Goal: Transaction & Acquisition: Purchase product/service

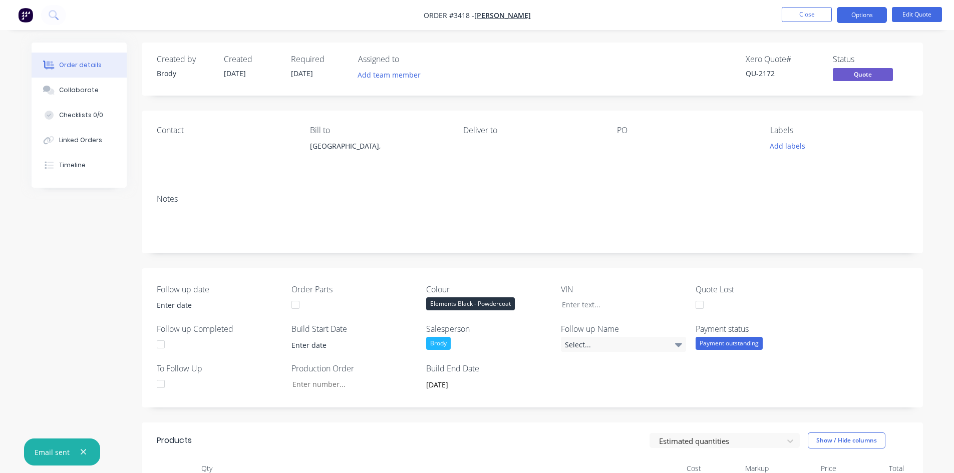
scroll to position [179, 0]
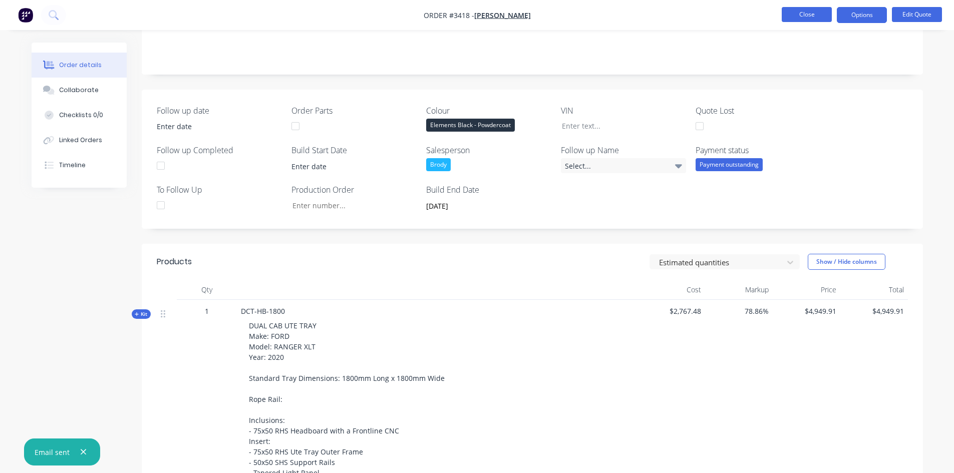
click at [822, 16] on button "Close" at bounding box center [807, 14] width 50 height 15
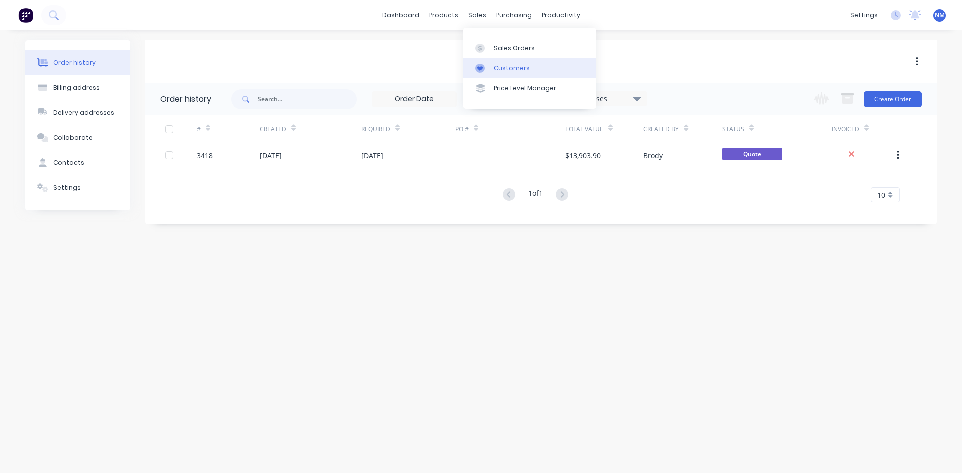
click at [531, 69] on link "Customers" at bounding box center [529, 68] width 133 height 20
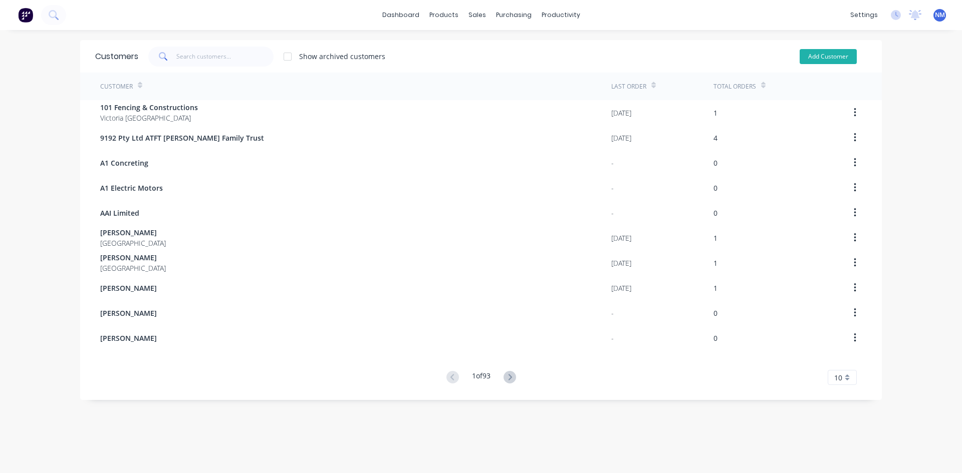
click at [815, 59] on button "Add Customer" at bounding box center [828, 56] width 57 height 15
select select "AU"
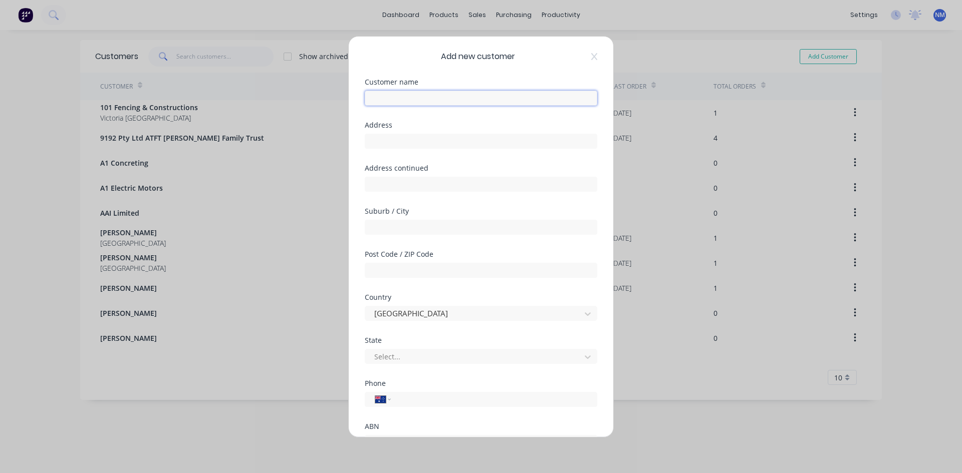
click at [498, 96] on input "text" at bounding box center [481, 98] width 232 height 15
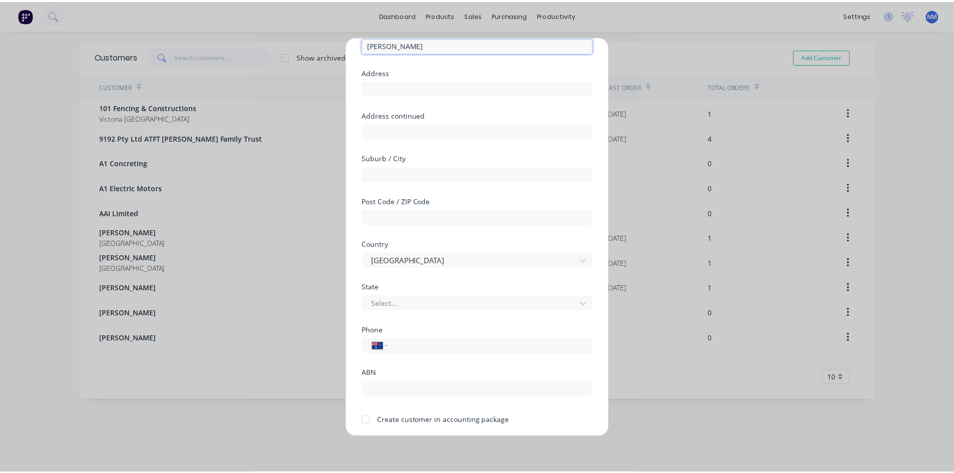
scroll to position [88, 0]
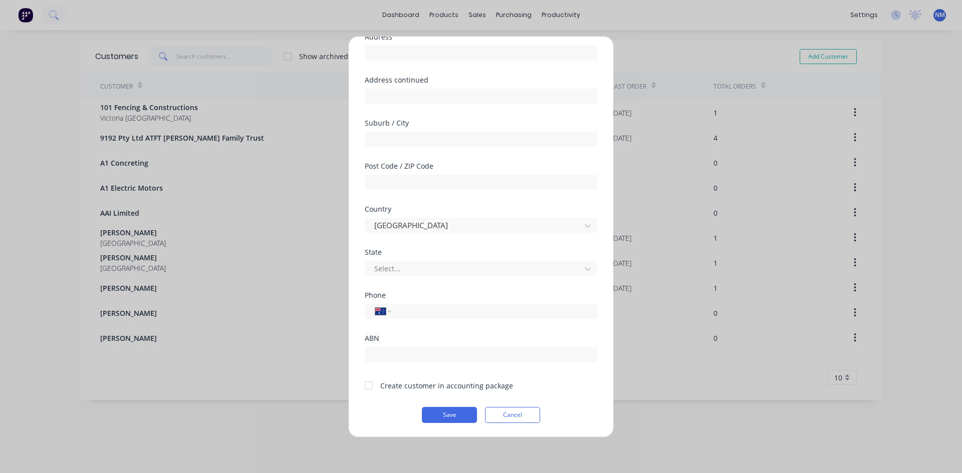
type input "[PERSON_NAME]"
click at [368, 387] on div at bounding box center [369, 386] width 20 height 20
click at [458, 419] on button "Save" at bounding box center [449, 415] width 55 height 16
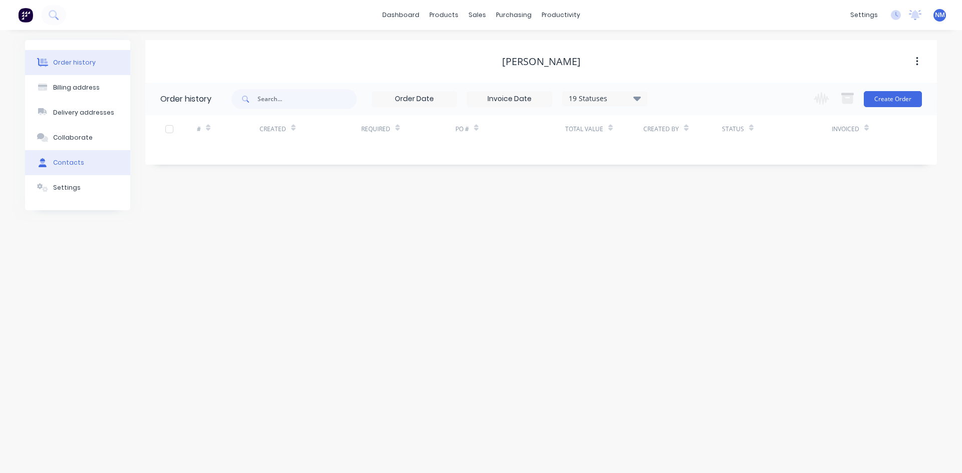
click at [73, 157] on button "Contacts" at bounding box center [77, 162] width 105 height 25
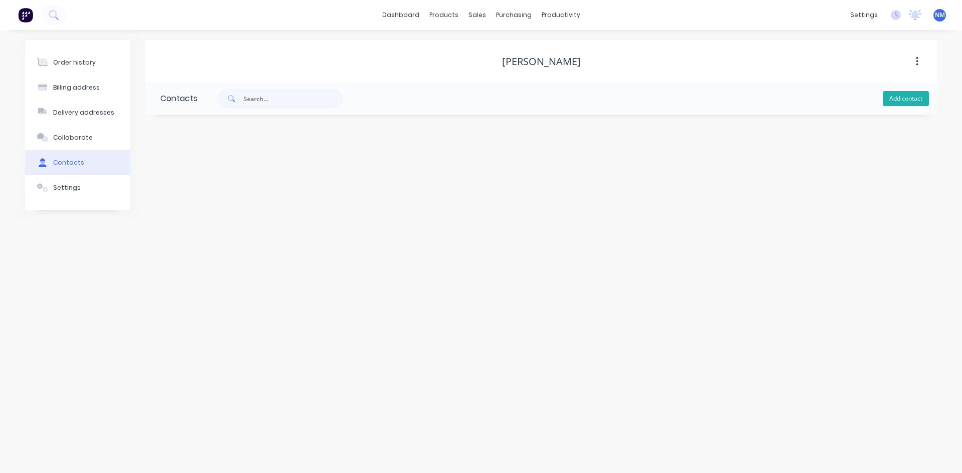
click at [906, 102] on button "Add contact" at bounding box center [906, 98] width 46 height 15
select select "AU"
click at [225, 170] on input "text" at bounding box center [242, 172] width 164 height 15
type input "[PERSON_NAME]"
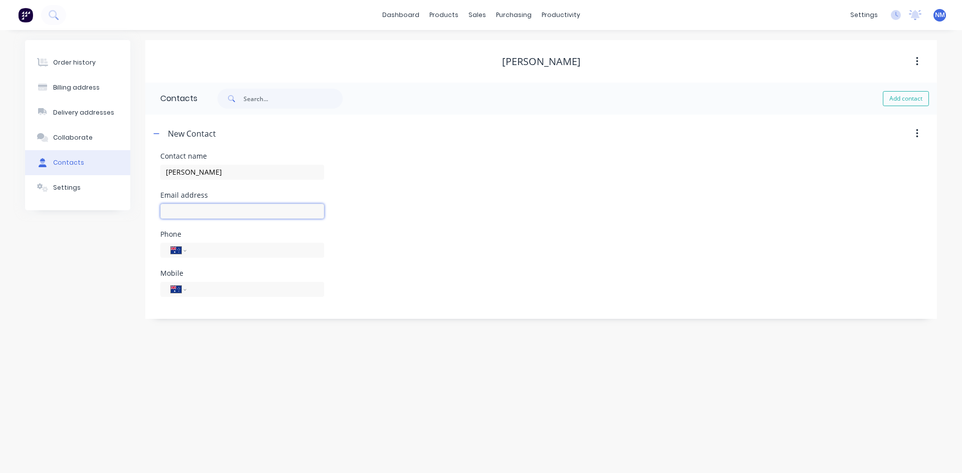
click at [232, 211] on input "text" at bounding box center [242, 211] width 164 height 15
select select "AU"
click at [231, 209] on input "text" at bounding box center [242, 211] width 164 height 15
type input "[PERSON_NAME][EMAIL_ADDRESS][PERSON_NAME][DOMAIN_NAME]"
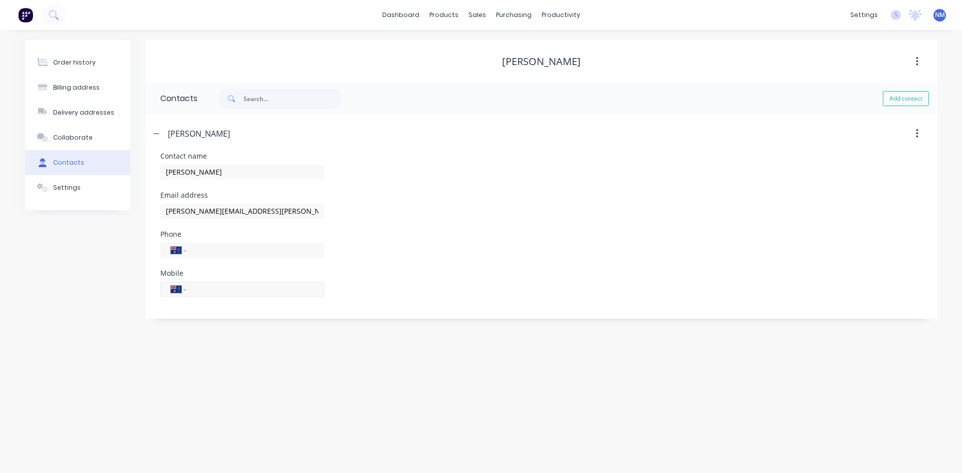
drag, startPoint x: 218, startPoint y: 285, endPoint x: 219, endPoint y: 292, distance: 7.1
click at [219, 285] on input "tel" at bounding box center [253, 290] width 120 height 12
click at [220, 294] on input "tel" at bounding box center [253, 290] width 120 height 12
click at [220, 293] on input "tel" at bounding box center [253, 290] width 120 height 12
type input "0448 801 304"
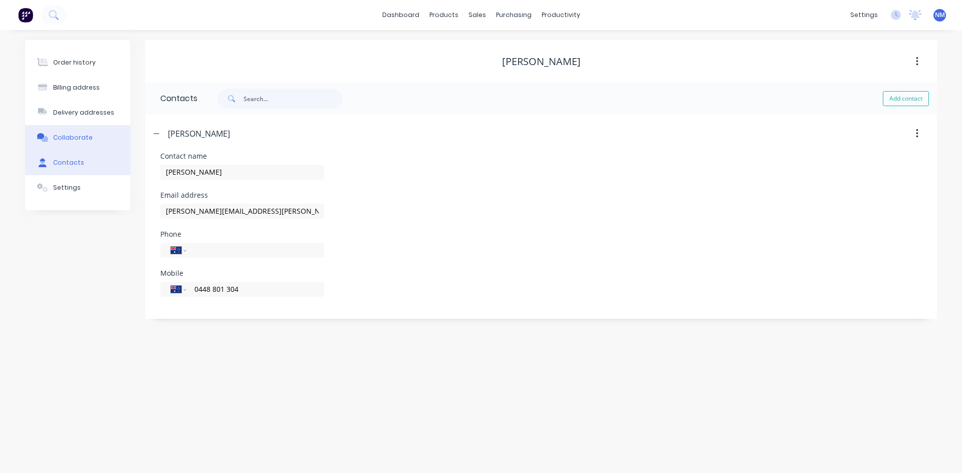
click at [95, 138] on button "Collaborate" at bounding box center [77, 137] width 105 height 25
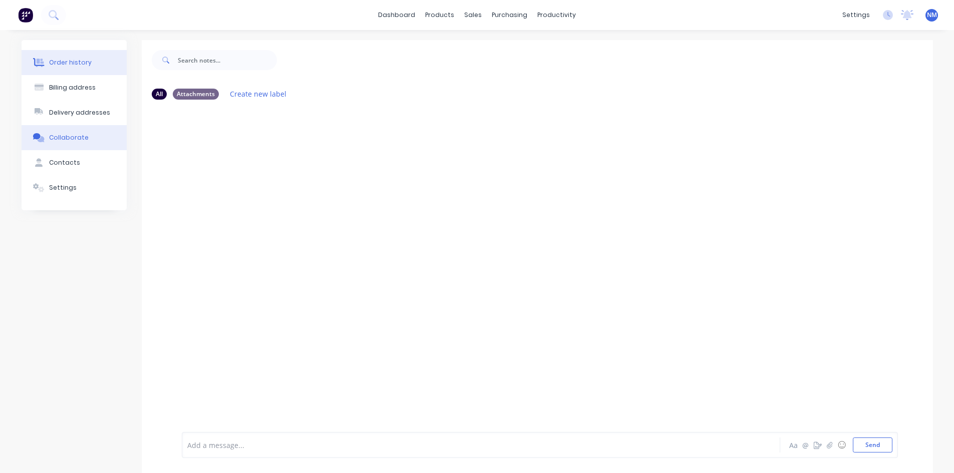
click at [74, 58] on button "Order history" at bounding box center [74, 62] width 105 height 25
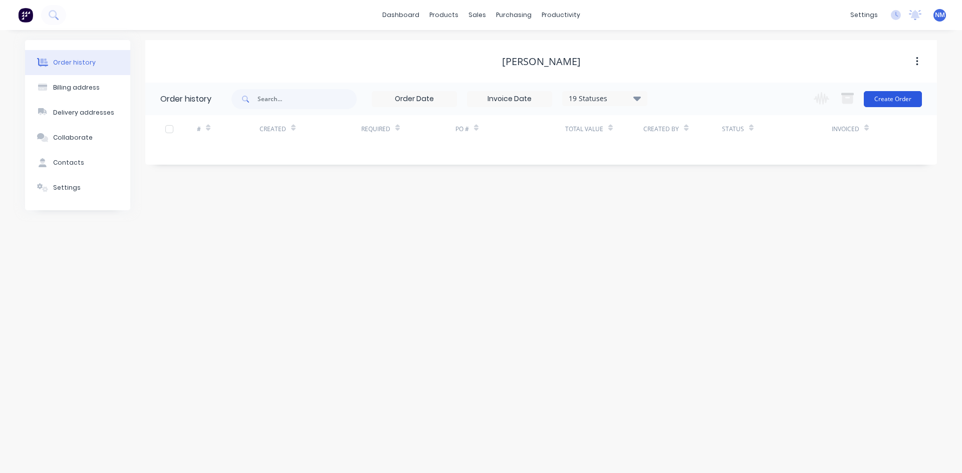
click at [910, 94] on button "Create Order" at bounding box center [893, 99] width 58 height 16
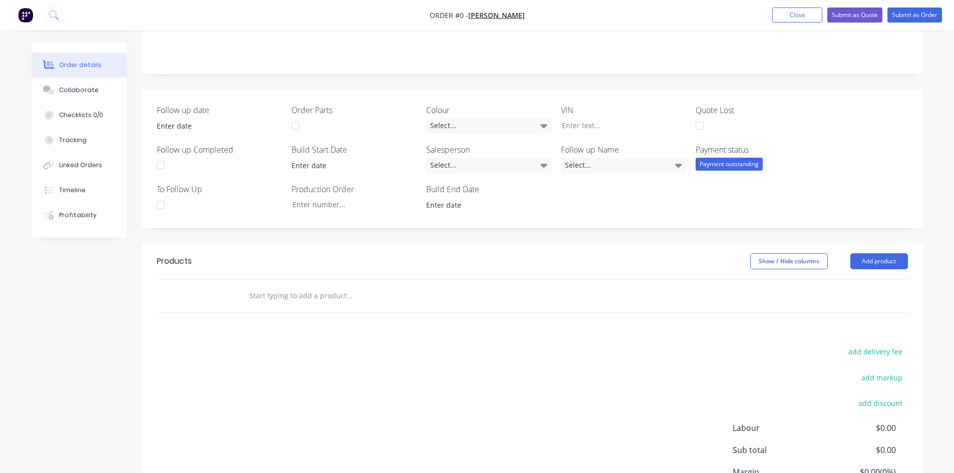
scroll to position [276, 0]
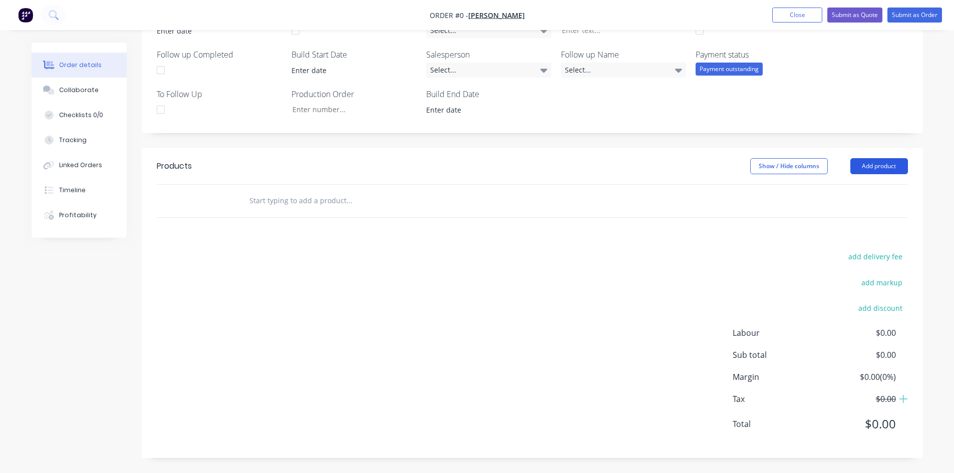
click at [878, 171] on button "Add product" at bounding box center [880, 166] width 58 height 16
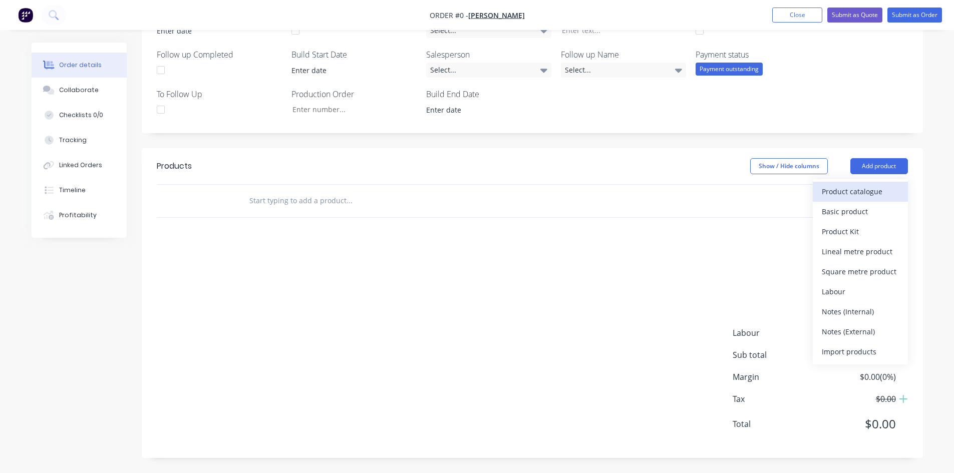
click at [857, 186] on div "Product catalogue" at bounding box center [860, 191] width 77 height 15
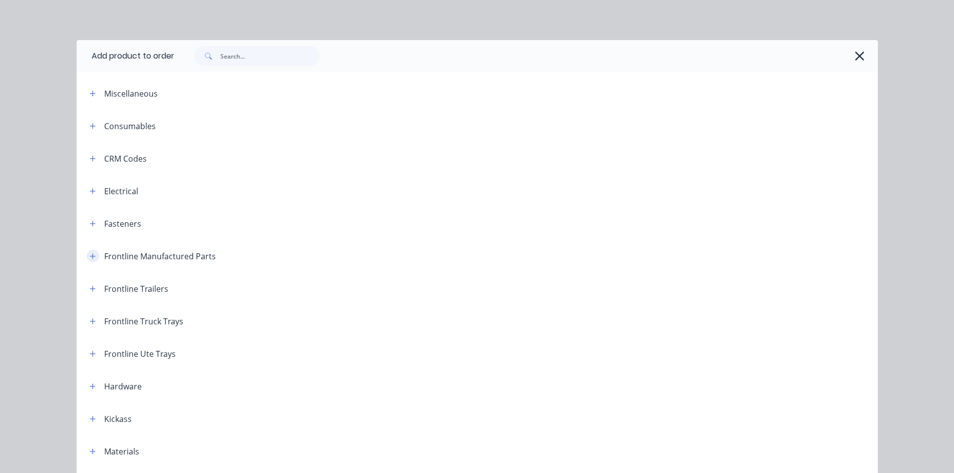
click at [91, 256] on icon "button" at bounding box center [93, 256] width 6 height 7
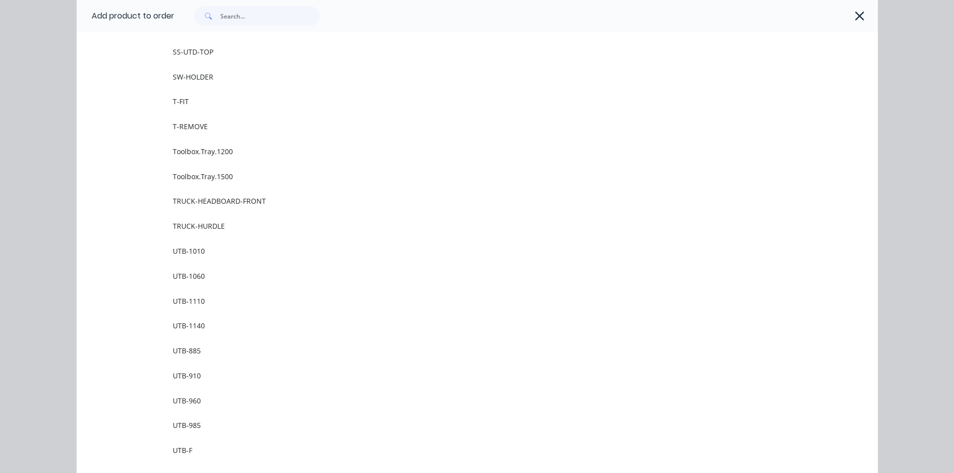
scroll to position [1453, 0]
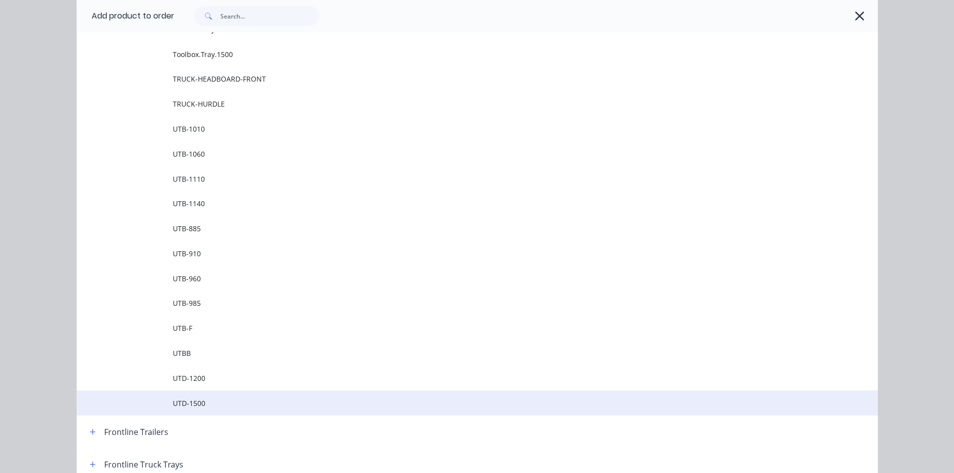
click at [211, 402] on span "UTD-1500" at bounding box center [455, 403] width 564 height 11
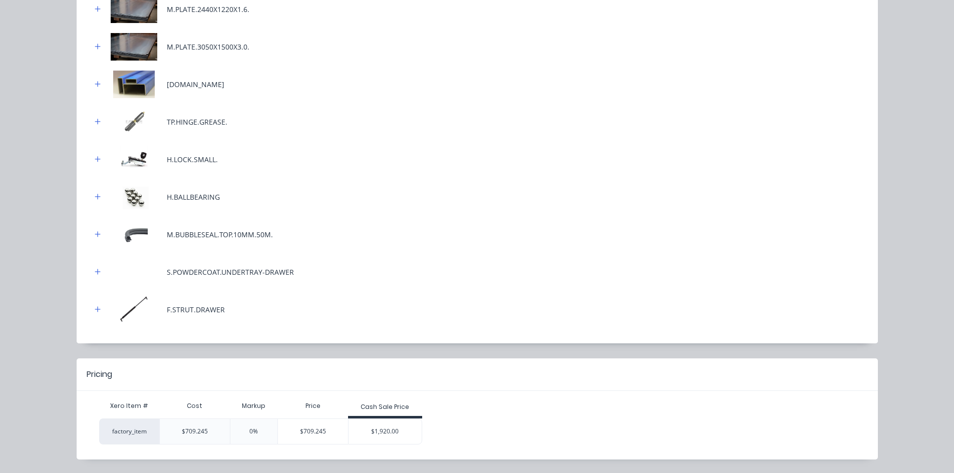
scroll to position [199, 0]
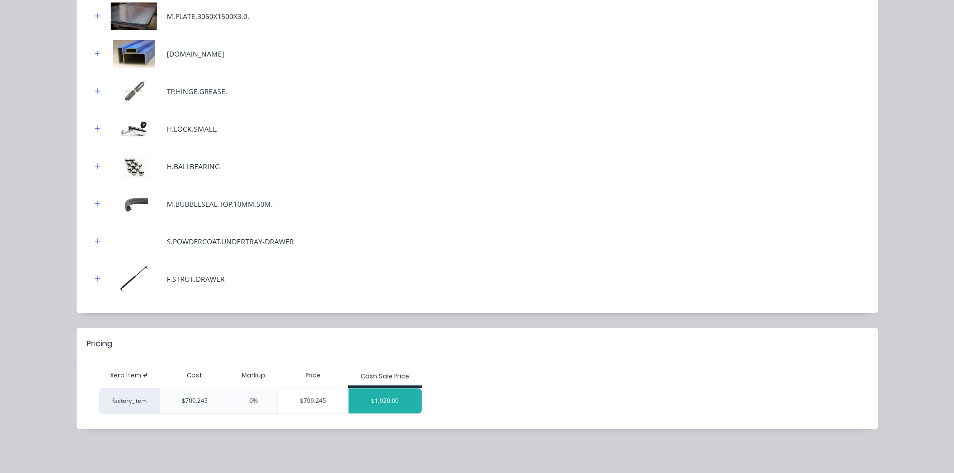
click at [382, 411] on div "$1,920.00" at bounding box center [385, 401] width 73 height 25
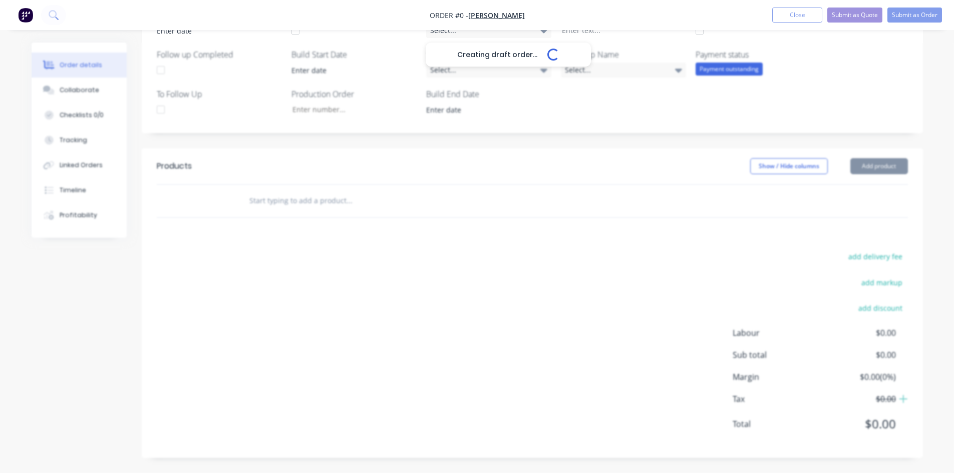
scroll to position [276, 0]
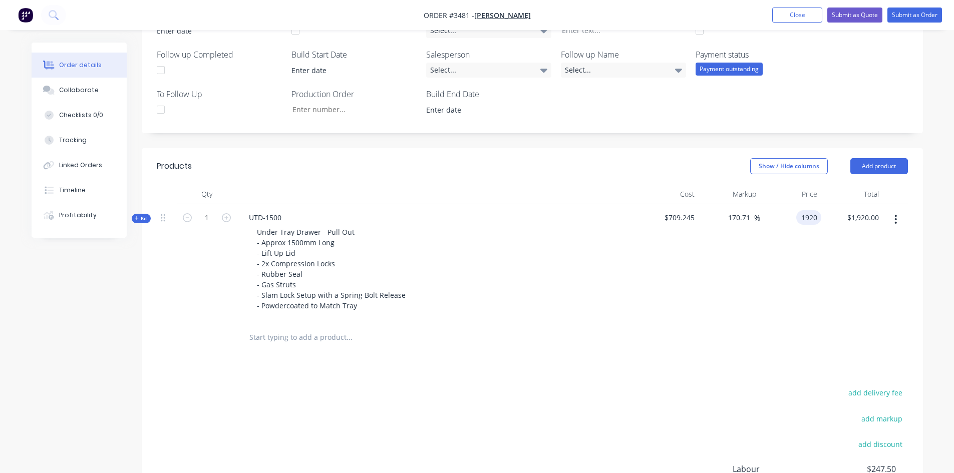
click at [798, 223] on div "1920 1920" at bounding box center [791, 262] width 62 height 117
type input "1636.36"
type input "130.72"
type input "$1,636.36"
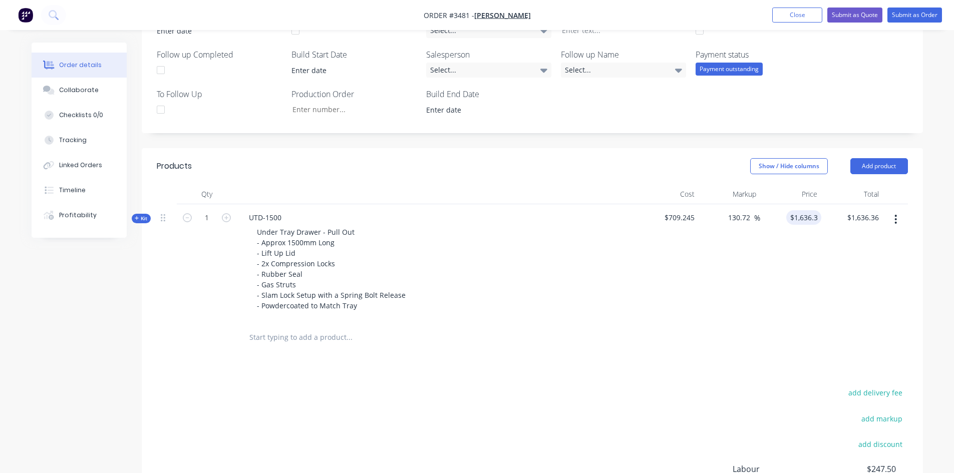
click at [824, 279] on div "$1,636.36 $1,920.00" at bounding box center [853, 262] width 62 height 117
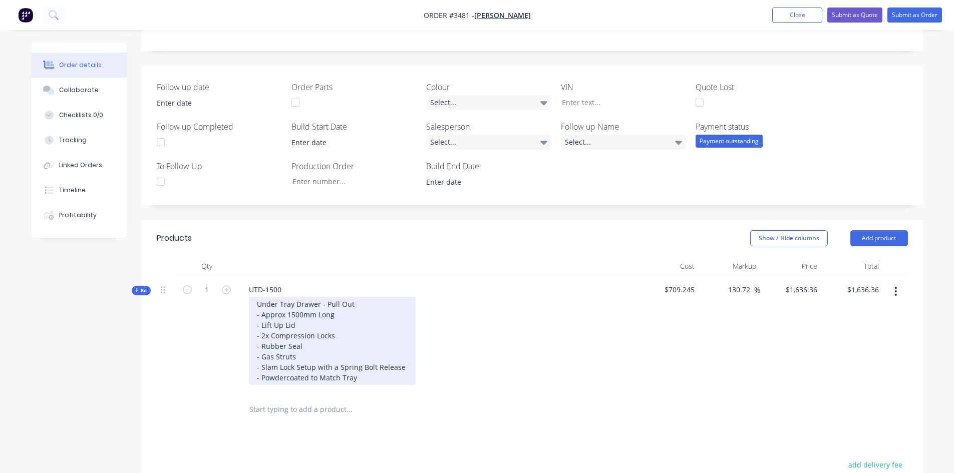
scroll to position [262, 0]
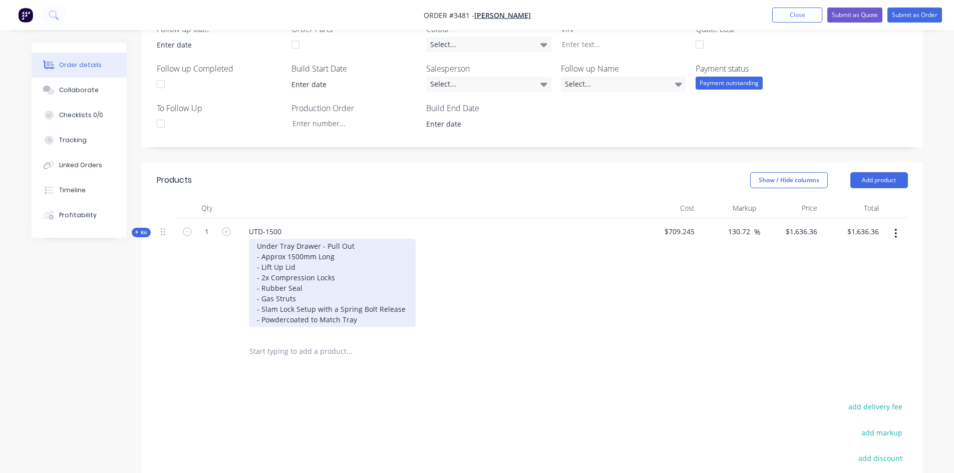
click at [253, 246] on div "Under Tray Drawer - Pull Out - Approx 1500mm Long - Lift Up Lid - 2x Compressio…" at bounding box center [332, 283] width 167 height 88
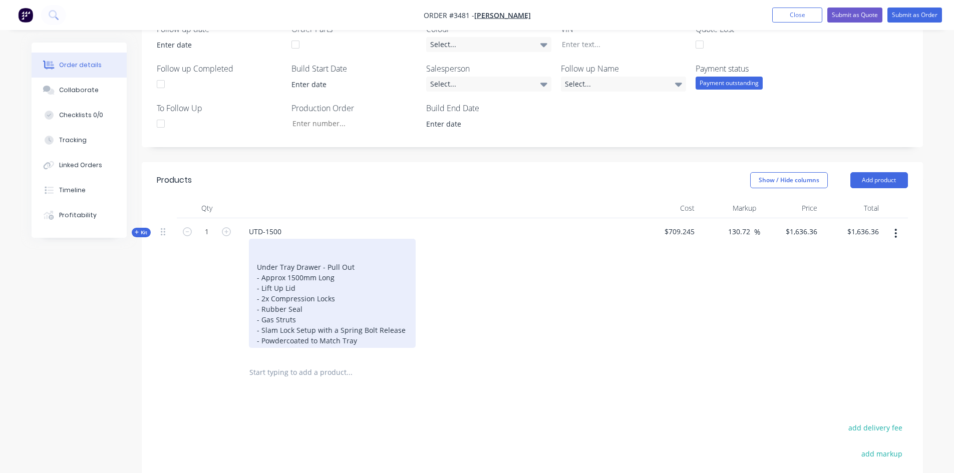
click at [262, 245] on div "Under Tray Drawer - Pull Out - Approx 1500mm Long - Lift Up Lid - 2x Compressio…" at bounding box center [332, 293] width 167 height 109
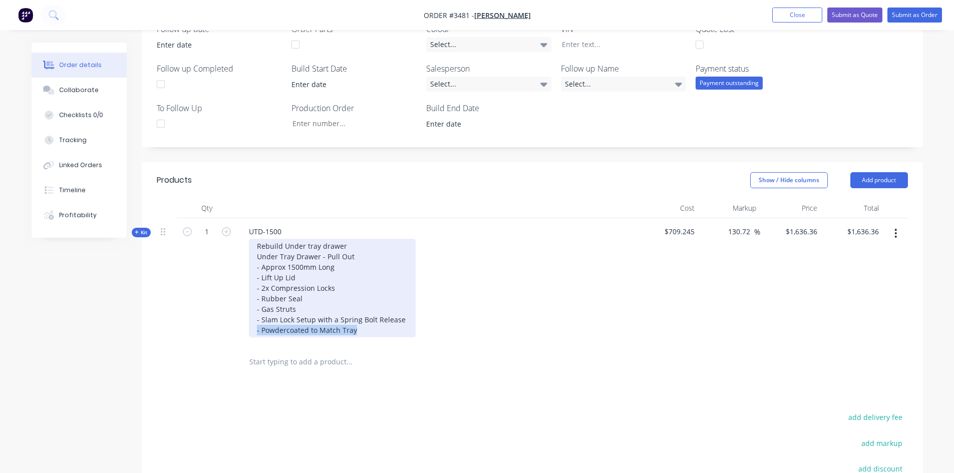
drag, startPoint x: 361, startPoint y: 342, endPoint x: 255, endPoint y: 345, distance: 105.7
click at [255, 338] on div "Rebuild Under tray drawer Under Tray Drawer - Pull Out - Approx 1500mm Long - L…" at bounding box center [332, 288] width 167 height 99
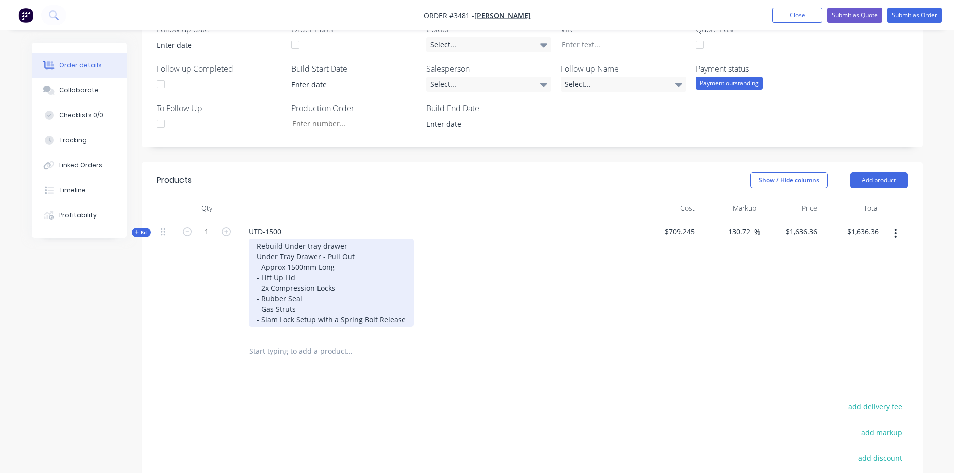
click at [342, 247] on div "Rebuild Under tray drawer Under Tray Drawer - Pull Out - Approx 1500mm Long - L…" at bounding box center [331, 283] width 165 height 88
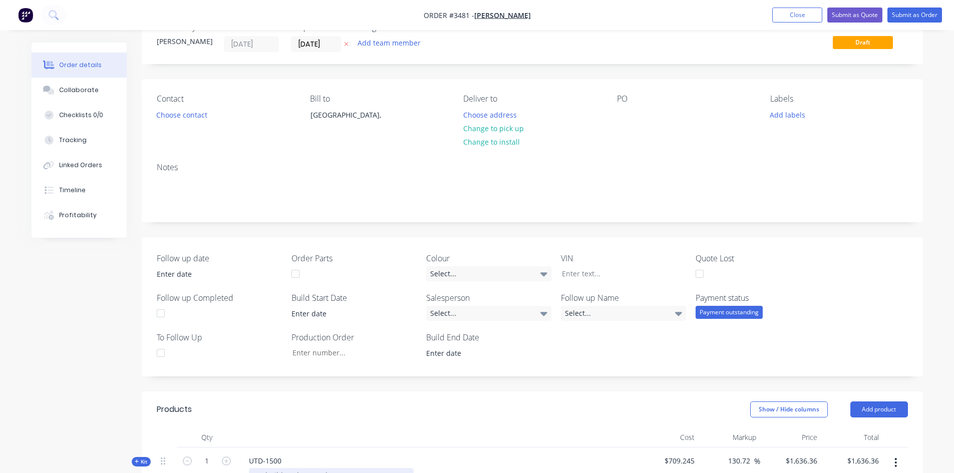
scroll to position [0, 0]
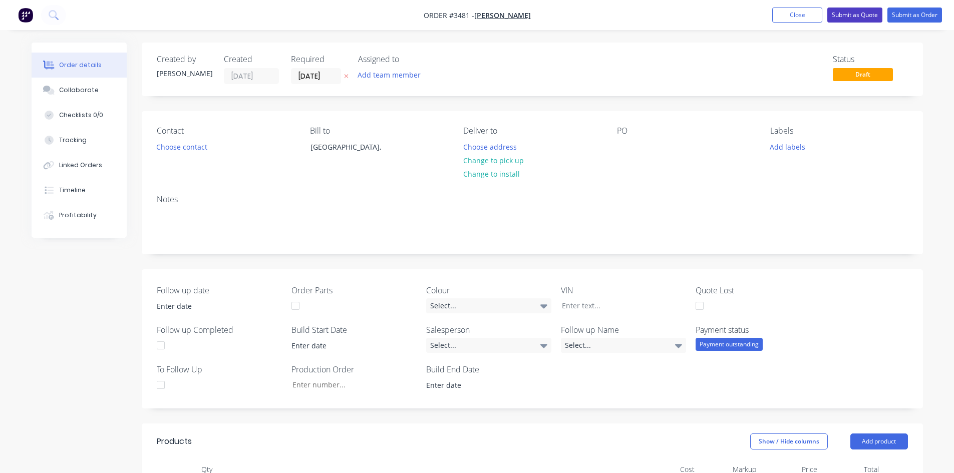
click at [850, 21] on button "Submit as Quote" at bounding box center [855, 15] width 55 height 15
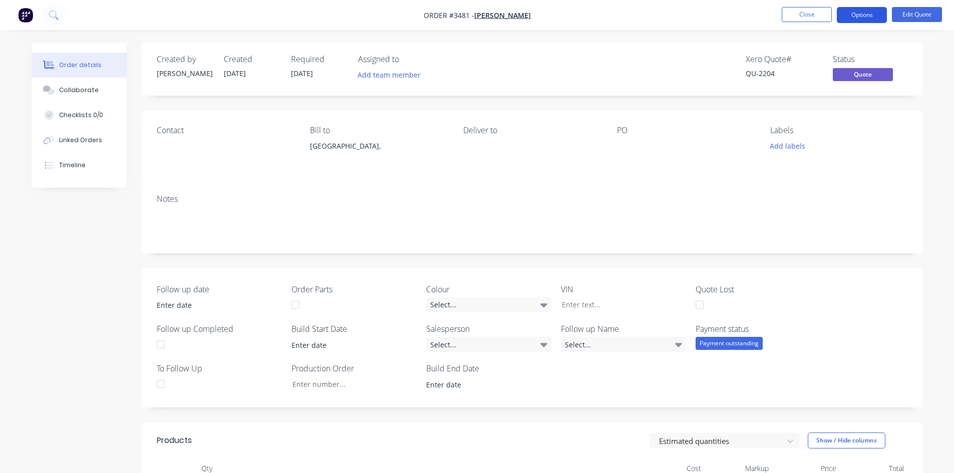
click at [852, 16] on button "Options" at bounding box center [862, 15] width 50 height 16
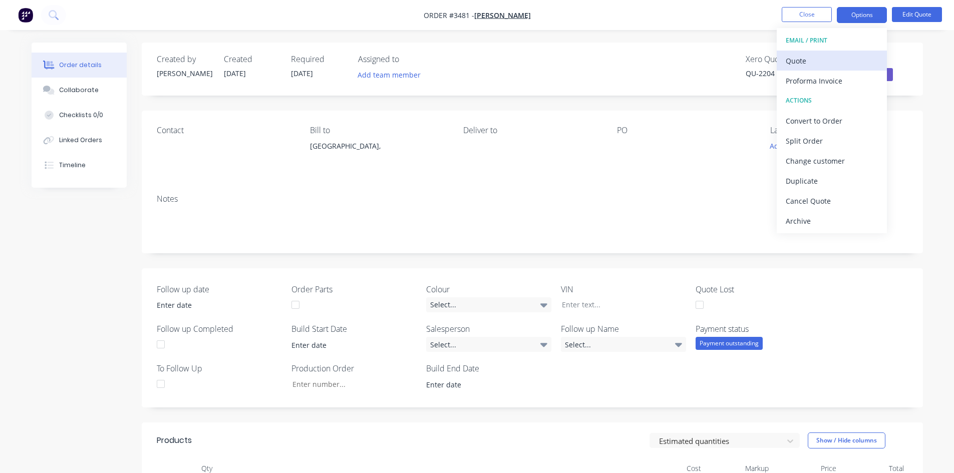
click at [802, 63] on div "Quote" at bounding box center [832, 61] width 92 height 15
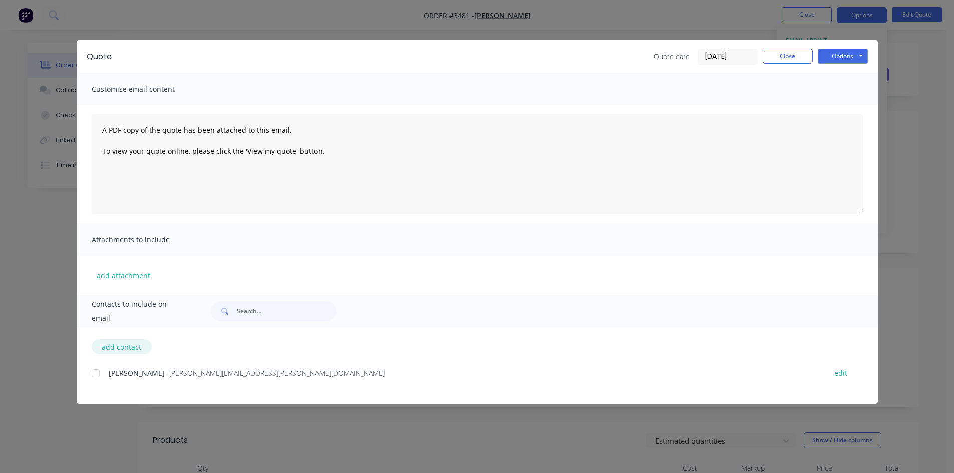
click at [121, 344] on button "add contact" at bounding box center [122, 347] width 60 height 15
select select "AU"
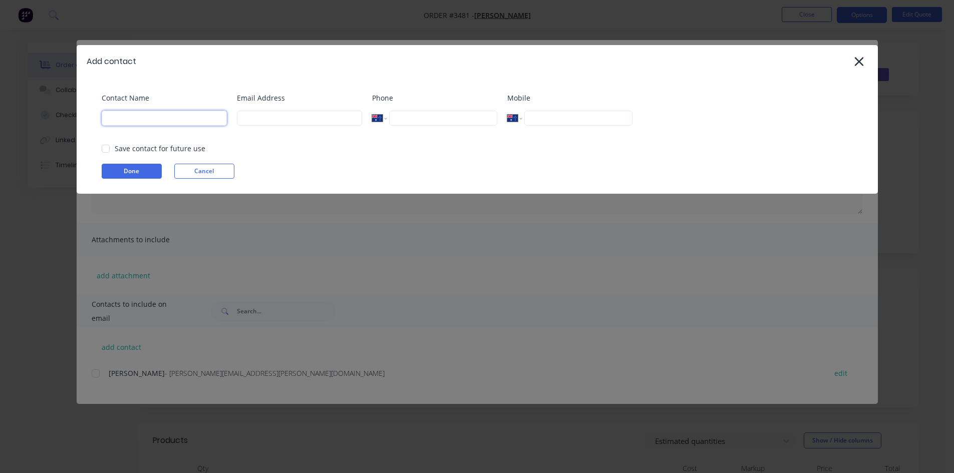
click at [169, 125] on input at bounding box center [164, 118] width 125 height 15
type input "[PERSON_NAME]"
click at [296, 112] on input at bounding box center [299, 118] width 125 height 15
type input "[EMAIL_ADDRESS][DOMAIN_NAME]"
click at [129, 165] on button "Done" at bounding box center [132, 171] width 60 height 15
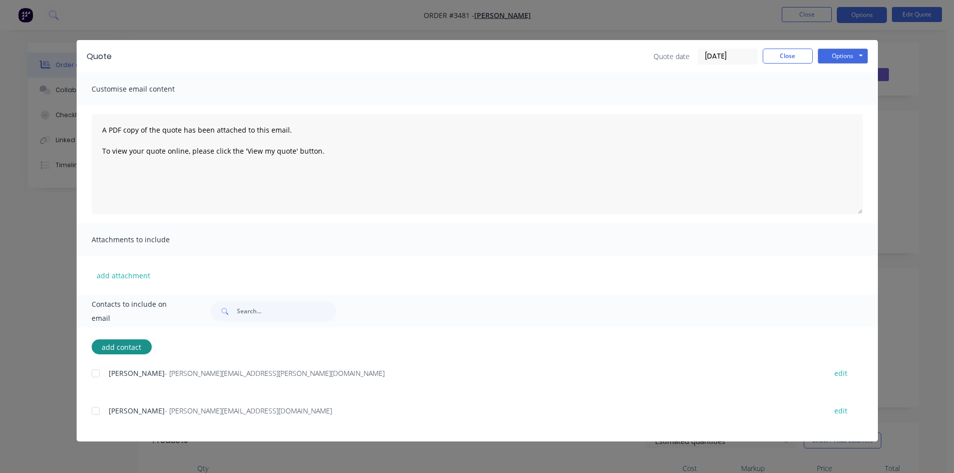
click at [96, 411] on div at bounding box center [96, 411] width 20 height 20
click at [847, 58] on button "Options" at bounding box center [843, 56] width 50 height 15
click at [853, 108] on button "Email" at bounding box center [850, 107] width 64 height 17
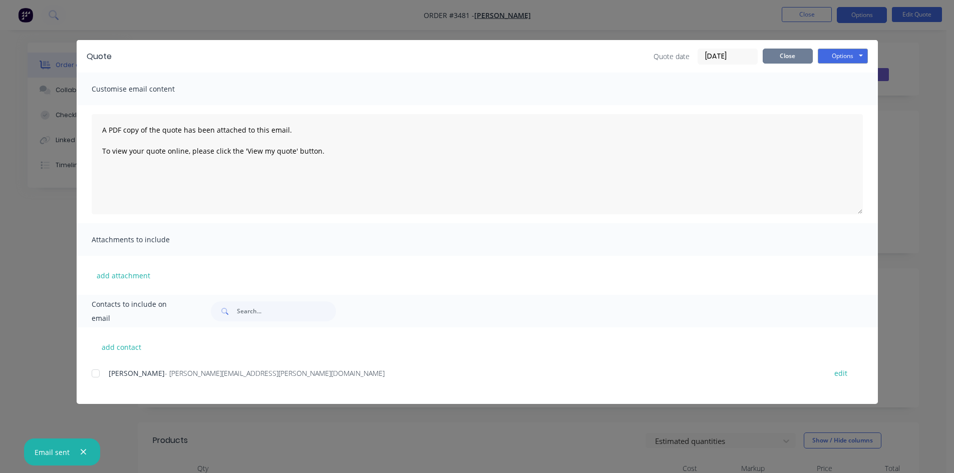
drag, startPoint x: 787, startPoint y: 57, endPoint x: 802, endPoint y: 23, distance: 37.5
click at [787, 57] on button "Close" at bounding box center [788, 56] width 50 height 15
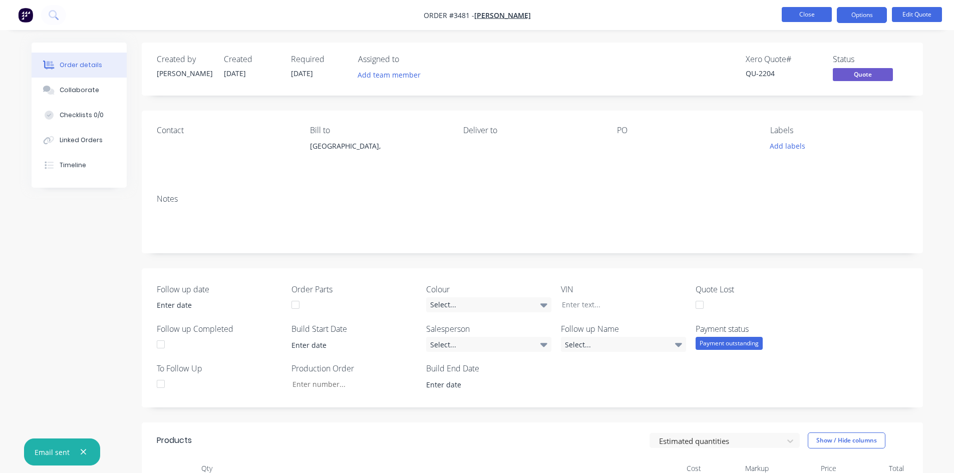
click at [805, 11] on button "Close" at bounding box center [807, 14] width 50 height 15
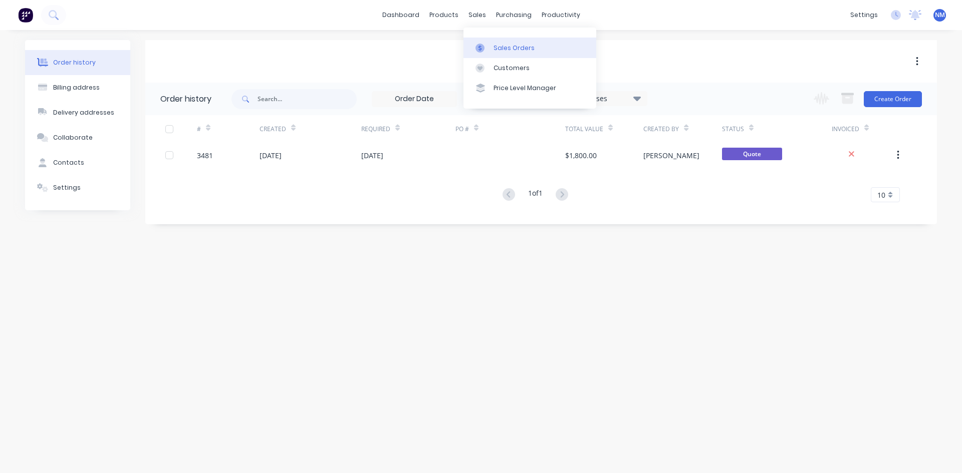
click at [500, 46] on div "Sales Orders" at bounding box center [513, 48] width 41 height 9
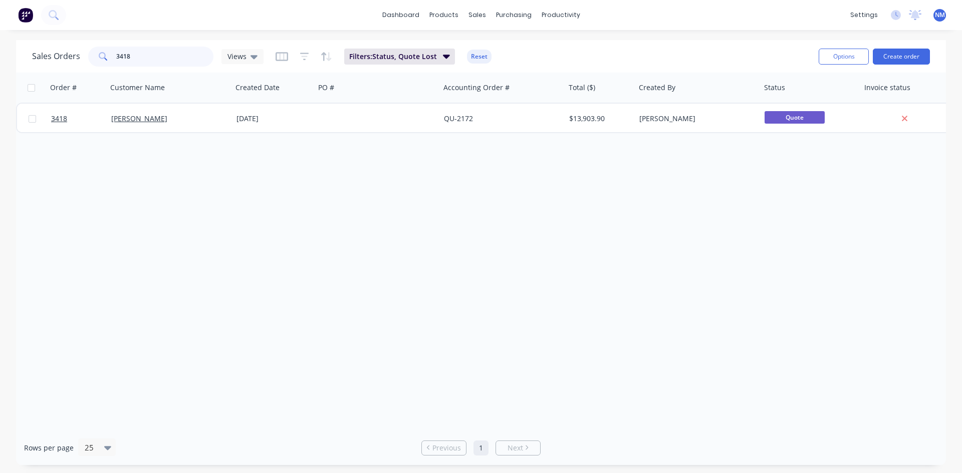
drag, startPoint x: 150, startPoint y: 55, endPoint x: 0, endPoint y: 62, distance: 149.9
click at [0, 61] on div "Sales Orders 3418 Views Filters: Status, Quote Lost Reset Options Create order …" at bounding box center [481, 252] width 962 height 425
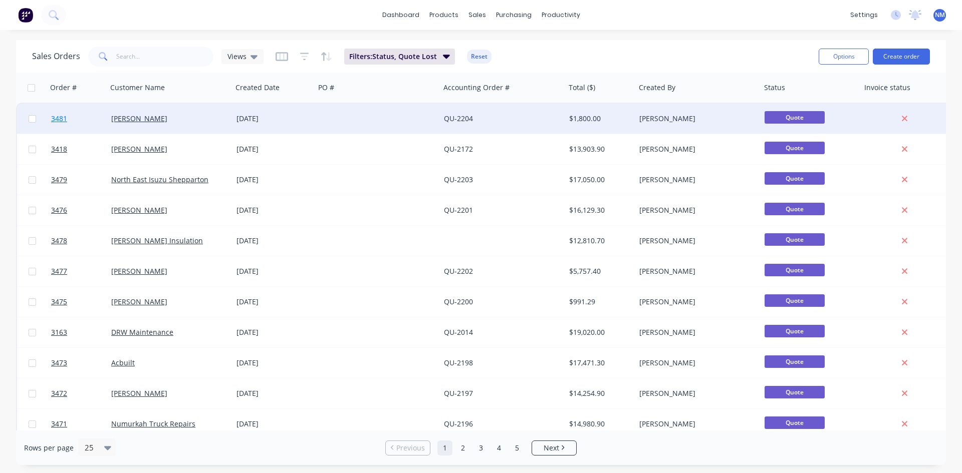
click at [56, 119] on span "3481" at bounding box center [59, 119] width 16 height 10
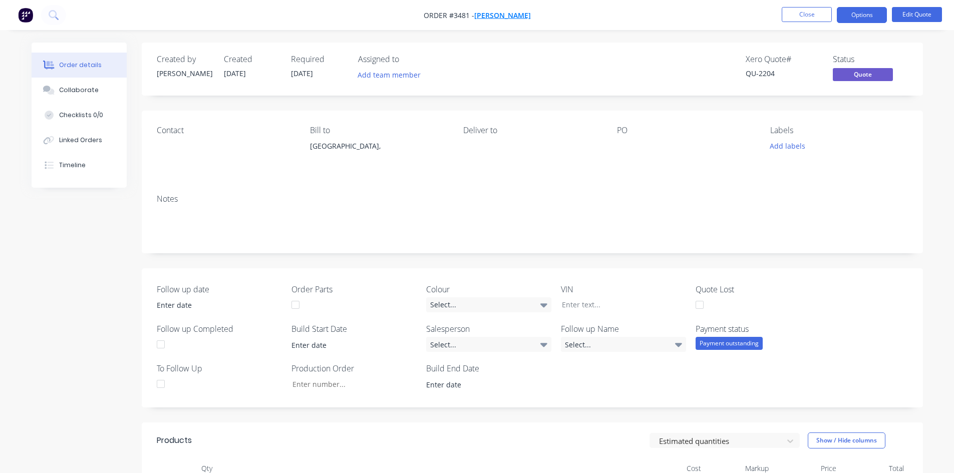
click at [497, 16] on span "[PERSON_NAME]" at bounding box center [502, 16] width 57 height 10
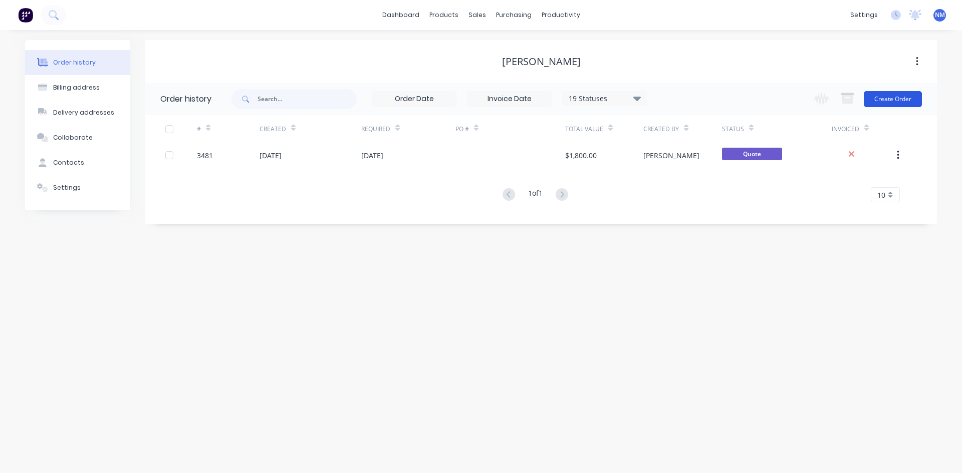
click at [889, 97] on button "Create Order" at bounding box center [893, 99] width 58 height 16
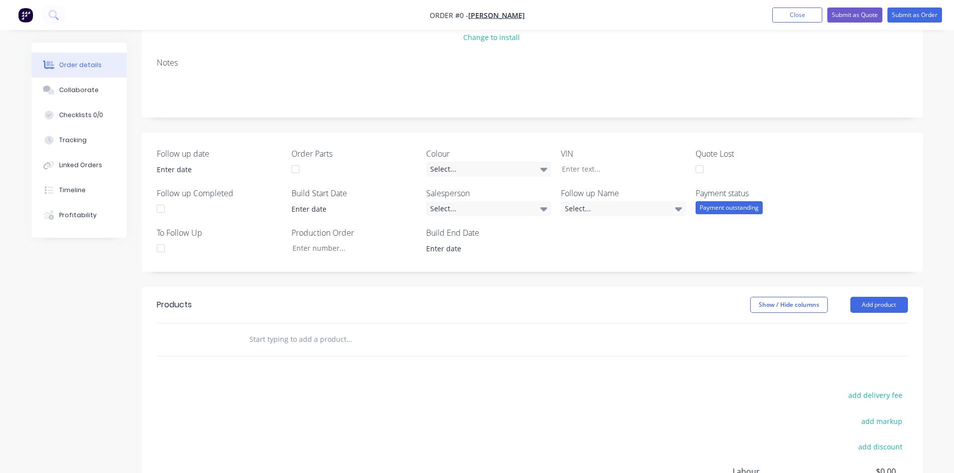
scroll to position [150, 0]
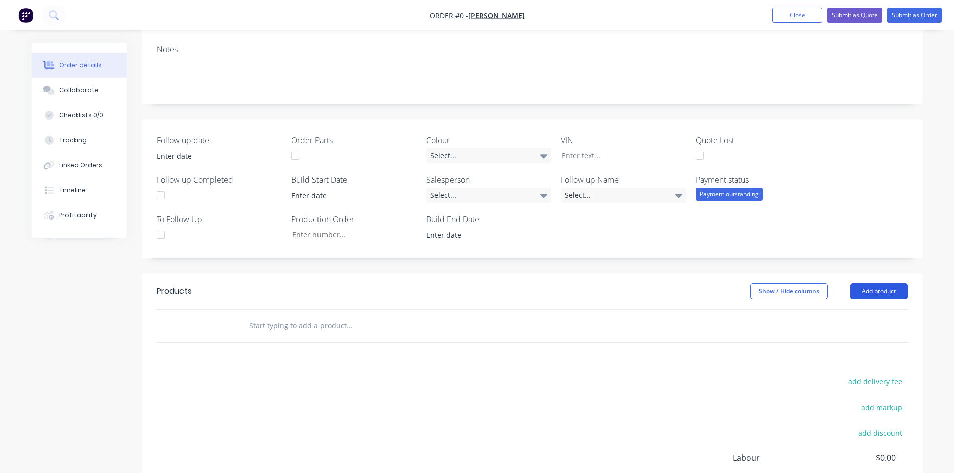
click at [901, 288] on button "Add product" at bounding box center [880, 292] width 58 height 16
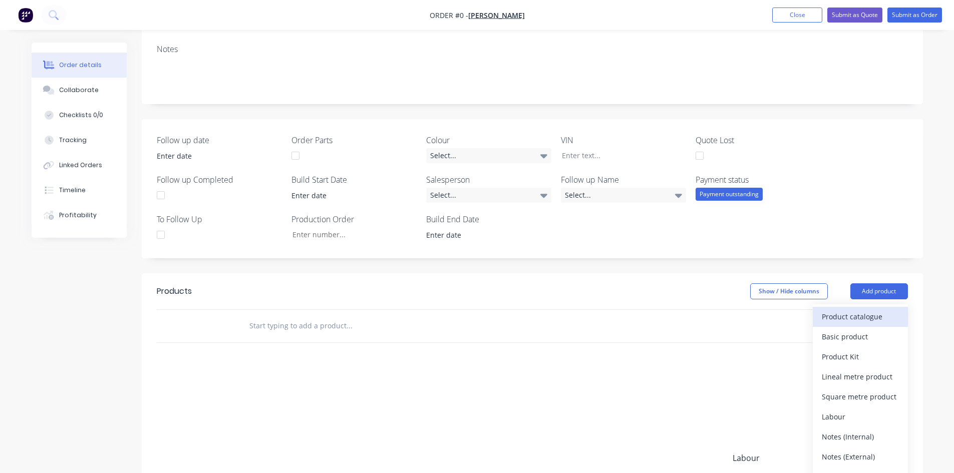
click at [867, 320] on div "Product catalogue" at bounding box center [860, 317] width 77 height 15
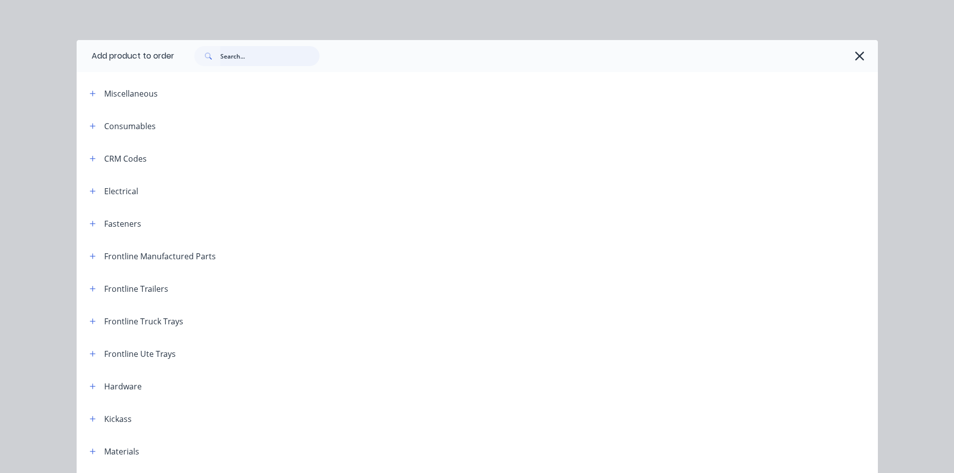
click at [239, 59] on input "text" at bounding box center [269, 56] width 99 height 20
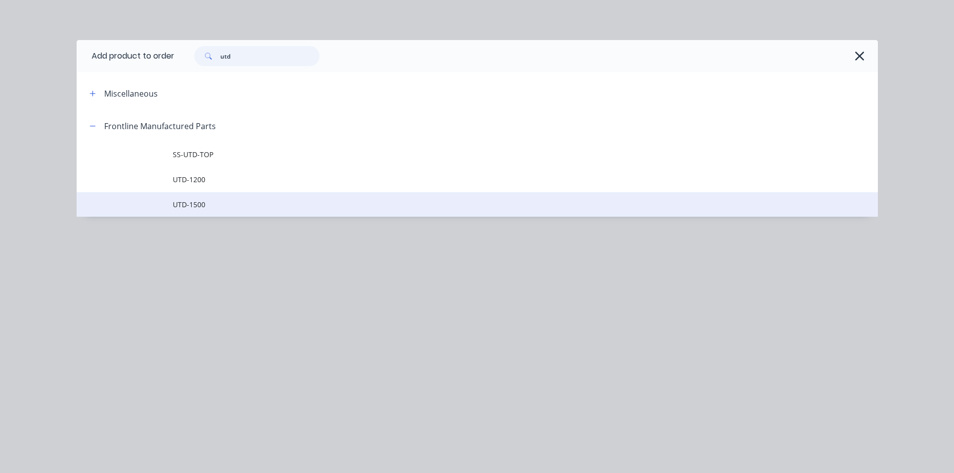
type input "utd"
click at [214, 203] on span "UTD-1500" at bounding box center [455, 204] width 564 height 11
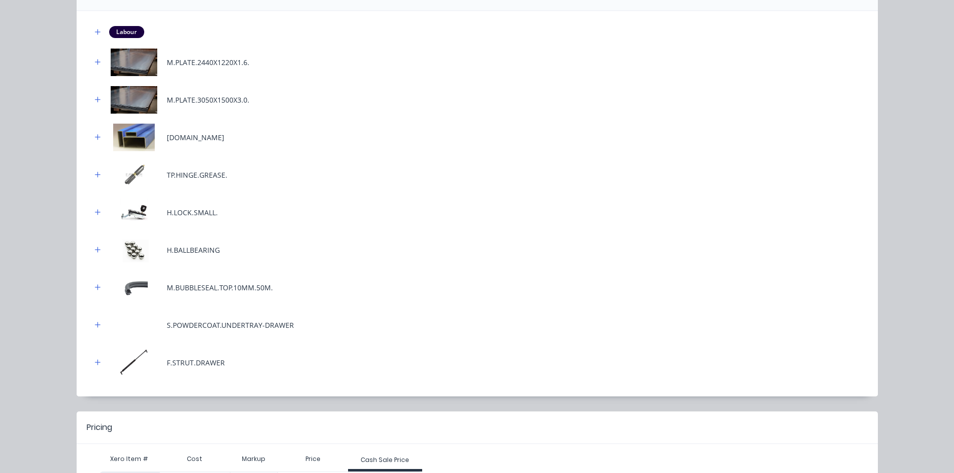
scroll to position [199, 0]
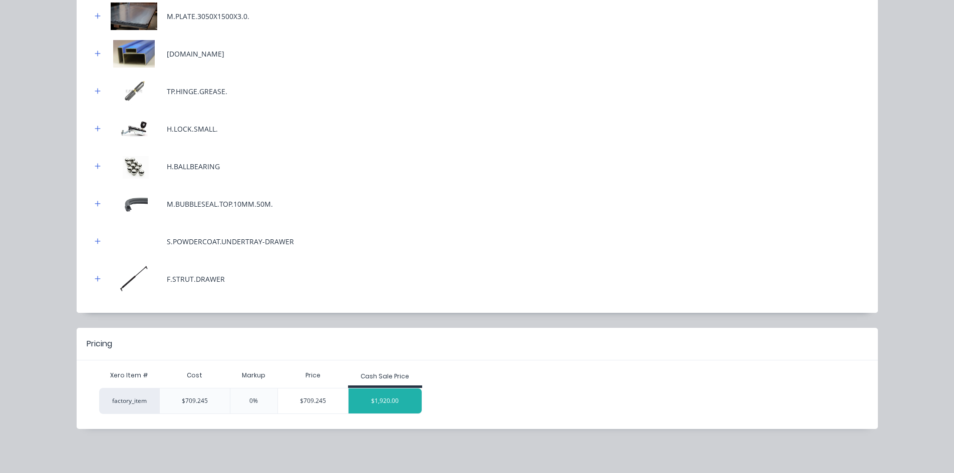
click at [388, 402] on div "$1,920.00" at bounding box center [385, 401] width 73 height 25
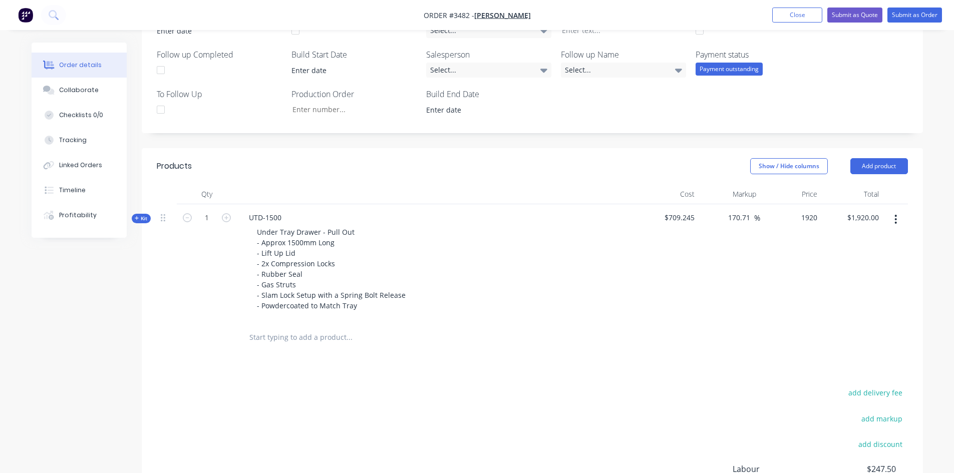
click at [801, 218] on input "1920" at bounding box center [803, 217] width 37 height 15
click at [799, 216] on div "1920 1920" at bounding box center [809, 217] width 25 height 15
type input "1636.36"
type input "130.72"
type input "$1,636.36"
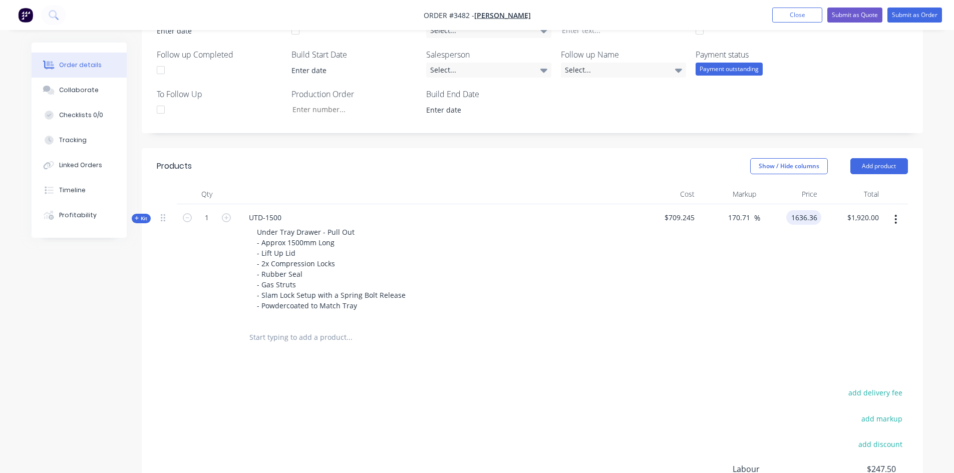
type input "$1,636.36"
click at [809, 280] on div "$1,636.36 1636.36" at bounding box center [791, 262] width 62 height 117
click at [891, 160] on button "Add product" at bounding box center [880, 166] width 58 height 16
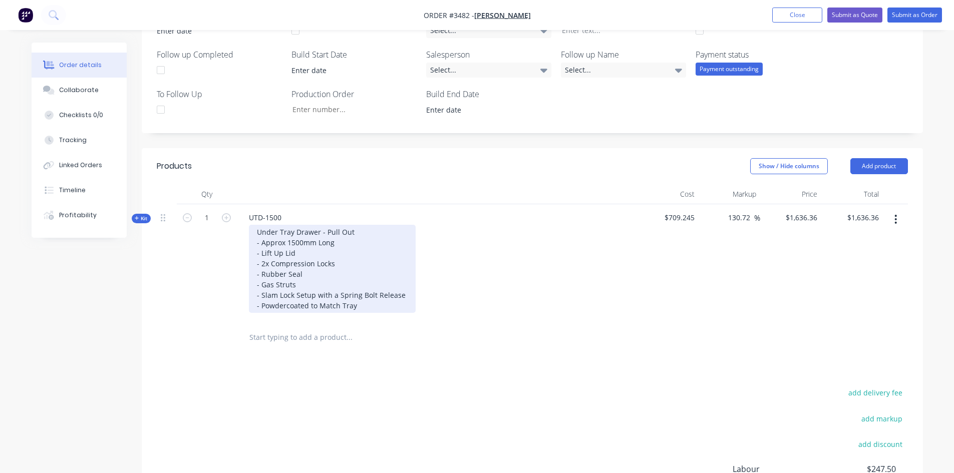
click at [353, 231] on div "Under Tray Drawer - Pull Out - Approx 1500mm Long - Lift Up Lid - 2x Compressio…" at bounding box center [332, 269] width 167 height 88
drag, startPoint x: 365, startPoint y: 305, endPoint x: 242, endPoint y: 307, distance: 122.8
click at [242, 307] on div "Under Tray Drawer - Pull Out - Approx 1500mm Long - Lift Up Lid - 2x Compressio…" at bounding box center [437, 269] width 393 height 88
click at [357, 229] on div "Under Tray Drawer - Pull Out - Approx 1500mm Long - Lift Up Lid - 2x Compressio…" at bounding box center [332, 269] width 167 height 88
drag, startPoint x: 358, startPoint y: 230, endPoint x: 259, endPoint y: 228, distance: 98.7
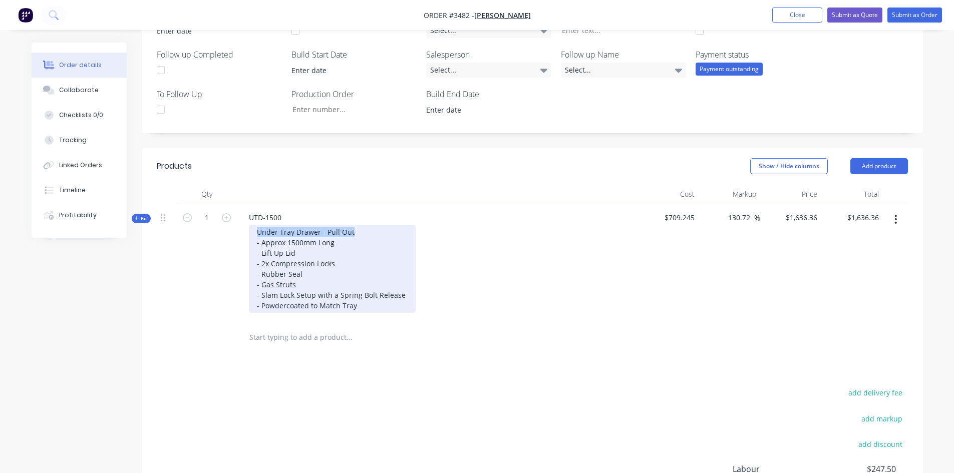
click at [259, 228] on div "Under Tray Drawer - Pull Out - Approx 1500mm Long - Lift Up Lid - 2x Compressio…" at bounding box center [332, 269] width 167 height 88
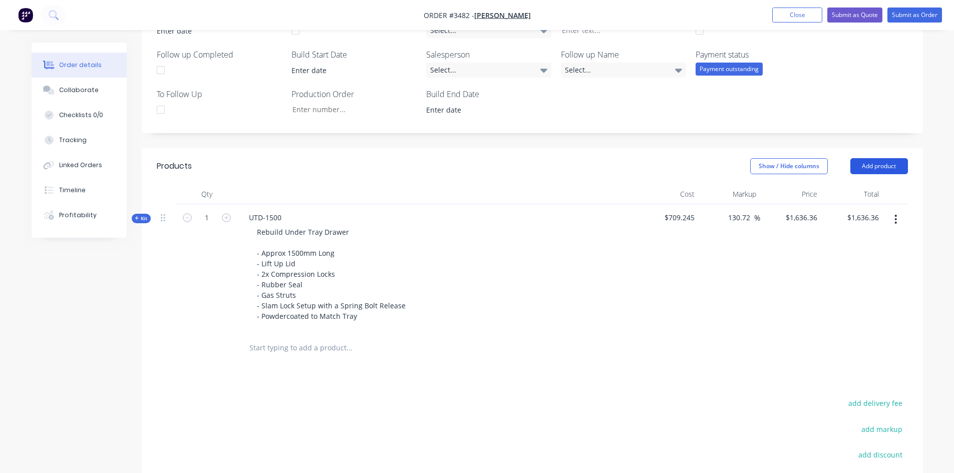
click at [895, 166] on button "Add product" at bounding box center [880, 166] width 58 height 16
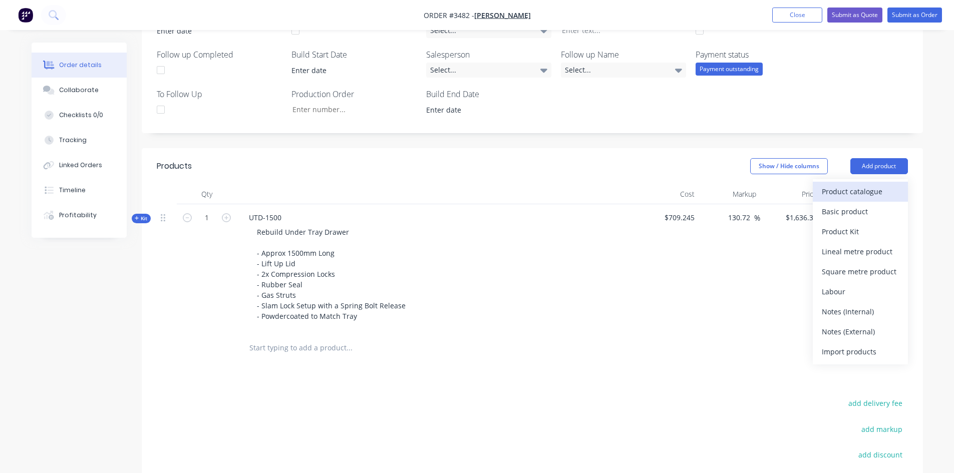
click at [865, 185] on div "Product catalogue" at bounding box center [860, 191] width 77 height 15
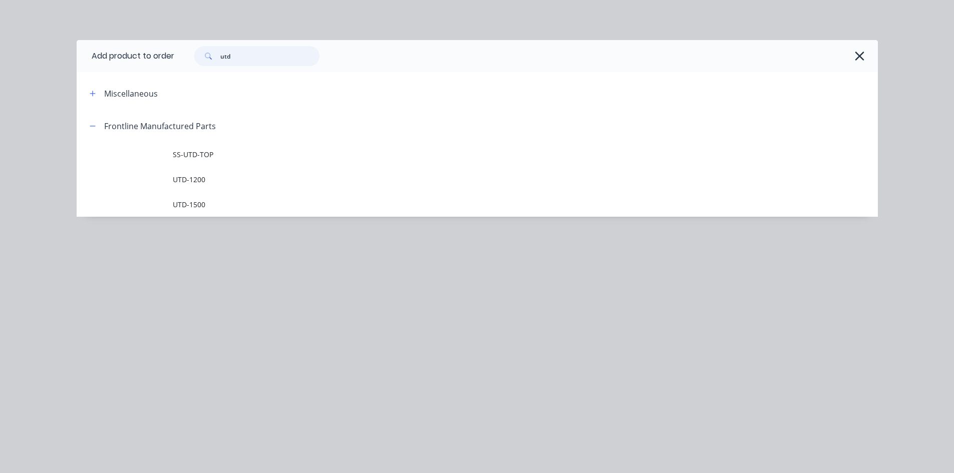
drag, startPoint x: 245, startPoint y: 58, endPoint x: 109, endPoint y: 55, distance: 135.8
click at [108, 58] on header "Add product to order utd" at bounding box center [478, 56] width 802 height 32
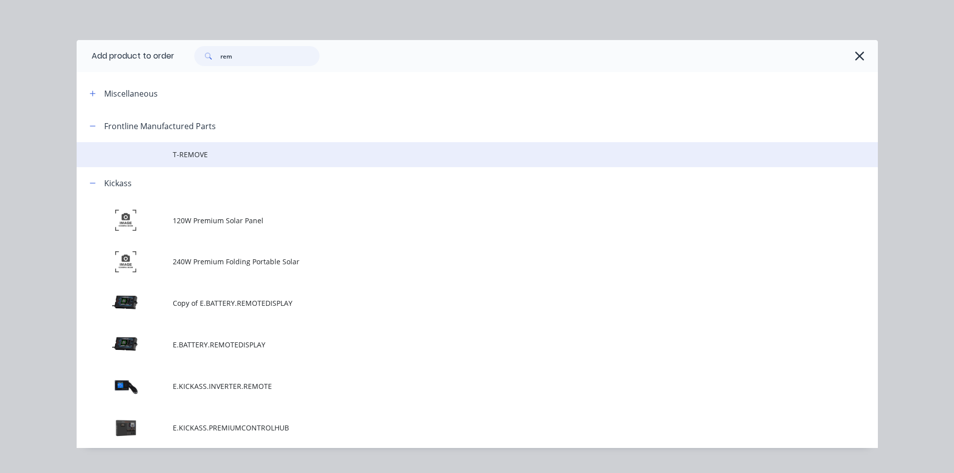
type input "rem"
click at [204, 151] on span "T-REMOVE" at bounding box center [455, 154] width 564 height 11
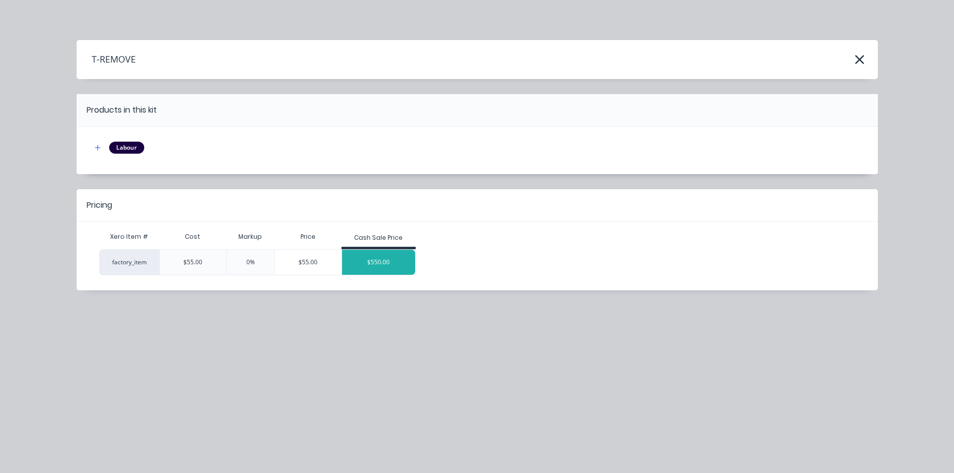
click at [394, 258] on div "$550.00" at bounding box center [378, 262] width 73 height 25
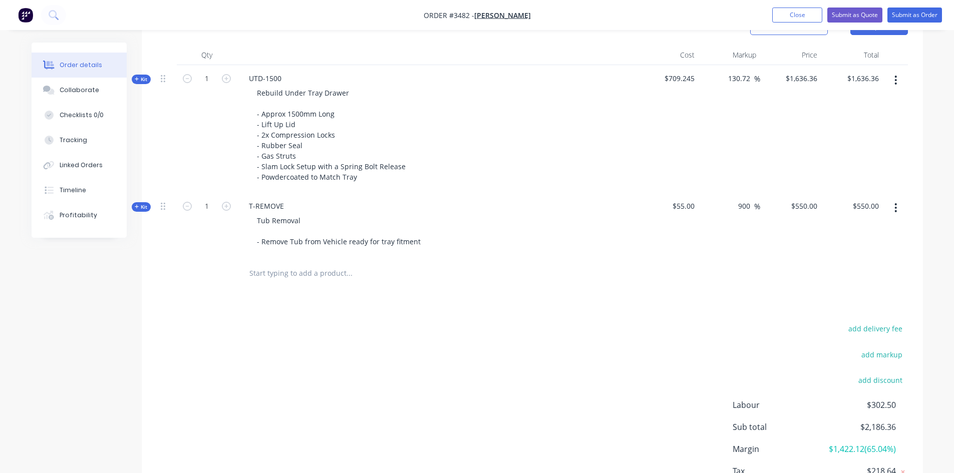
scroll to position [426, 0]
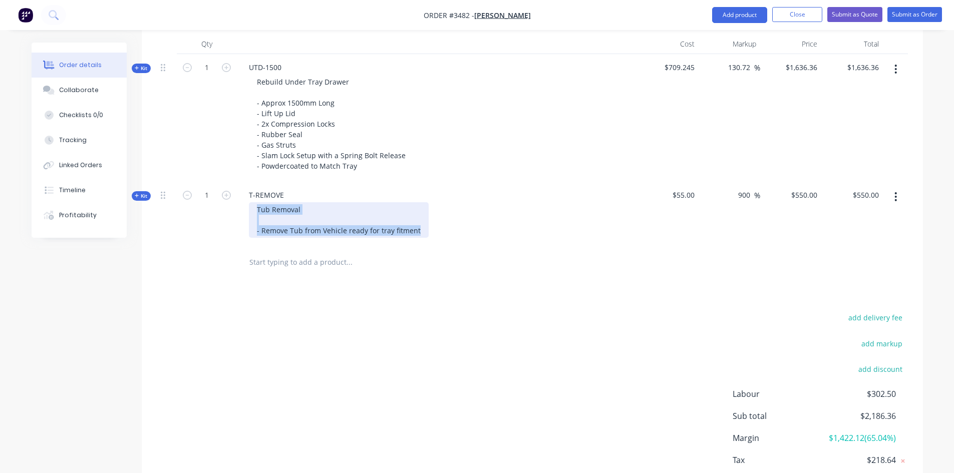
drag, startPoint x: 417, startPoint y: 231, endPoint x: 233, endPoint y: 211, distance: 184.9
click at [233, 211] on div "Kit 1 T-REMOVE Tub Removal - Remove Tub from Vehicle ready for tray fitment $55…" at bounding box center [532, 214] width 751 height 65
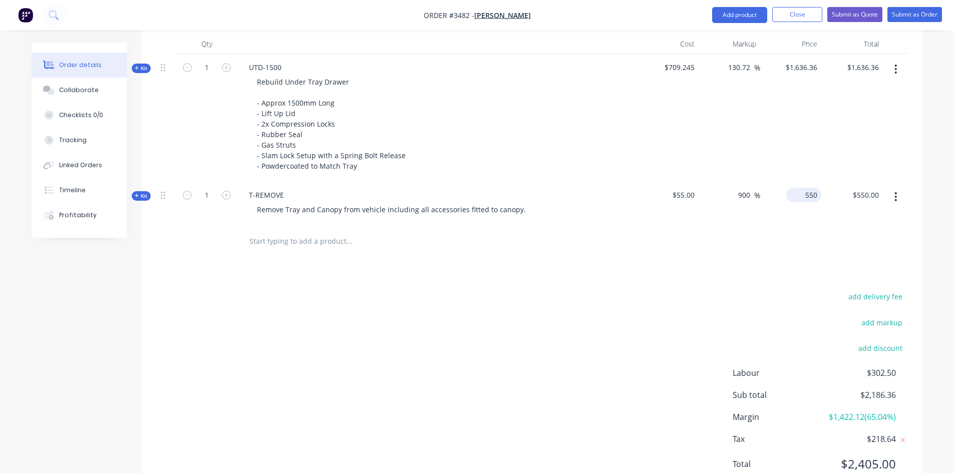
click at [813, 196] on input "550" at bounding box center [806, 195] width 31 height 15
type input "2499"
type input "4443.64"
type input "$2,499.00"
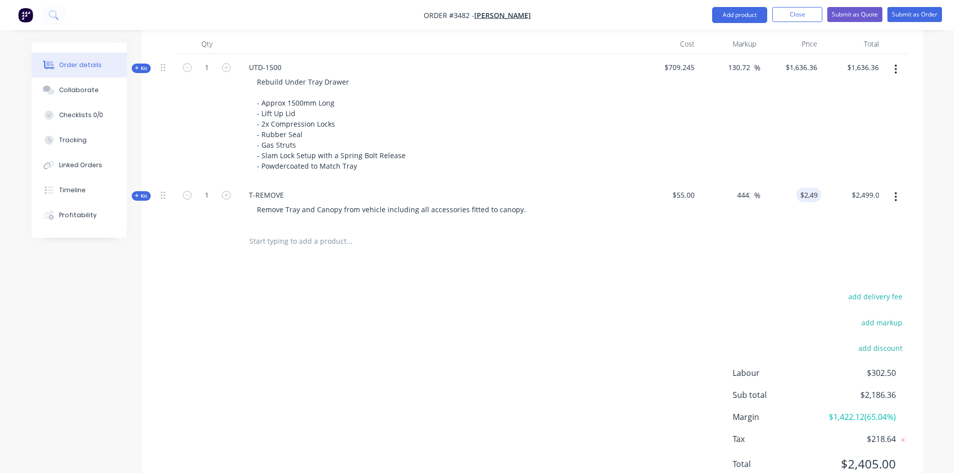
click at [736, 152] on div "130.72 130.72 %" at bounding box center [730, 118] width 62 height 128
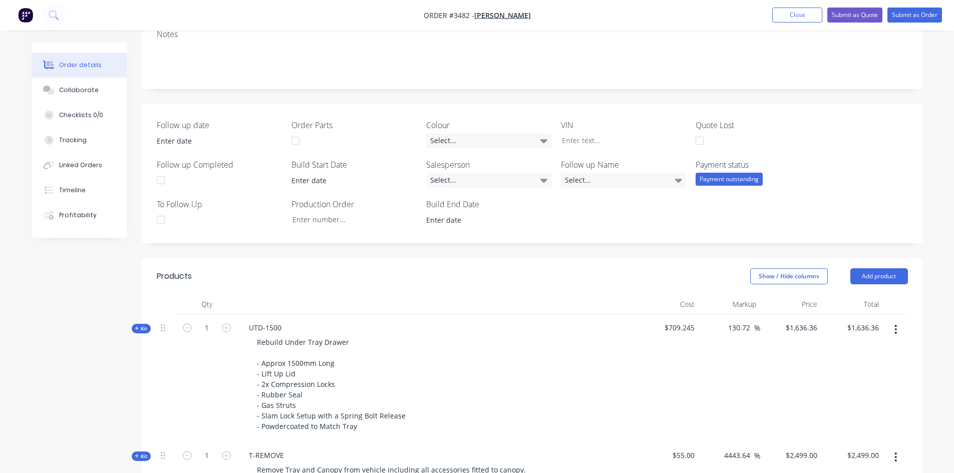
scroll to position [466, 0]
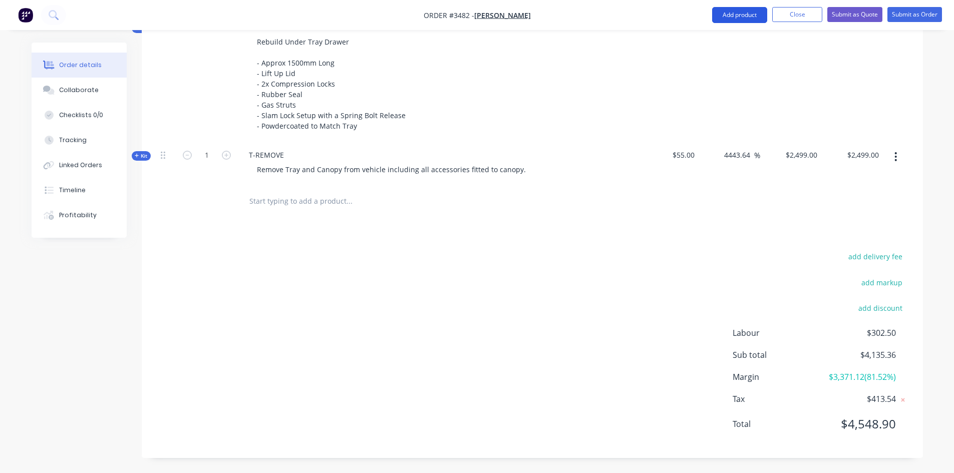
click at [745, 19] on button "Add product" at bounding box center [739, 15] width 55 height 16
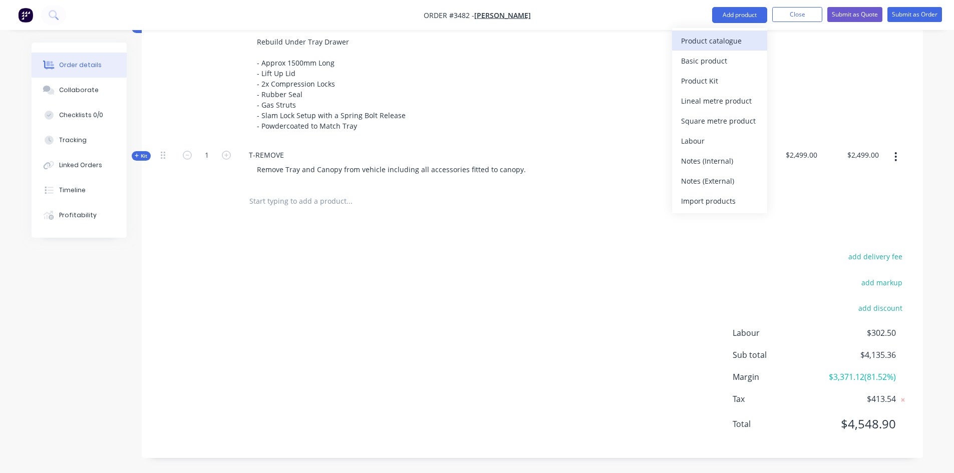
click at [738, 45] on div "Product catalogue" at bounding box center [719, 41] width 77 height 15
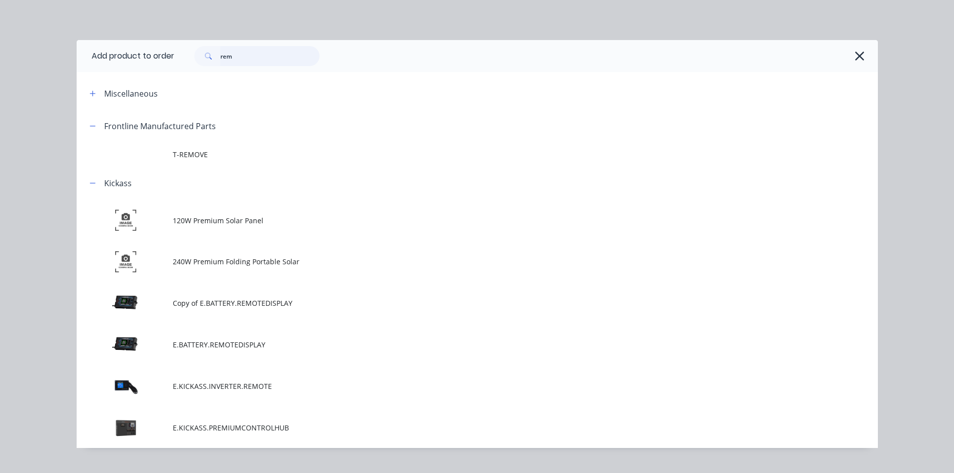
drag, startPoint x: 246, startPoint y: 57, endPoint x: 21, endPoint y: 54, distance: 226.0
click at [29, 54] on div "Add product to order rem Miscellaneous Frontline Manufactured Parts T-REMOVE Ki…" at bounding box center [477, 236] width 954 height 473
type input "powdercoat"
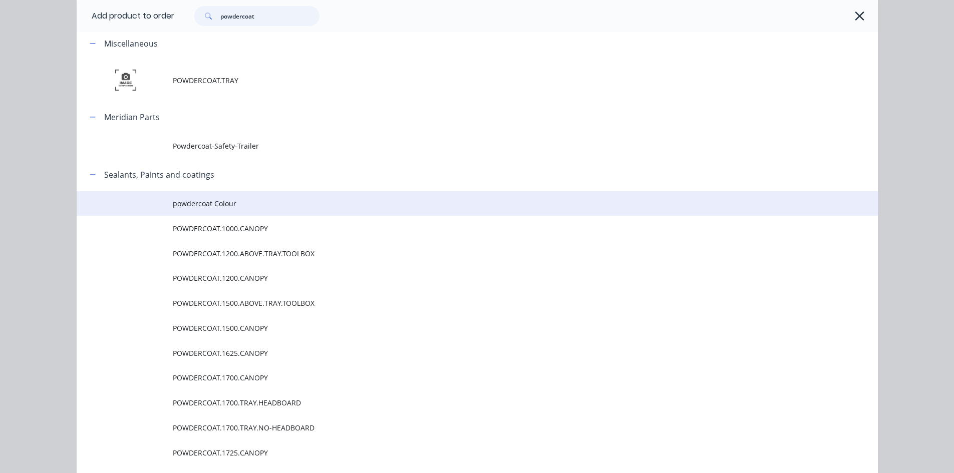
scroll to position [0, 0]
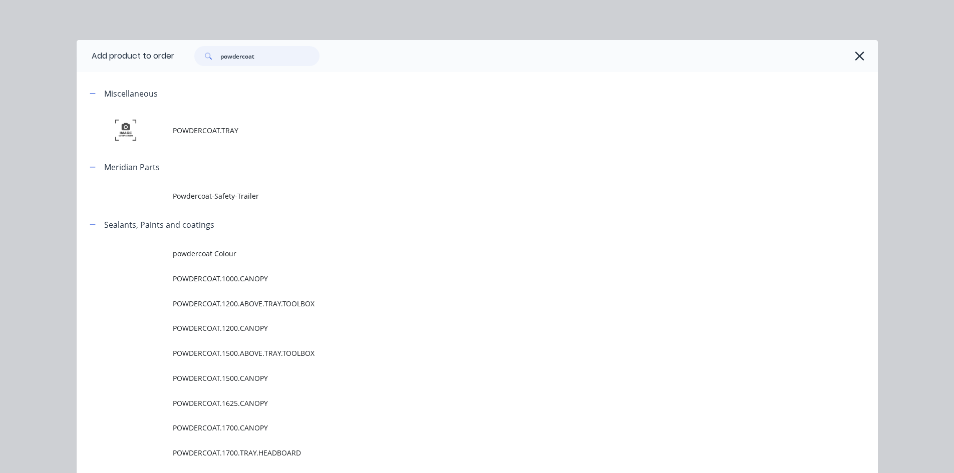
drag, startPoint x: 266, startPoint y: 54, endPoint x: 31, endPoint y: 52, distance: 234.5
click at [31, 53] on div "Add product to order powdercoat Miscellaneous POWDERCOAT.TRAY Meridian Parts Po…" at bounding box center [477, 236] width 954 height 473
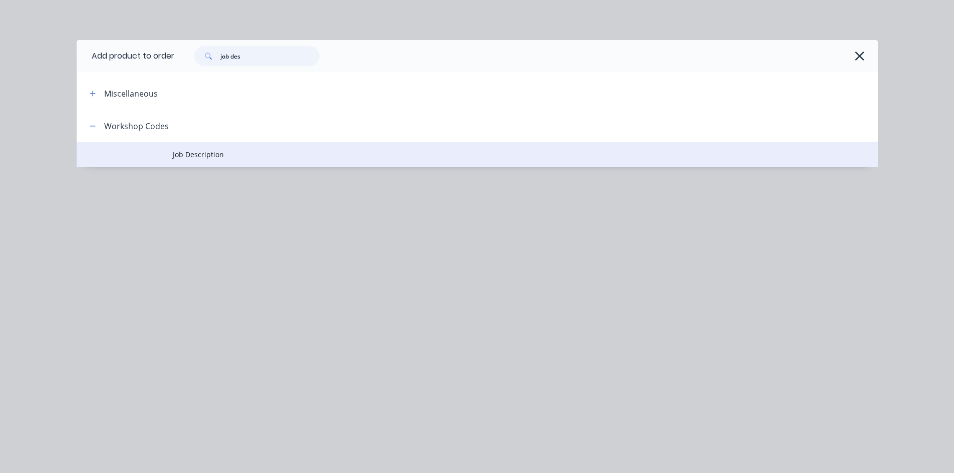
type input "job des"
click at [207, 150] on span "Job Description" at bounding box center [455, 154] width 564 height 11
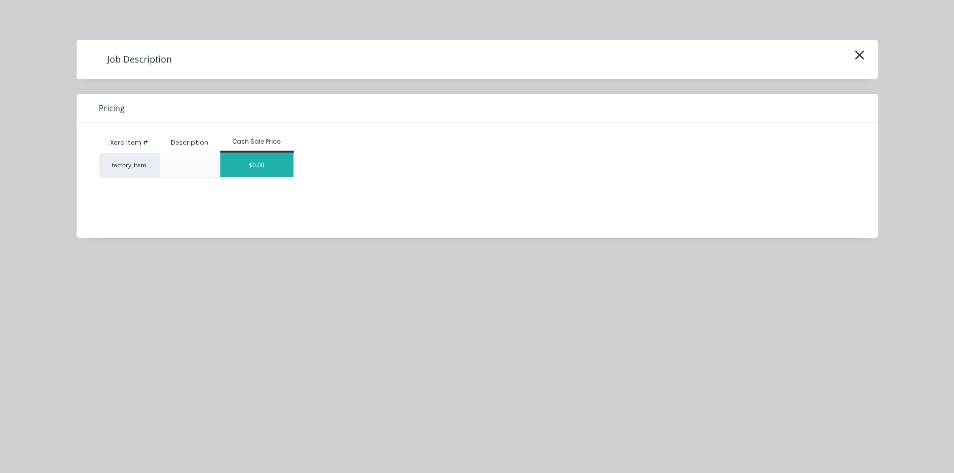
click at [261, 164] on div "$0.00" at bounding box center [256, 165] width 73 height 24
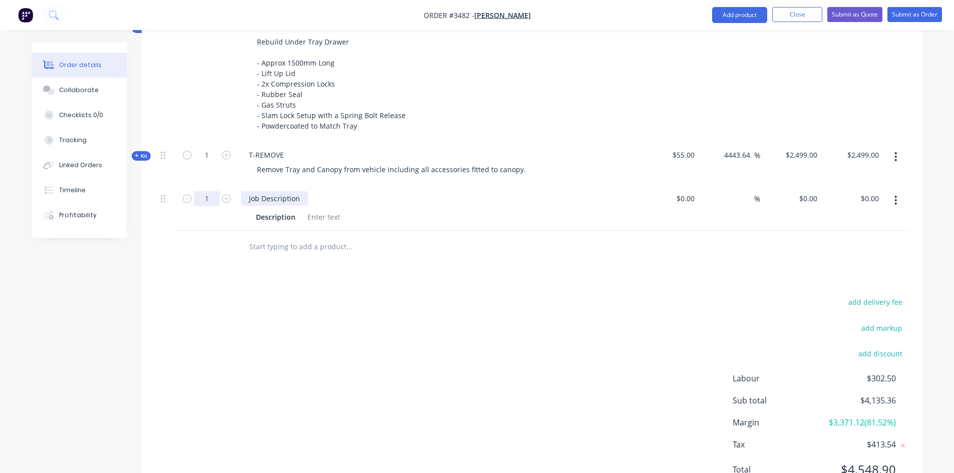
drag, startPoint x: 301, startPoint y: 199, endPoint x: 200, endPoint y: 199, distance: 100.7
click at [200, 199] on div "1 Job Description Description $0.00 $0.00 % $0.00 $0.00 $0.00 $0.00" at bounding box center [532, 208] width 751 height 46
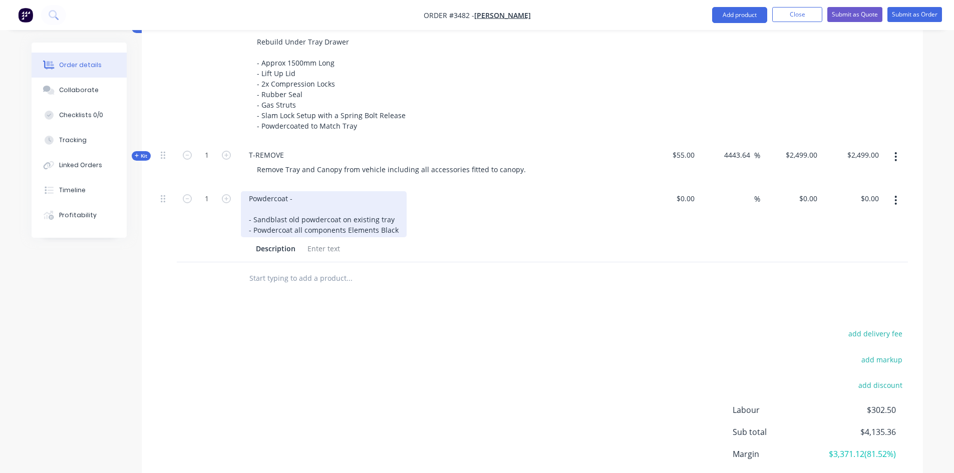
click at [396, 230] on div "Powdercoat - - Sandblast old powdercoat on existing tray - Powdercoat all compo…" at bounding box center [324, 214] width 166 height 46
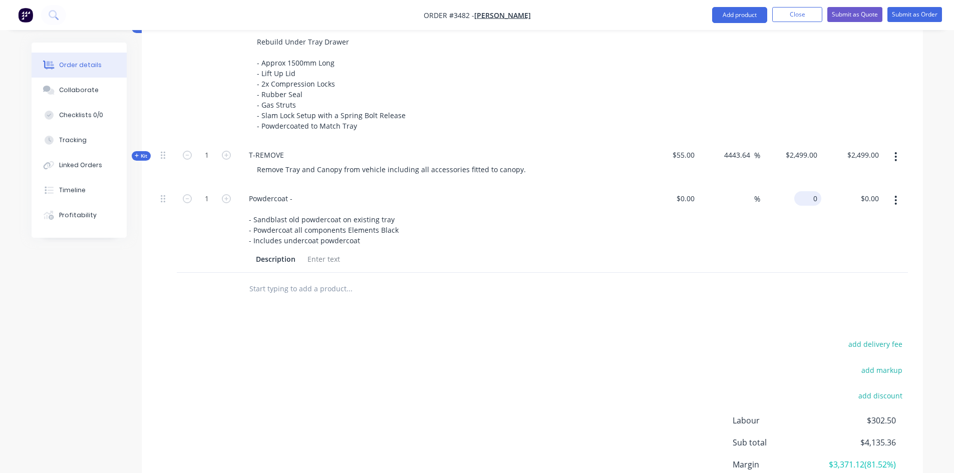
click at [806, 197] on div "0 $0.00" at bounding box center [791, 229] width 62 height 88
click at [806, 197] on input "2999" at bounding box center [811, 198] width 21 height 15
type input "$2,700.00"
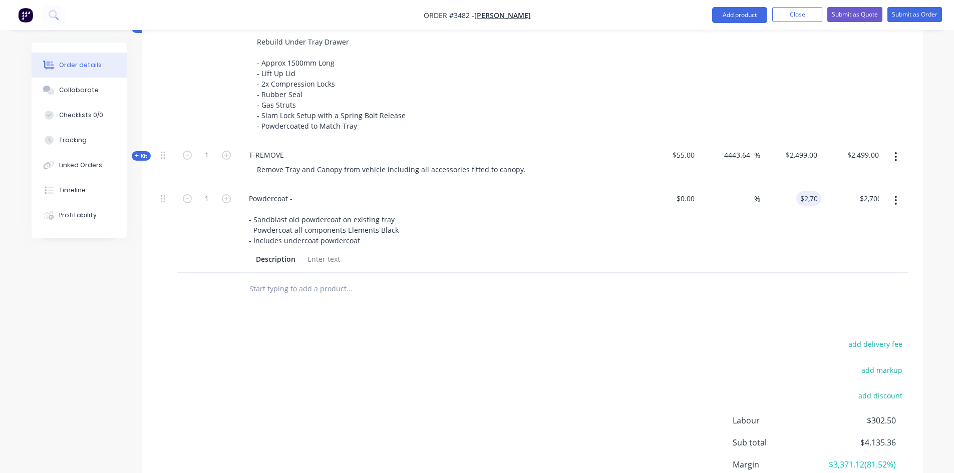
click at [747, 293] on div at bounding box center [532, 289] width 751 height 33
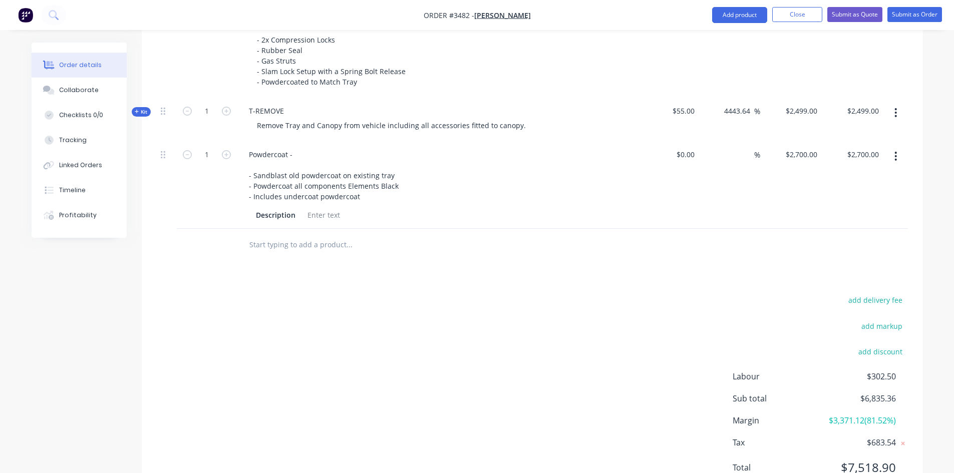
scroll to position [453, 0]
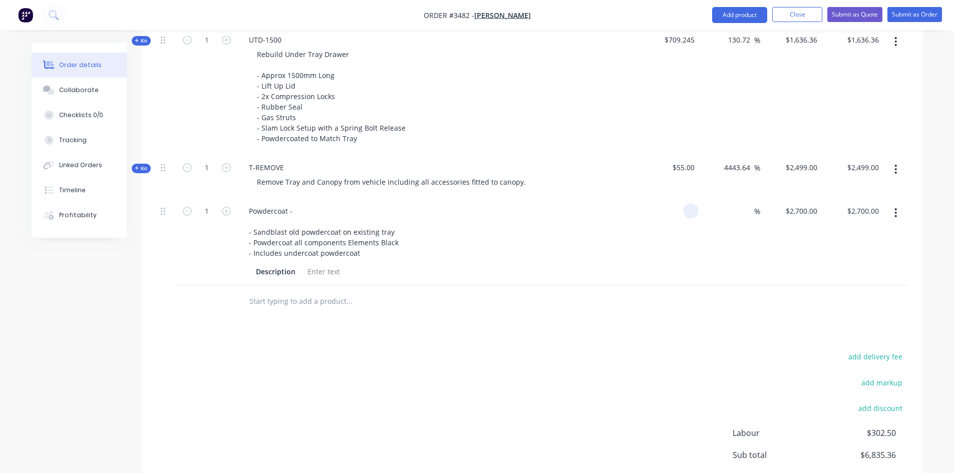
click at [682, 215] on div at bounding box center [669, 242] width 62 height 88
type input "$2,000.00"
click at [689, 164] on span "$55.00" at bounding box center [669, 167] width 54 height 11
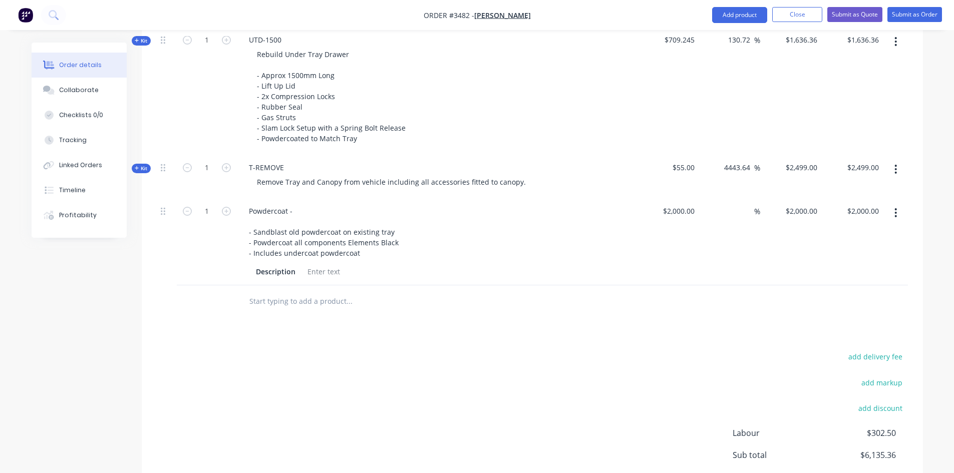
click at [146, 169] on span "Kit" at bounding box center [141, 169] width 13 height 8
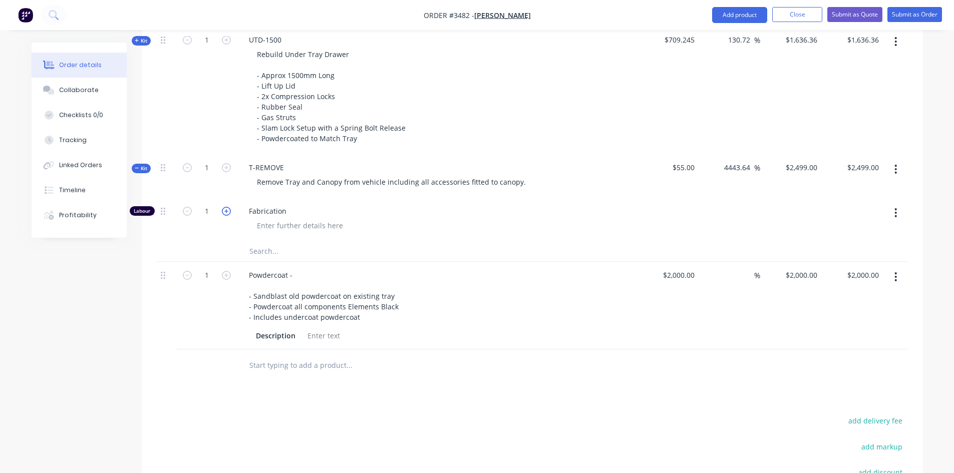
click at [227, 212] on icon "button" at bounding box center [226, 211] width 9 height 9
type input "$4,998.00"
type input "2"
click at [227, 212] on icon "button" at bounding box center [226, 211] width 9 height 9
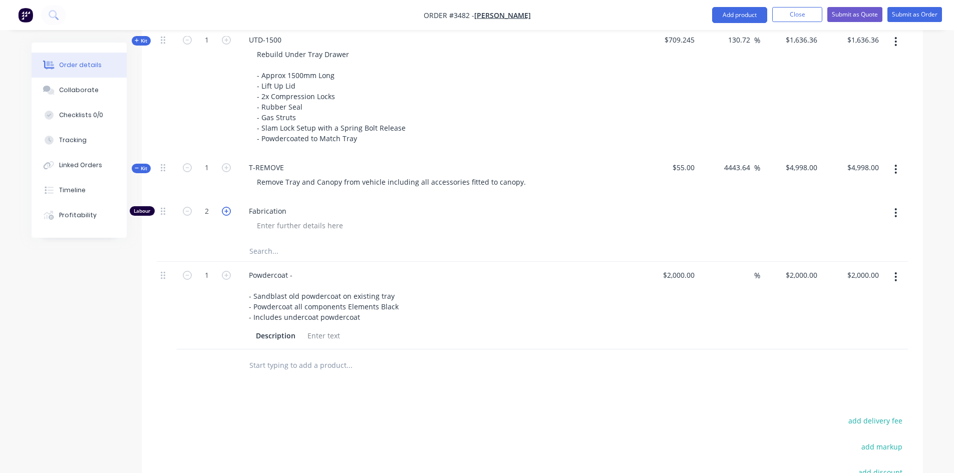
type input "$7,497.00"
type input "3"
click at [227, 212] on icon "button" at bounding box center [226, 211] width 9 height 9
type input "$9,996.00"
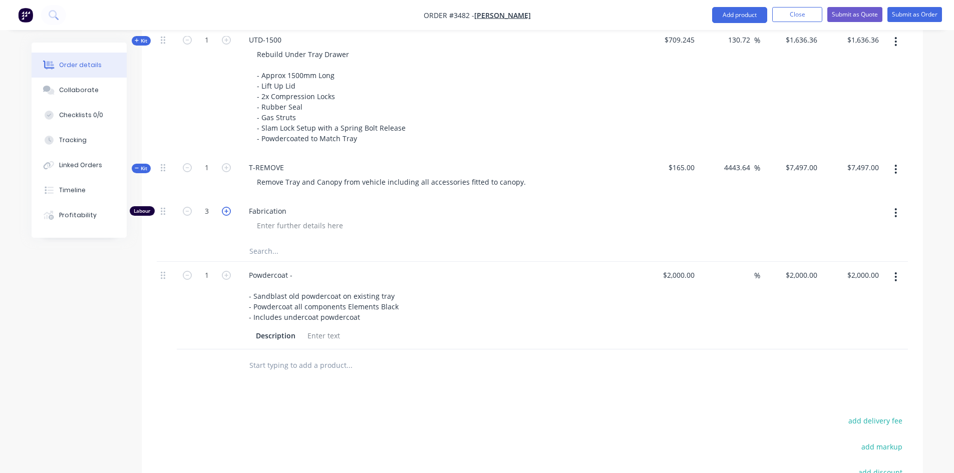
type input "$9,996.00"
type input "4"
click at [227, 212] on icon "button" at bounding box center [226, 211] width 9 height 9
type input "$12,495.00"
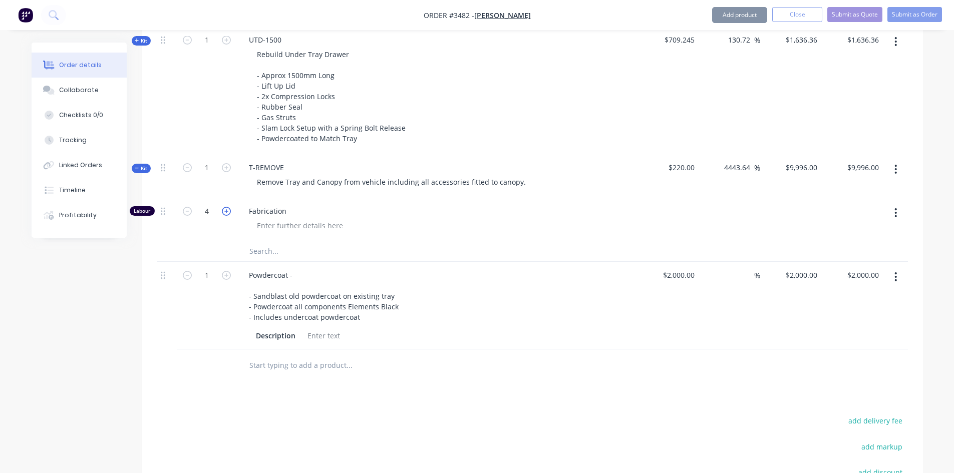
type input "5"
click at [227, 212] on icon "button" at bounding box center [226, 211] width 9 height 9
type input "$14,994.00"
type input "6"
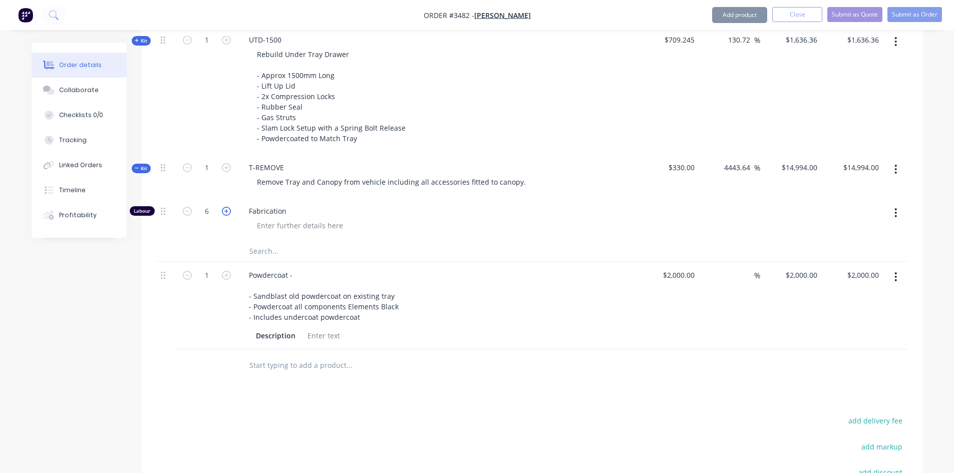
click at [227, 212] on icon "button" at bounding box center [226, 211] width 9 height 9
type input "$17,493.00"
type input "7"
click at [227, 212] on icon "button" at bounding box center [226, 211] width 9 height 9
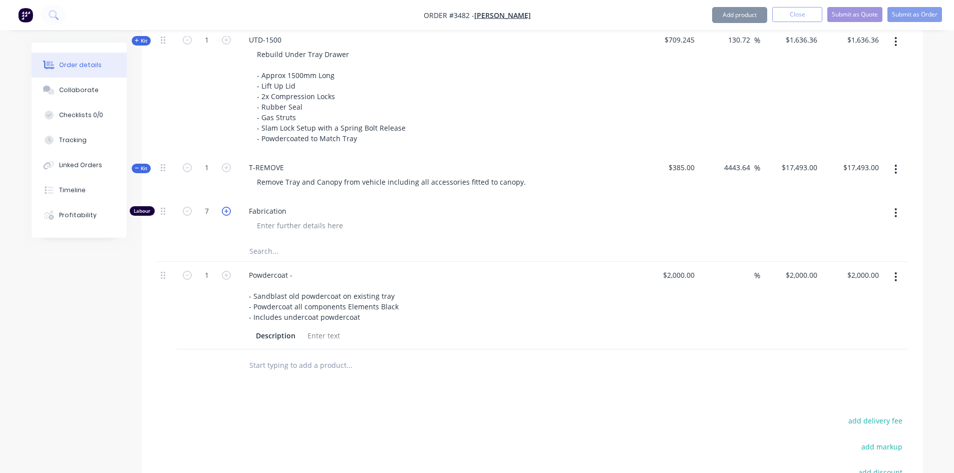
type input "$19,992.00"
type input "8"
click at [227, 212] on icon "button" at bounding box center [226, 211] width 9 height 9
type input "$22,491.00"
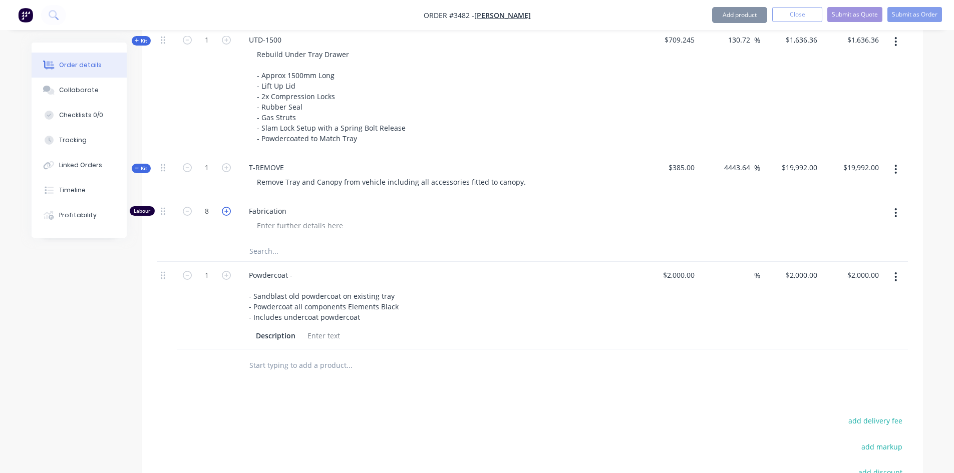
type input "$22,491.00"
type input "9"
click at [227, 212] on icon "button" at bounding box center [226, 211] width 9 height 9
type input "$24,990.00"
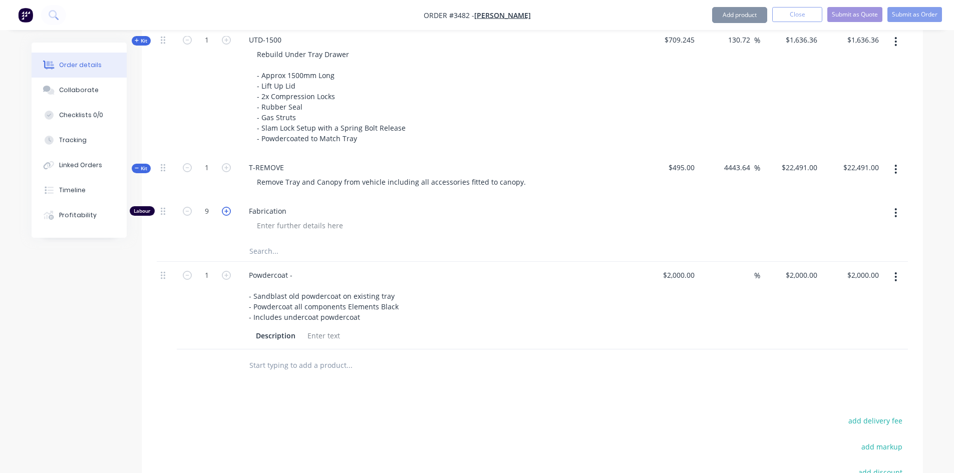
type input "10"
click at [227, 212] on icon "button" at bounding box center [226, 211] width 9 height 9
type input "$27,489.00"
type input "11"
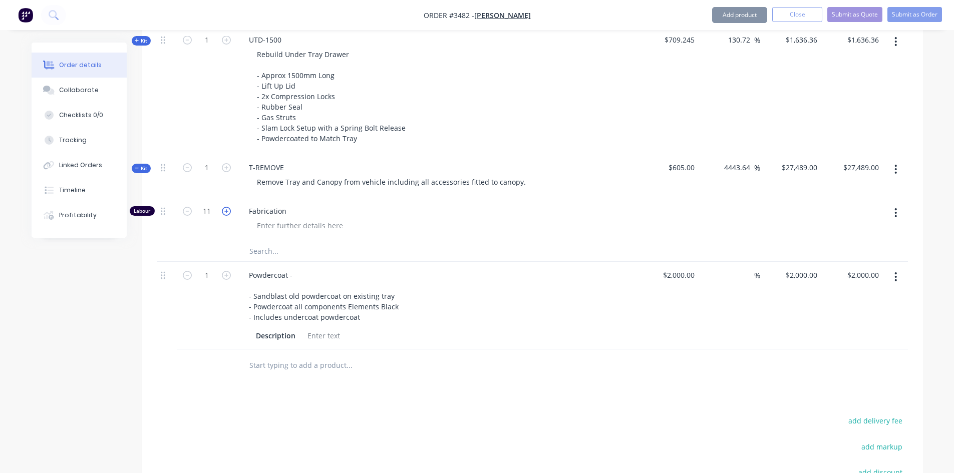
click at [227, 212] on icon "button" at bounding box center [226, 211] width 9 height 9
type input "$29,988.00"
type input "12"
click at [227, 212] on icon "button" at bounding box center [226, 211] width 9 height 9
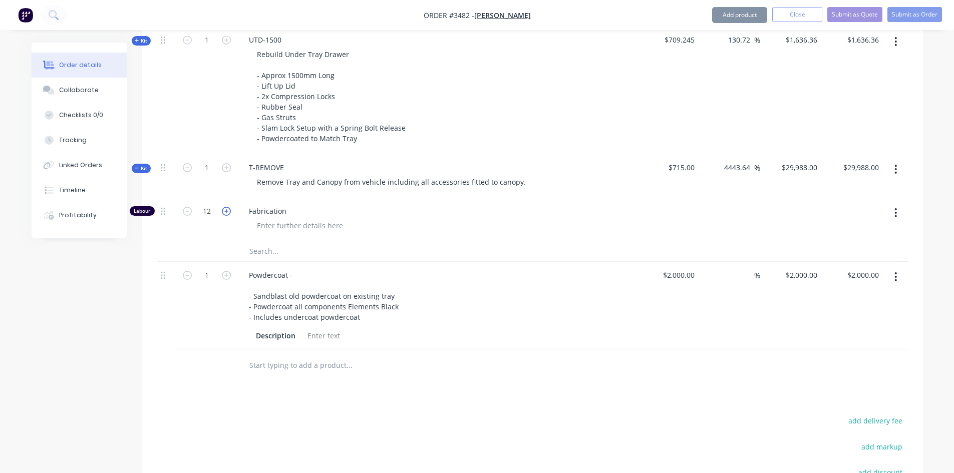
type input "$32,487.00"
type input "13"
click at [227, 212] on icon "button" at bounding box center [226, 211] width 9 height 9
type input "$34,986.00"
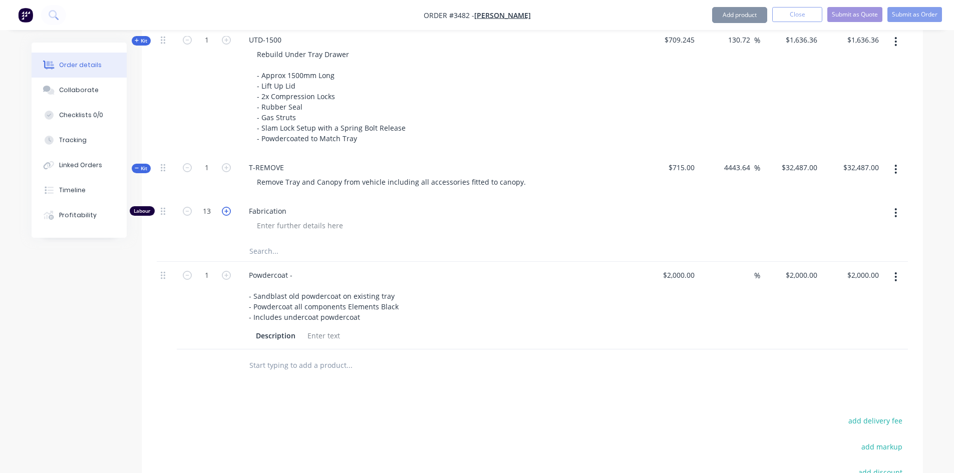
type input "$34,986.00"
type input "14"
click at [227, 212] on icon "button" at bounding box center [226, 211] width 9 height 9
type input "$37,485.00"
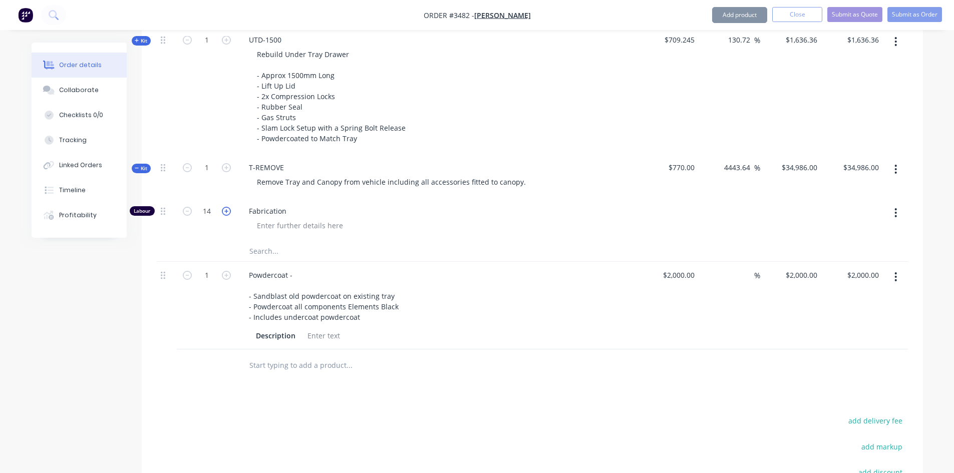
type input "15"
click at [227, 211] on icon "button" at bounding box center [226, 211] width 9 height 9
type input "$39,984.00"
type input "16"
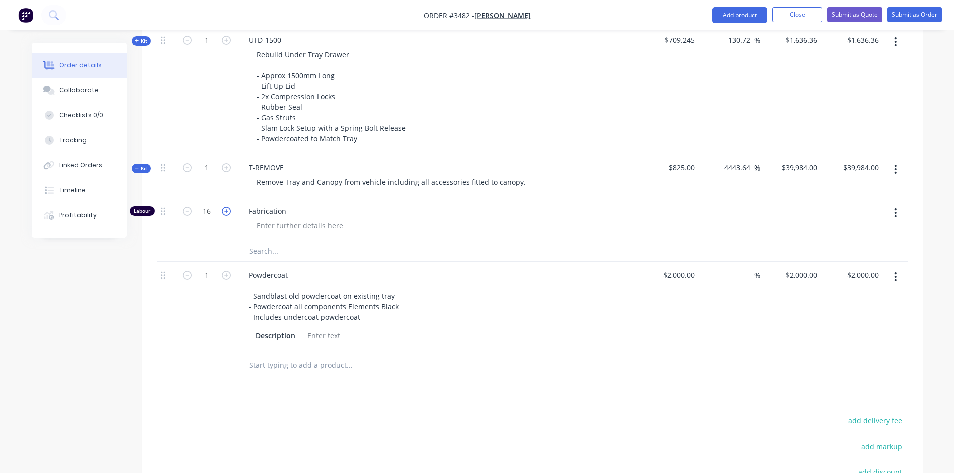
click at [227, 211] on icon "button" at bounding box center [226, 211] width 9 height 9
type input "$42,483.00"
type input "17"
click at [227, 211] on icon "button" at bounding box center [226, 211] width 9 height 9
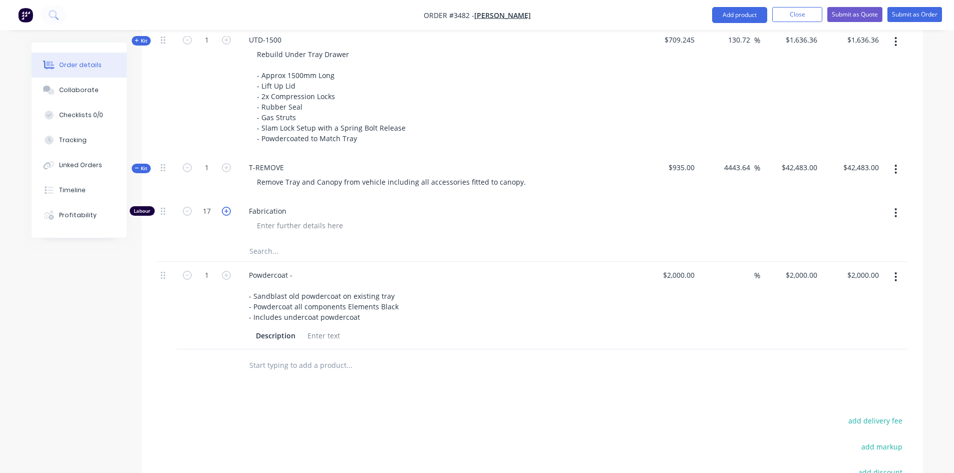
type input "$44,982.00"
type input "18"
click at [227, 211] on icon "button" at bounding box center [226, 211] width 9 height 9
type input "$47,481.00"
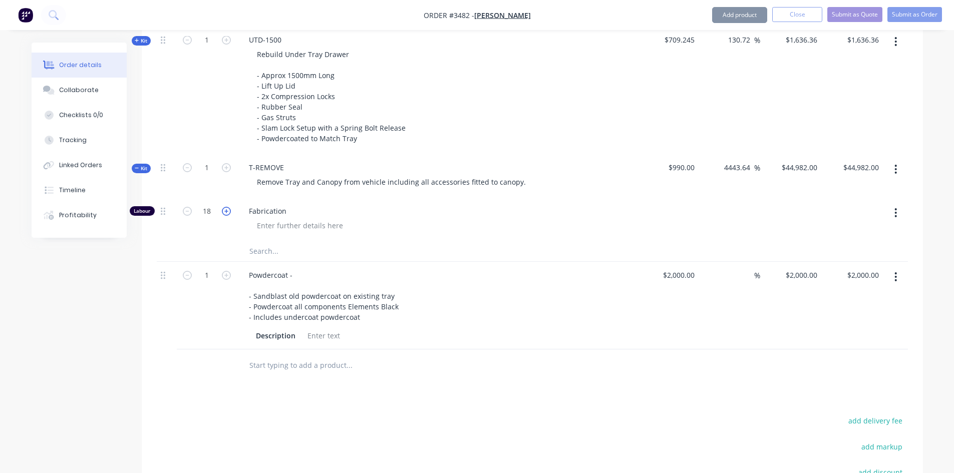
type input "$47,481.00"
type input "19"
click at [187, 211] on icon "button" at bounding box center [187, 211] width 9 height 9
type input "$44,982.00"
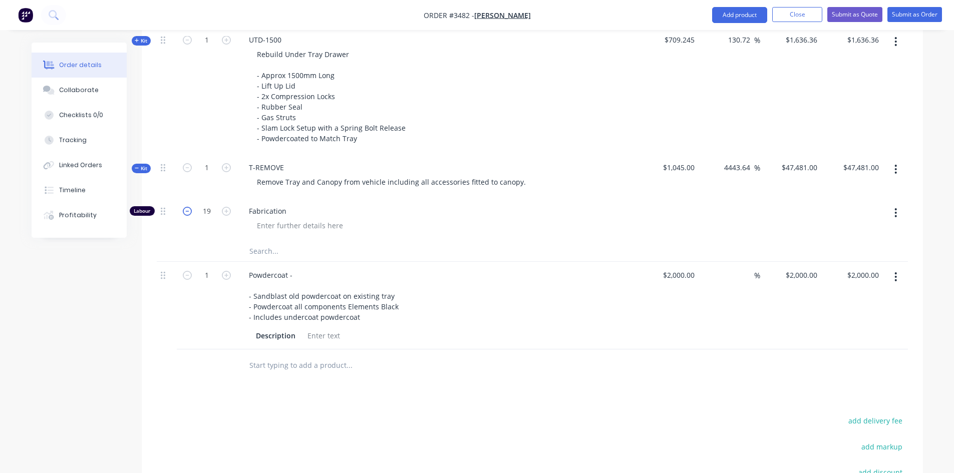
type input "18"
click at [187, 211] on icon "button" at bounding box center [187, 211] width 9 height 9
type input "$42,483.00"
type input "17"
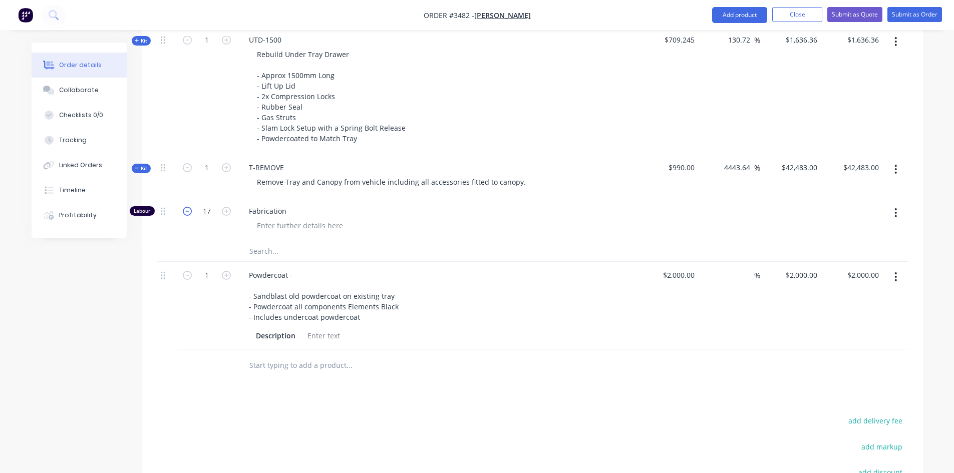
click at [187, 211] on icon "button" at bounding box center [187, 211] width 9 height 9
type input "$39,984.00"
type input "16"
click at [187, 211] on icon "button" at bounding box center [187, 211] width 9 height 9
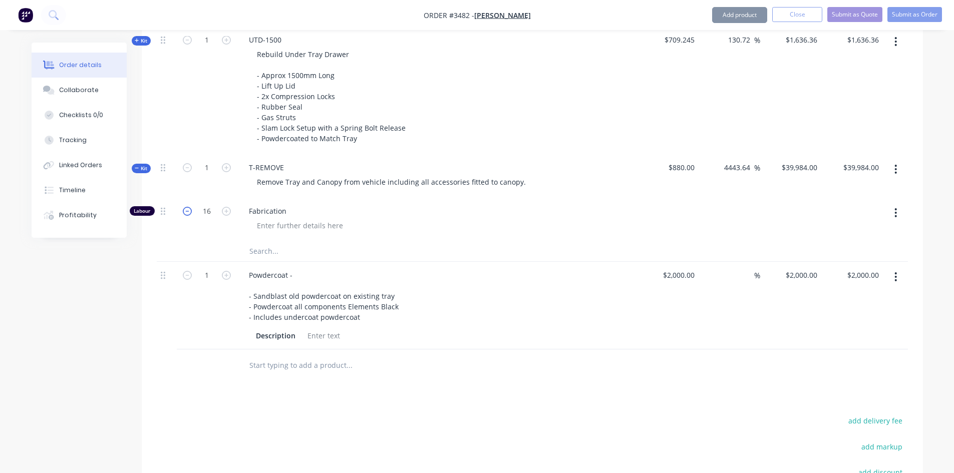
type input "$37,485.00"
type input "15"
click at [798, 166] on input "37485" at bounding box center [801, 167] width 41 height 15
type input "2499"
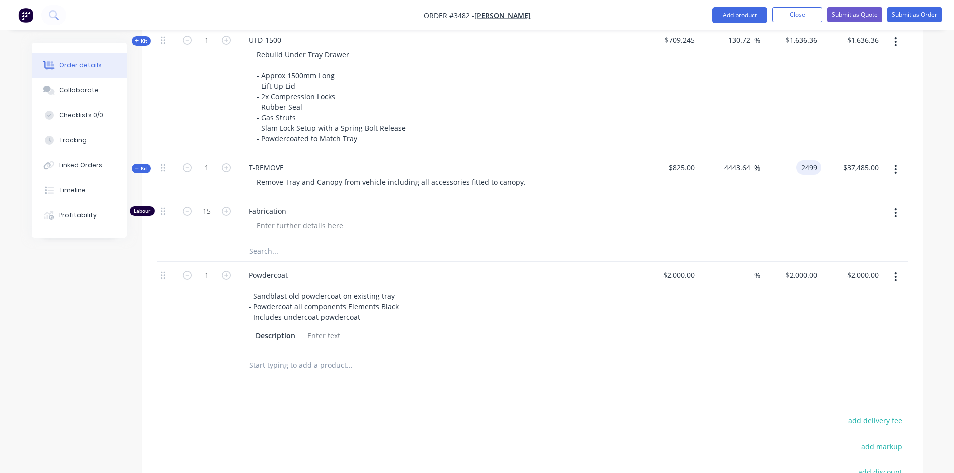
type input "202.91"
type input "$2,499.00"
click at [717, 232] on div at bounding box center [730, 220] width 62 height 44
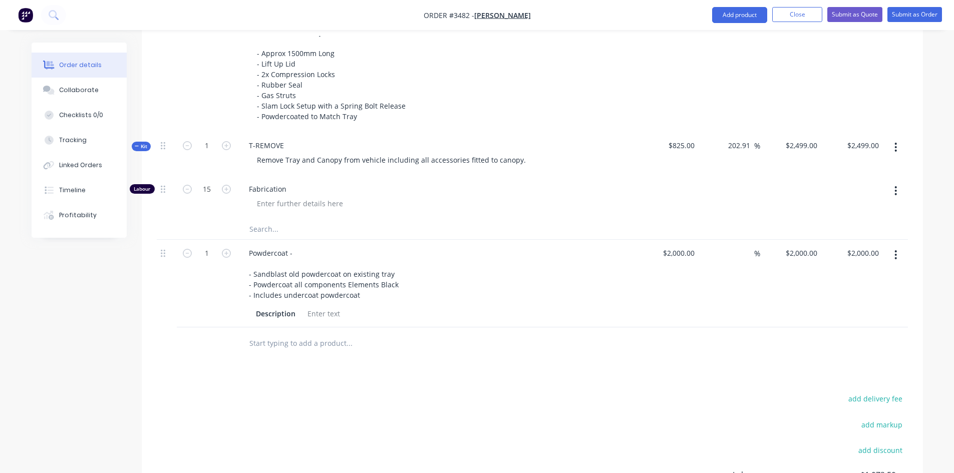
scroll to position [518, 0]
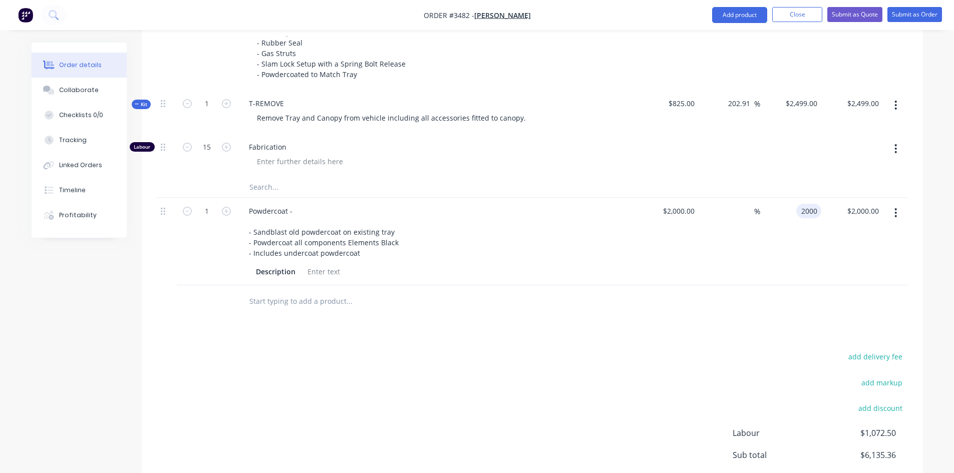
click at [806, 212] on input "2000" at bounding box center [811, 211] width 21 height 15
type input "2700"
type input "35"
type input "$2,700.00"
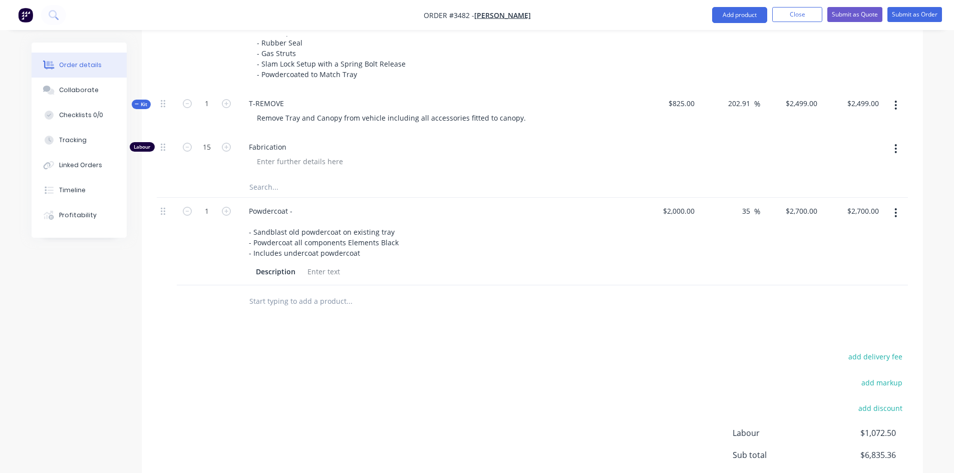
click at [578, 335] on div "Products Show / Hide columns Add product Qty Cost Markup Price Total Kit 1 UTD-…" at bounding box center [533, 232] width 782 height 652
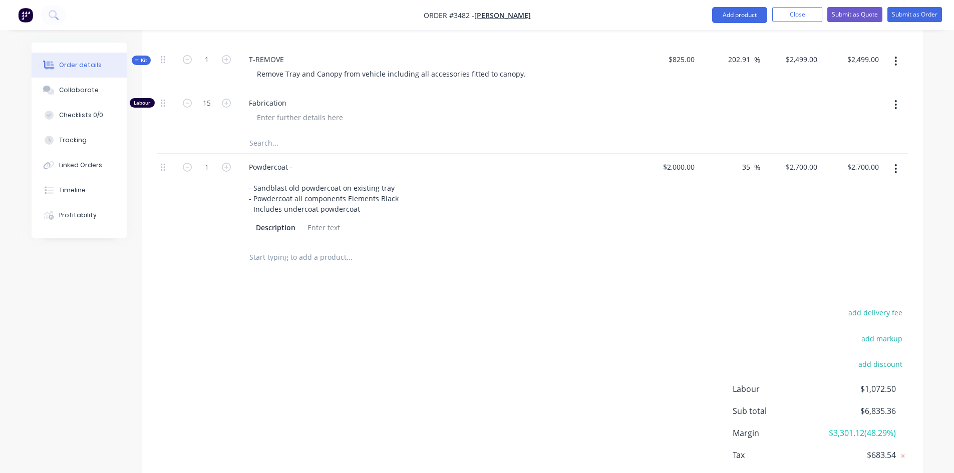
scroll to position [618, 0]
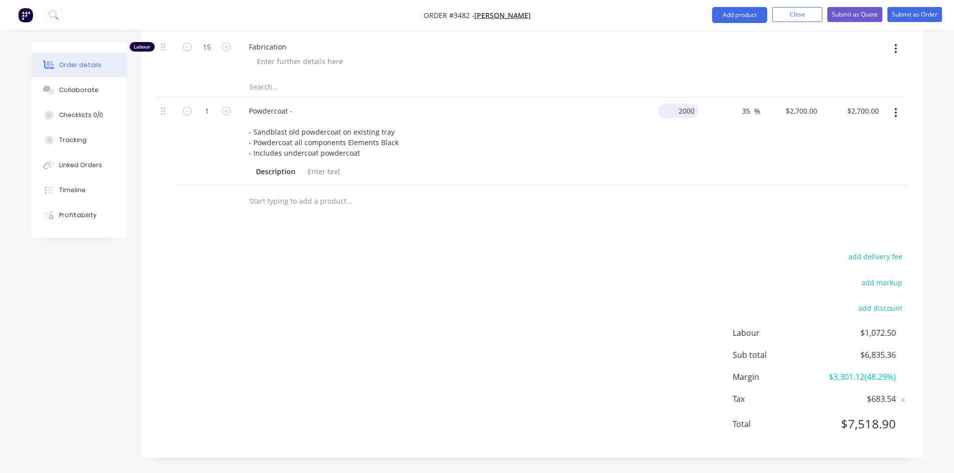
click at [684, 113] on input "2000" at bounding box center [680, 111] width 37 height 15
type input "$2,400.00"
type input "$3,240.00"
drag, startPoint x: 625, startPoint y: 213, endPoint x: 846, endPoint y: 145, distance: 231.5
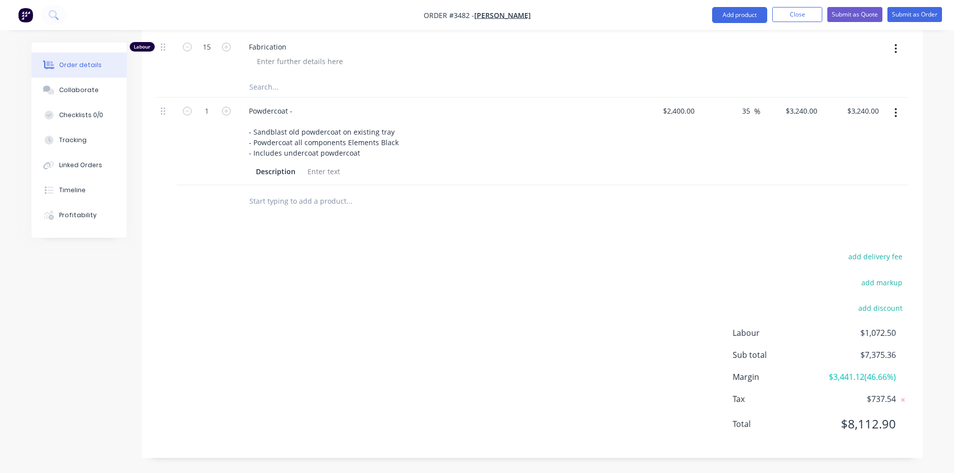
click at [626, 213] on div at bounding box center [532, 201] width 751 height 33
click at [806, 112] on input "3240" at bounding box center [803, 111] width 37 height 15
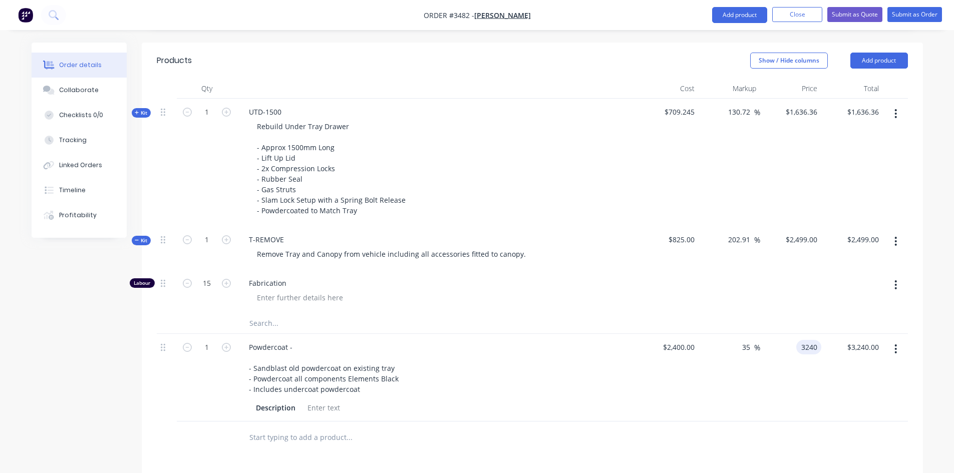
scroll to position [367, 0]
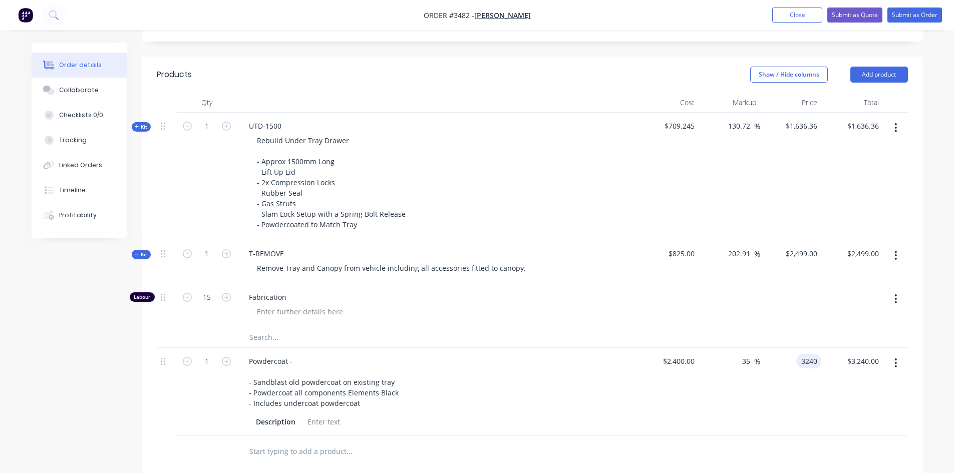
type input "$3,240.00"
click at [138, 251] on span "Kit" at bounding box center [141, 255] width 13 height 8
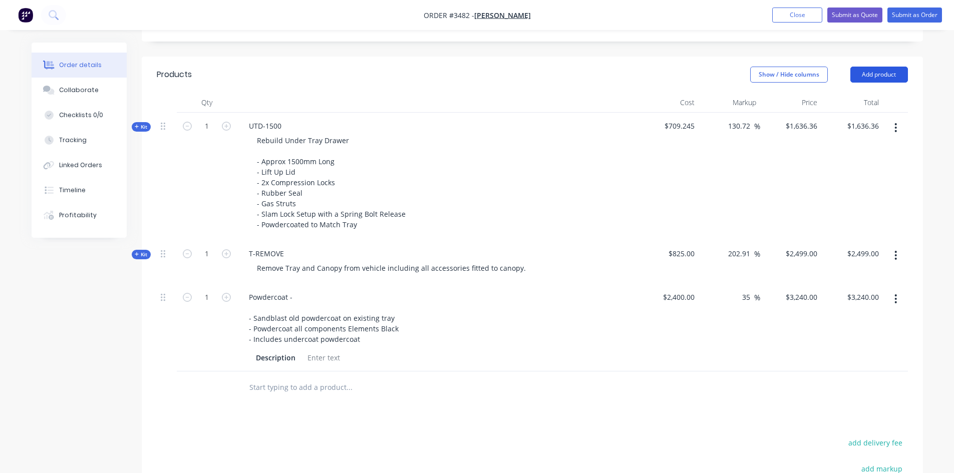
click at [879, 71] on button "Add product" at bounding box center [880, 75] width 58 height 16
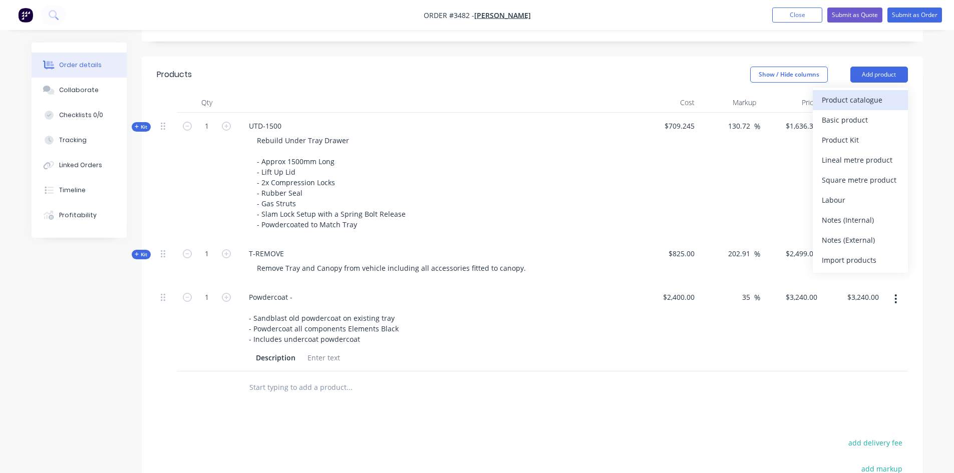
click at [855, 98] on div "Product catalogue" at bounding box center [860, 100] width 77 height 15
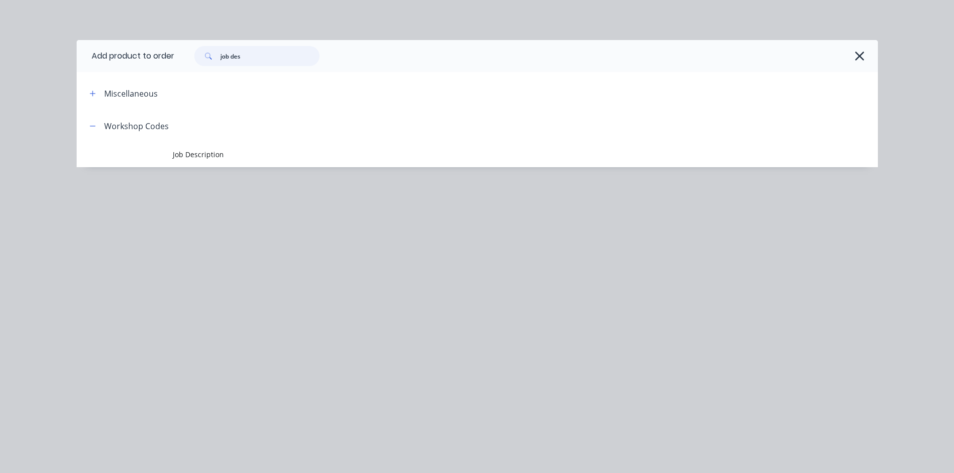
drag, startPoint x: 246, startPoint y: 58, endPoint x: 57, endPoint y: 56, distance: 189.4
click at [57, 56] on div "Add product to order job des Miscellaneous Workshop Codes Job Description" at bounding box center [477, 236] width 954 height 473
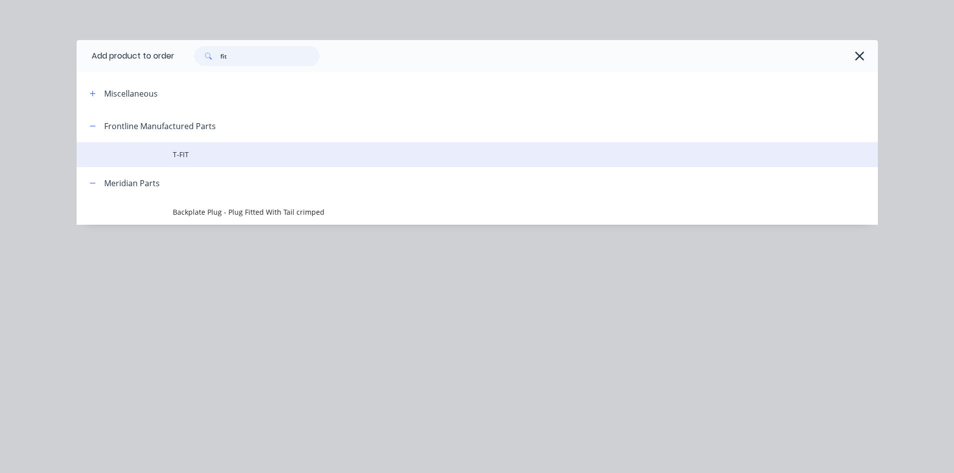
type input "fit"
click at [204, 157] on span "T-FIT" at bounding box center [455, 154] width 564 height 11
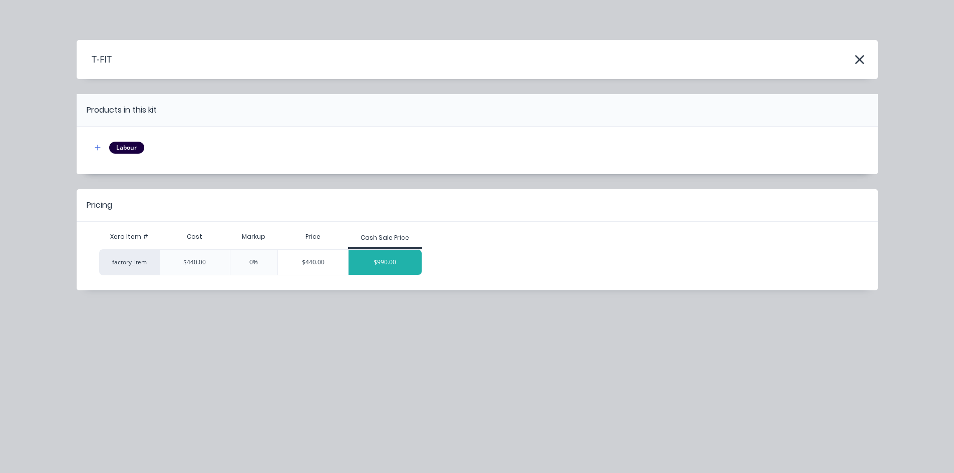
click at [358, 262] on div "$990.00" at bounding box center [385, 262] width 73 height 25
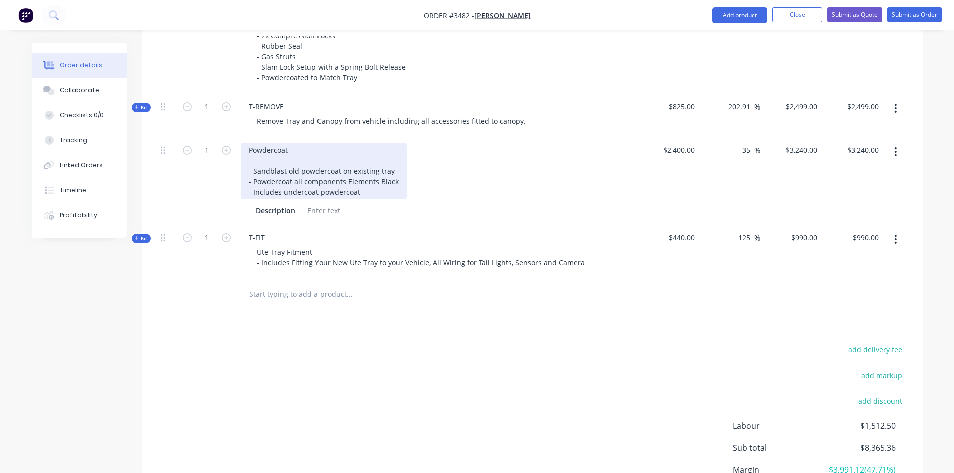
scroll to position [518, 0]
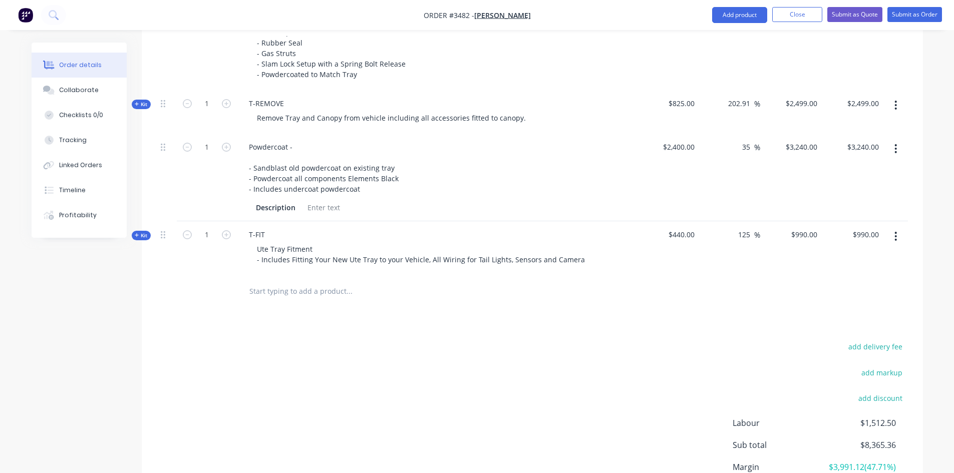
click at [137, 236] on icon "button" at bounding box center [137, 235] width 4 height 4
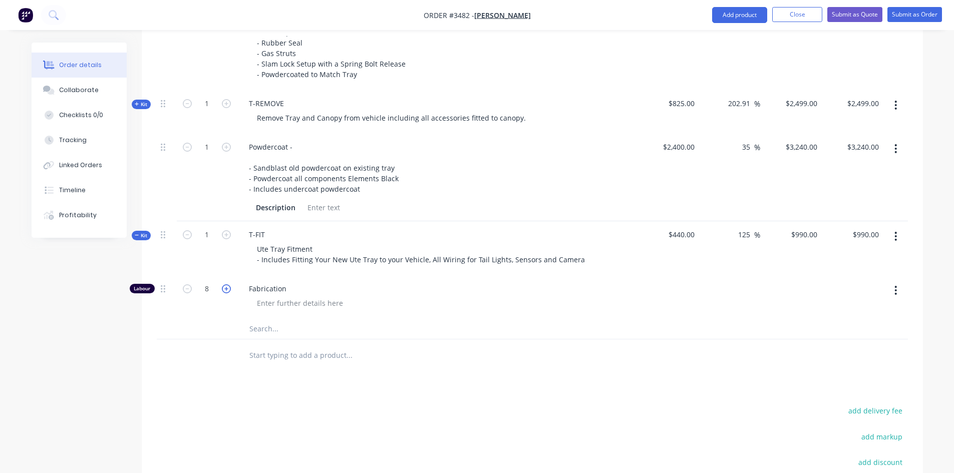
click at [224, 288] on icon "button" at bounding box center [226, 289] width 9 height 9
type input "$1,113.75"
type input "9"
click at [224, 288] on icon "button" at bounding box center [226, 289] width 9 height 9
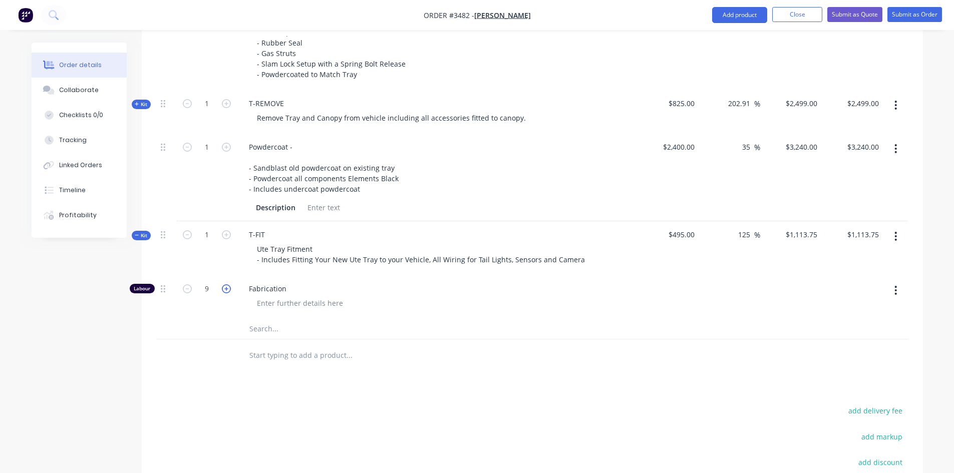
type input "$1,237.50"
type input "10"
click at [224, 288] on icon "button" at bounding box center [226, 289] width 9 height 9
type input "$1,361.25"
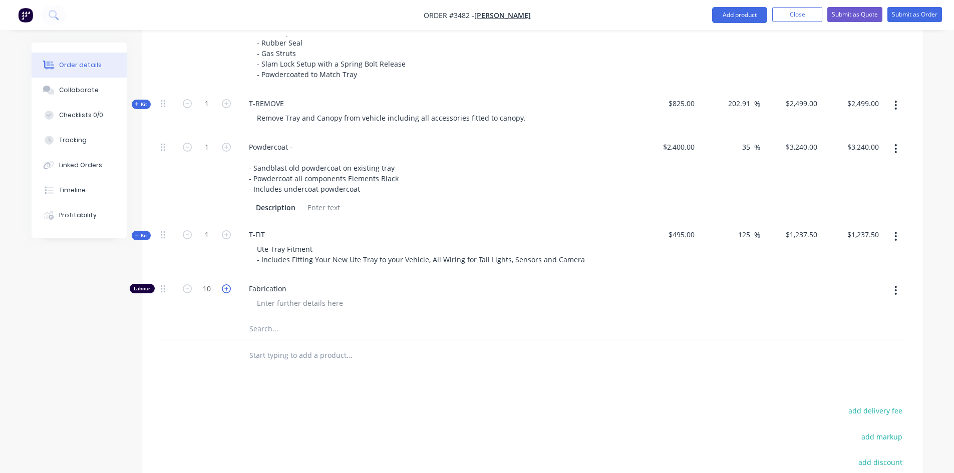
type input "$1,361.25"
type input "11"
click at [224, 288] on icon "button" at bounding box center [226, 289] width 9 height 9
type input "$1,485.00"
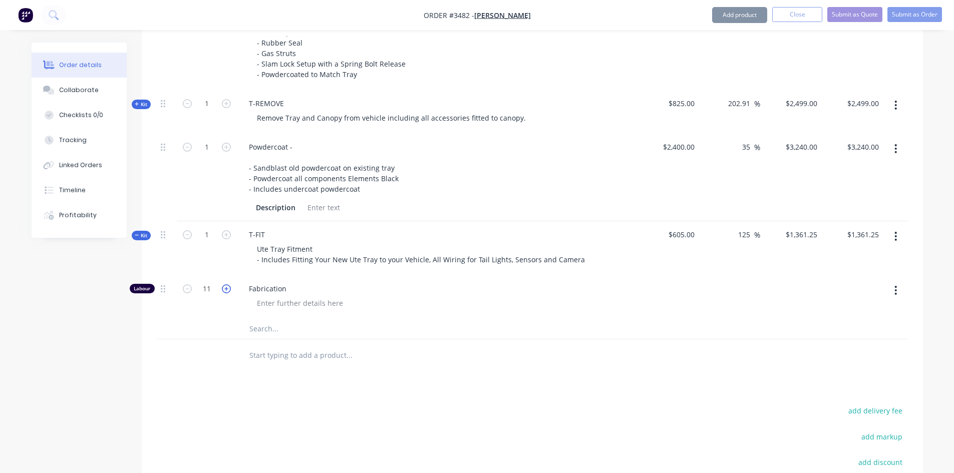
type input "12"
click at [224, 288] on icon "button" at bounding box center [226, 289] width 9 height 9
type input "$1,608.75"
type input "13"
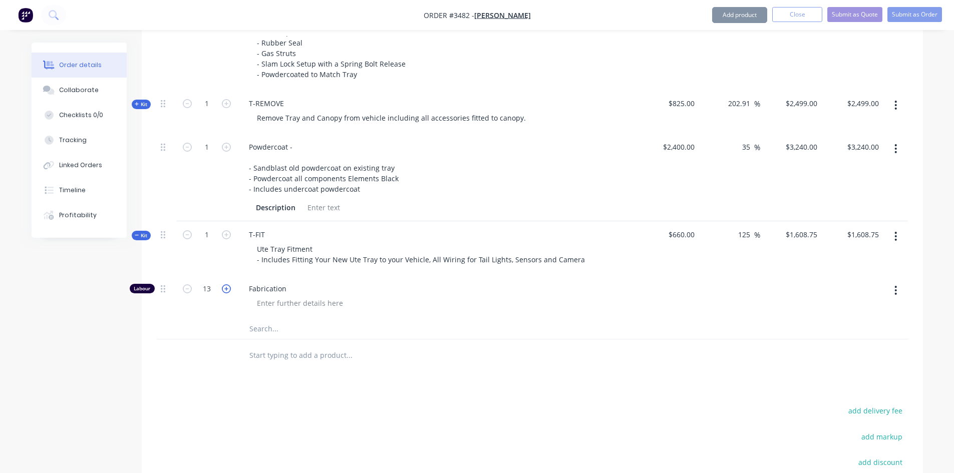
click at [224, 288] on icon "button" at bounding box center [226, 289] width 9 height 9
type input "$1,732.50"
type input "14"
click at [224, 288] on icon "button" at bounding box center [226, 289] width 9 height 9
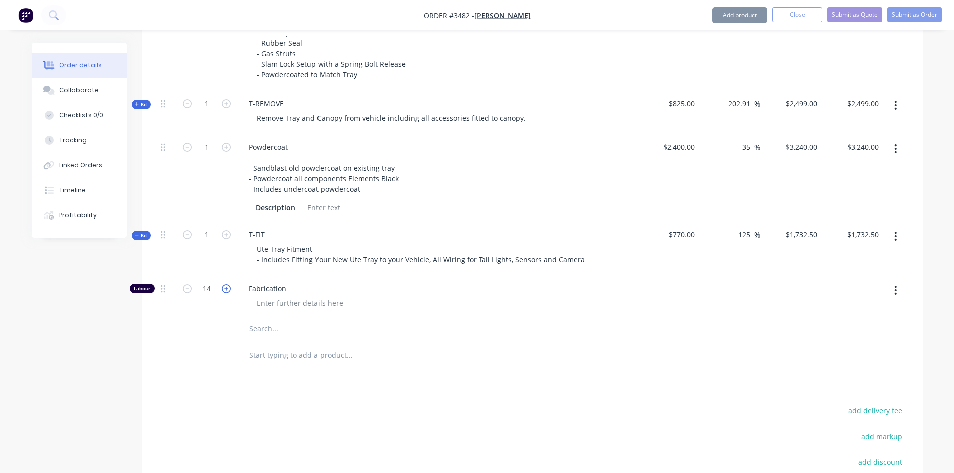
type input "$1,856.25"
type input "15"
click at [144, 232] on span "Kit" at bounding box center [141, 236] width 13 height 8
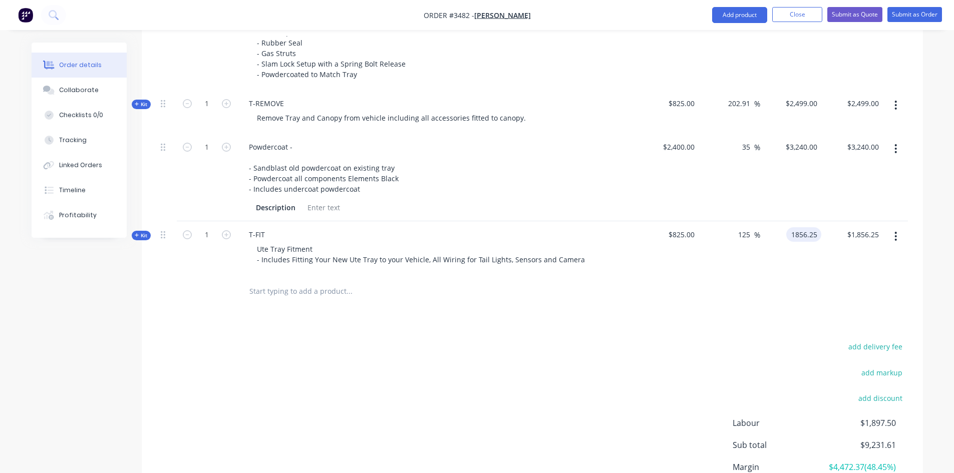
click at [802, 234] on input "1856.25" at bounding box center [806, 234] width 31 height 15
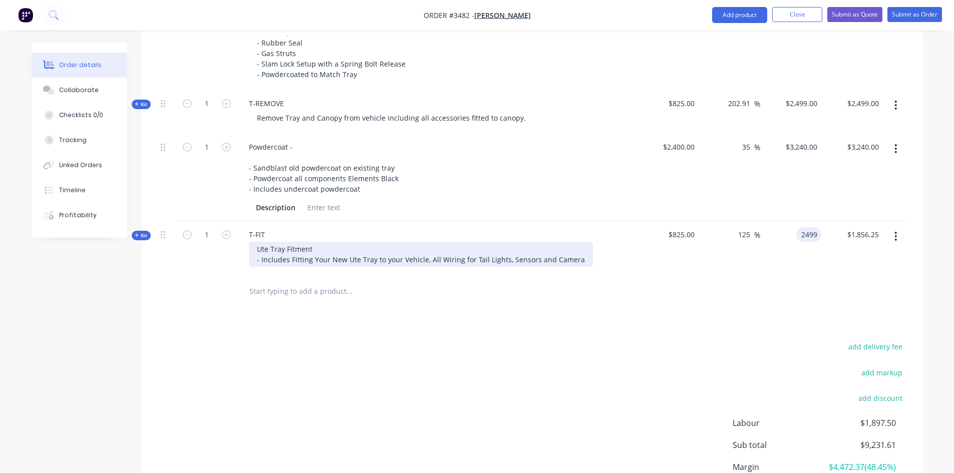
type input "2499"
type input "202.91"
type input "$2,499.00"
click at [522, 263] on div "Ute Tray Fitment - Includes Fitting Your New Ute Tray to your Vehicle, All Wiri…" at bounding box center [421, 254] width 344 height 25
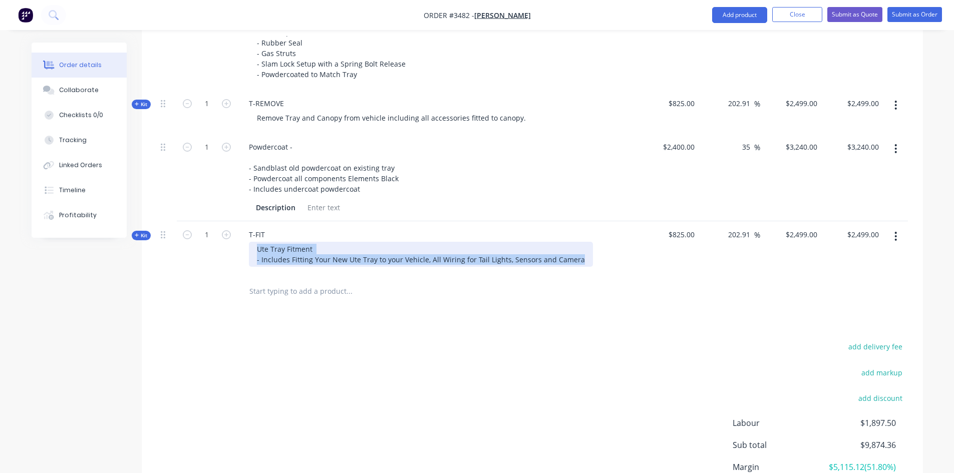
drag, startPoint x: 574, startPoint y: 258, endPoint x: 247, endPoint y: 248, distance: 326.3
click at [247, 248] on div "Ute Tray Fitment - Includes Fitting Your New Ute Tray to your Vehicle, All Wiri…" at bounding box center [437, 254] width 393 height 25
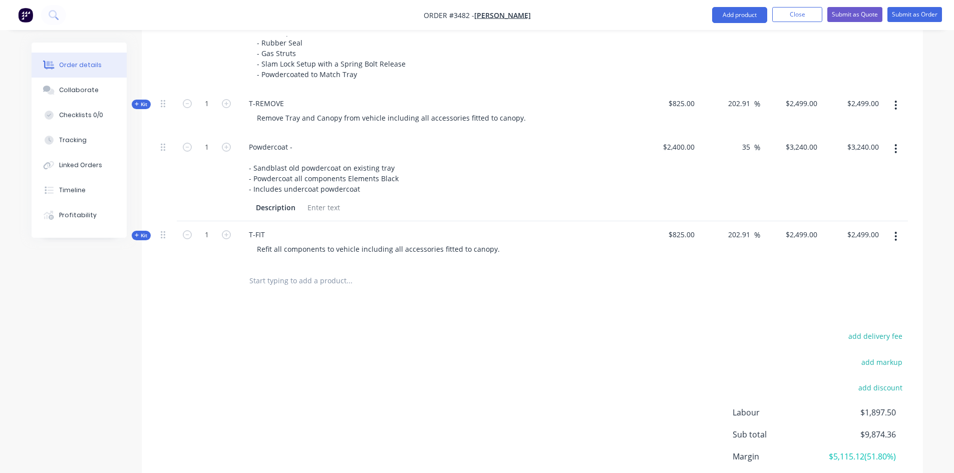
click at [578, 344] on div "add delivery fee add markup add discount Labour $1,897.50 Sub total $9,874.36 M…" at bounding box center [532, 426] width 751 height 193
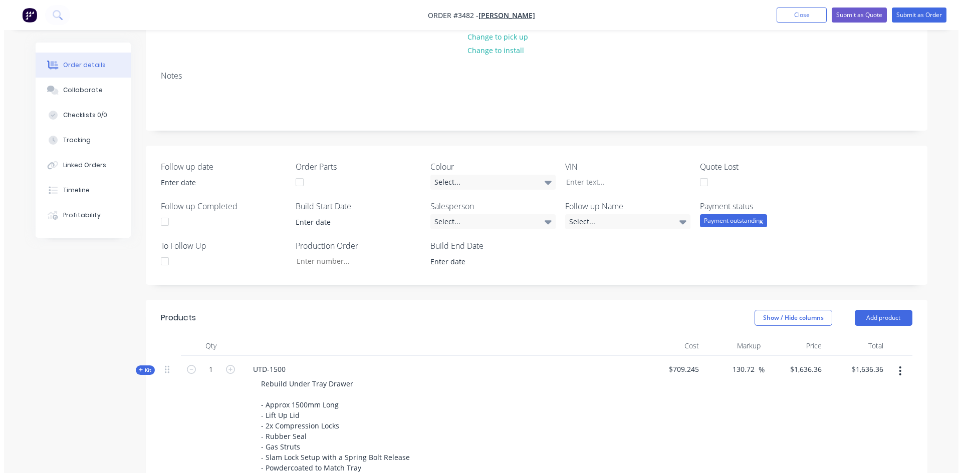
scroll to position [0, 0]
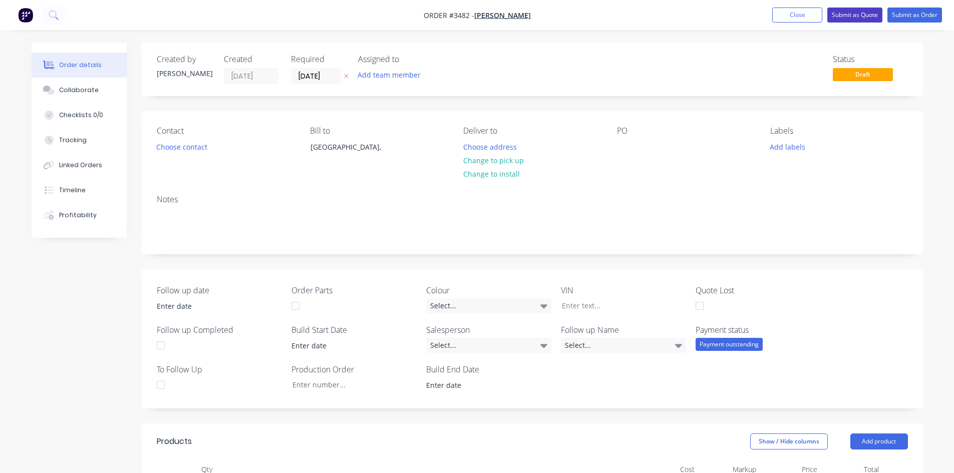
click at [849, 19] on button "Submit as Quote" at bounding box center [855, 15] width 55 height 15
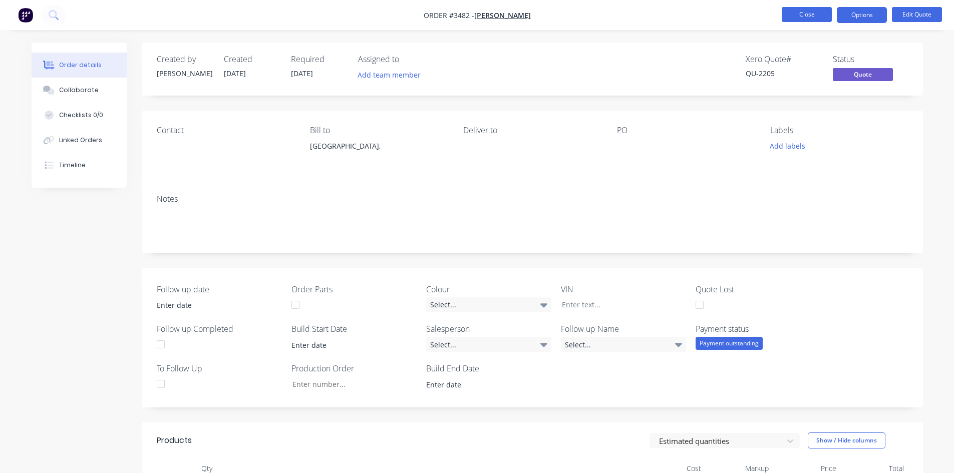
click at [810, 8] on button "Close" at bounding box center [807, 14] width 50 height 15
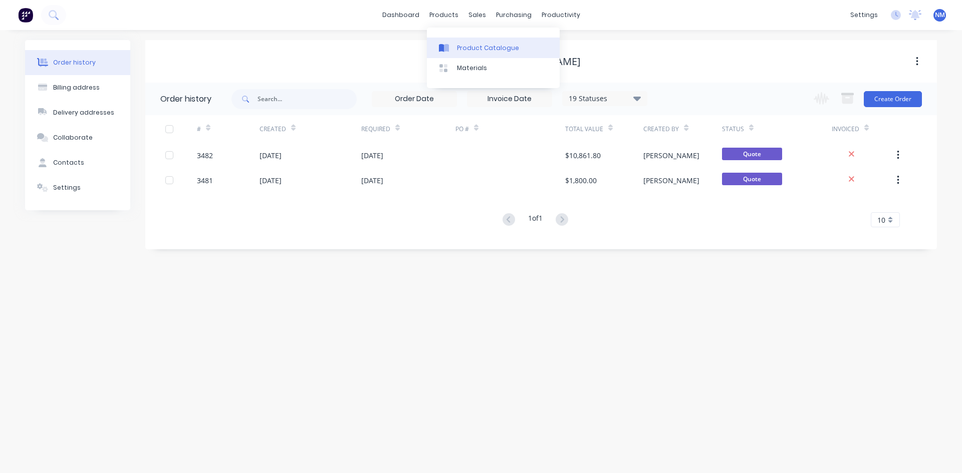
click at [461, 52] on div "Product Catalogue" at bounding box center [488, 48] width 62 height 9
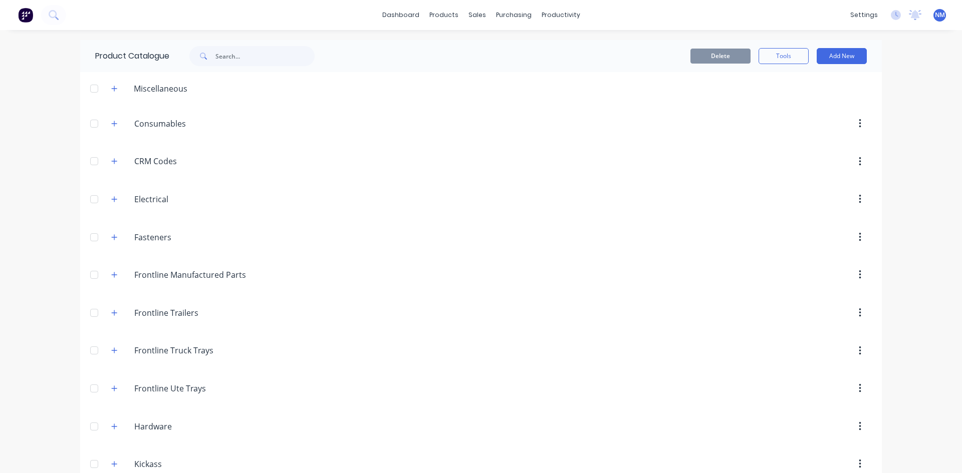
scroll to position [50, 0]
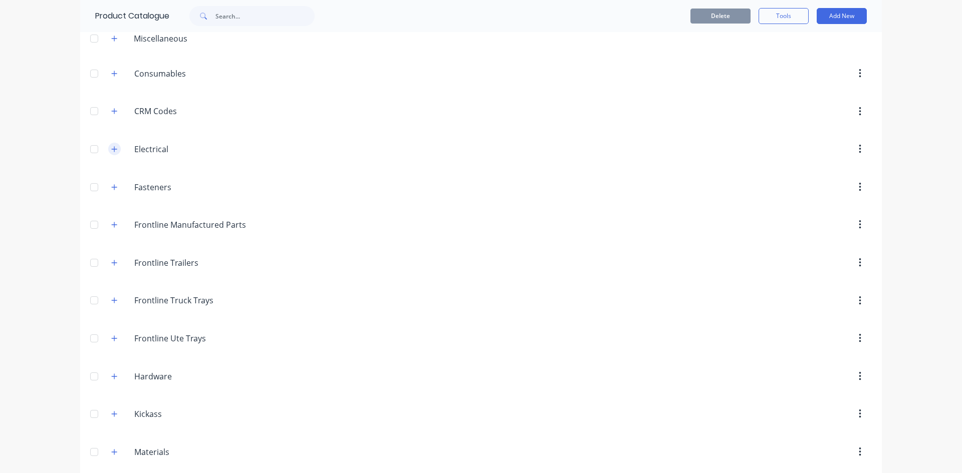
click at [111, 152] on icon "button" at bounding box center [114, 149] width 6 height 7
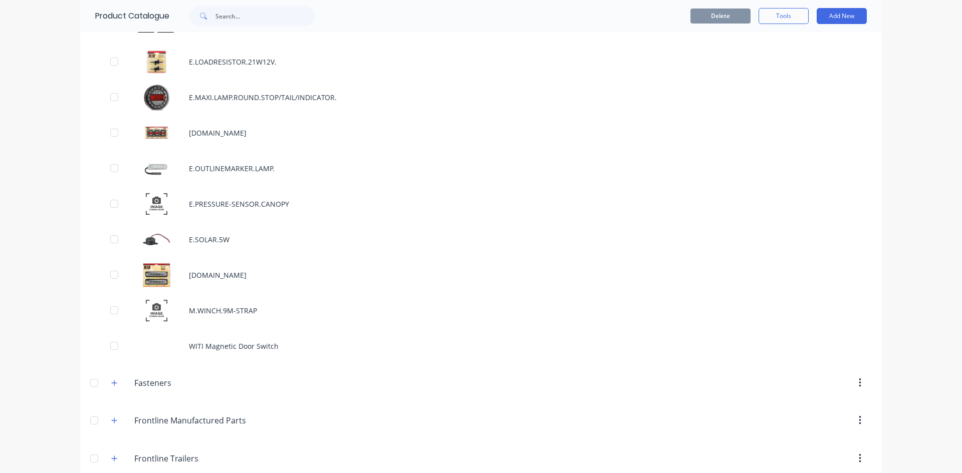
scroll to position [1503, 0]
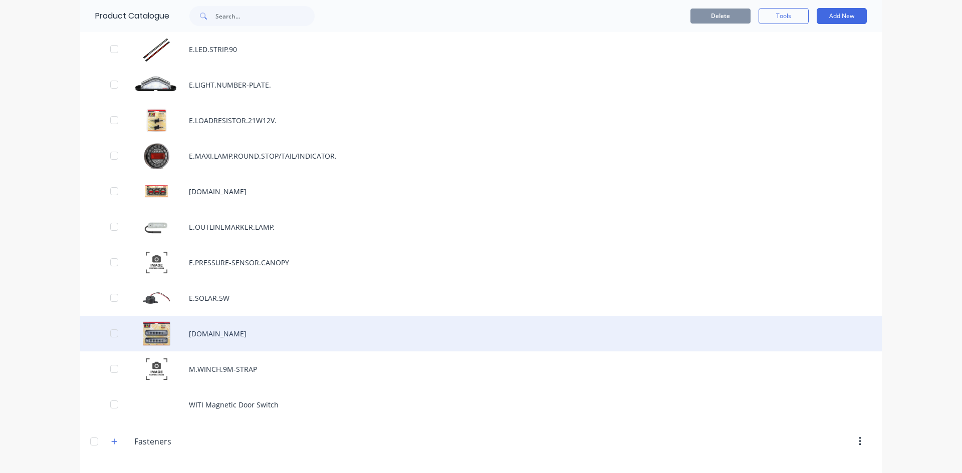
click at [258, 341] on div "[DOMAIN_NAME]" at bounding box center [481, 334] width 802 height 36
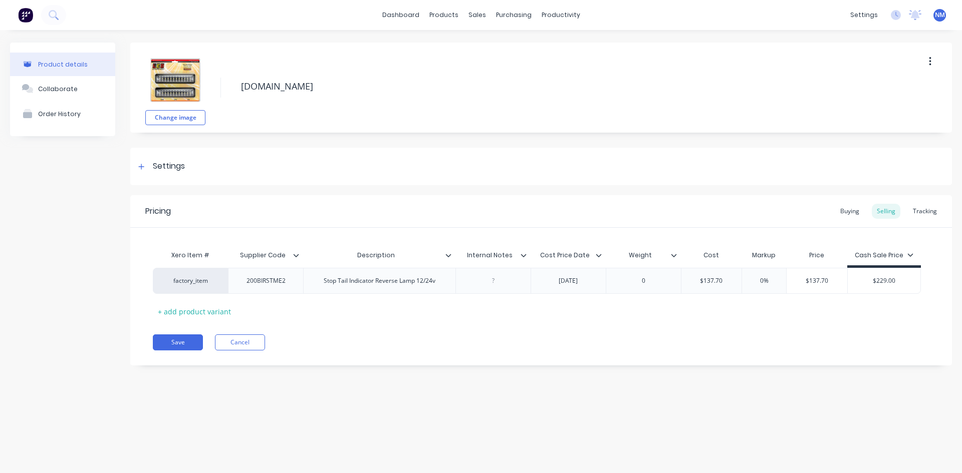
type textarea "x"
click at [537, 45] on div "Purchase Orders" at bounding box center [546, 48] width 53 height 9
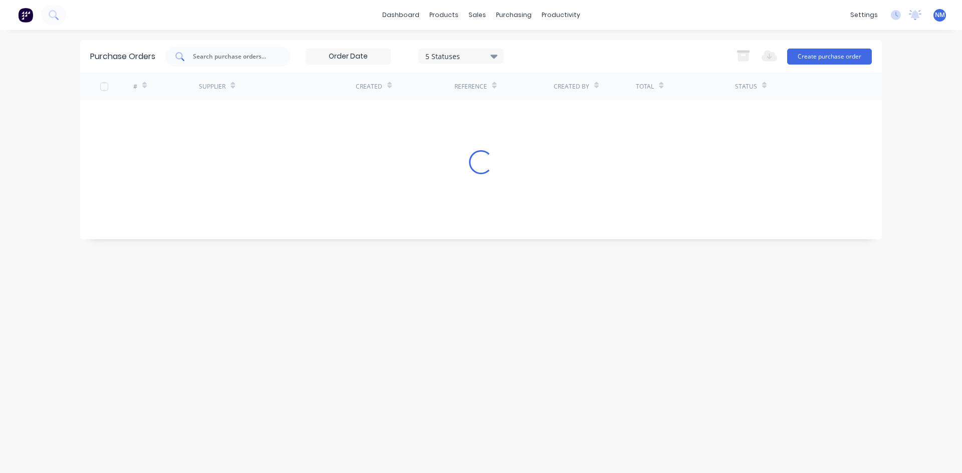
click at [228, 59] on input "text" at bounding box center [233, 57] width 83 height 10
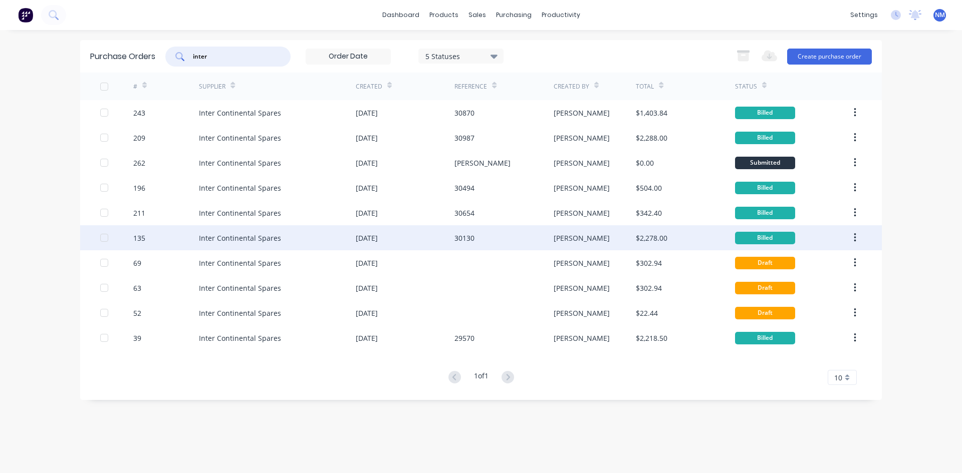
type input "inter"
click at [293, 232] on div "Inter Continental Spares" at bounding box center [277, 237] width 157 height 25
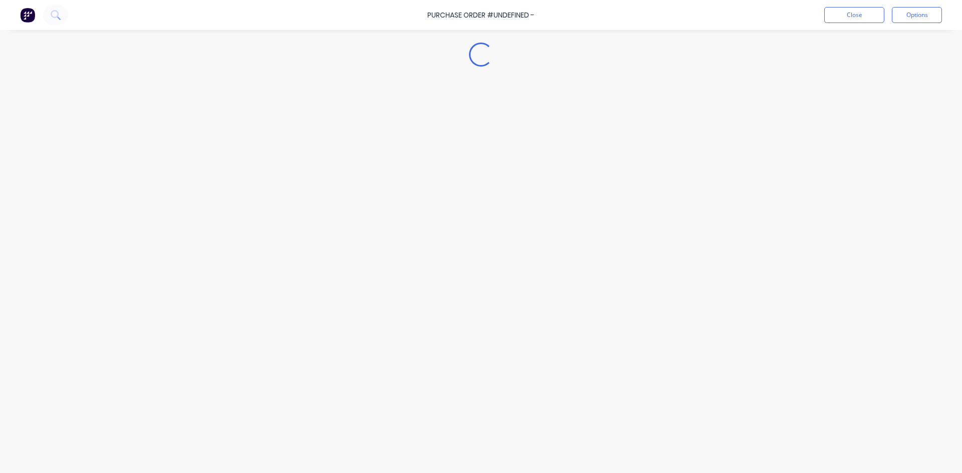
type textarea "x"
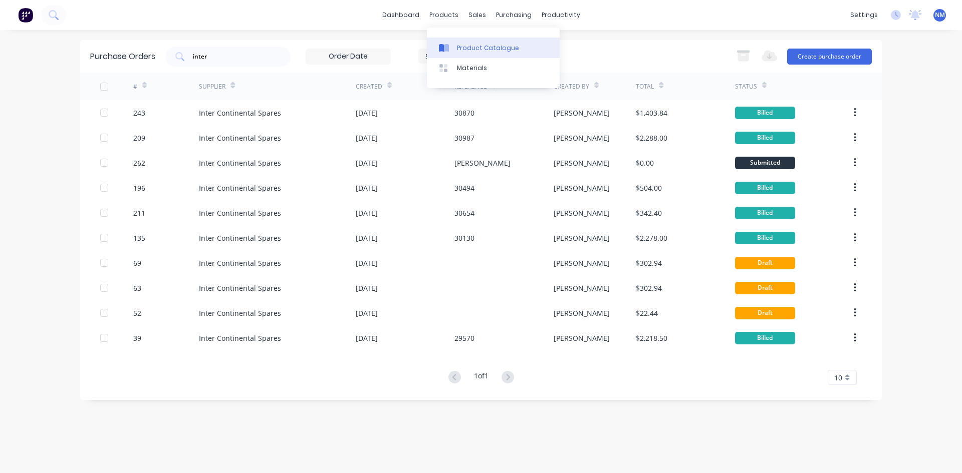
click at [474, 50] on div "Product Catalogue" at bounding box center [488, 48] width 62 height 9
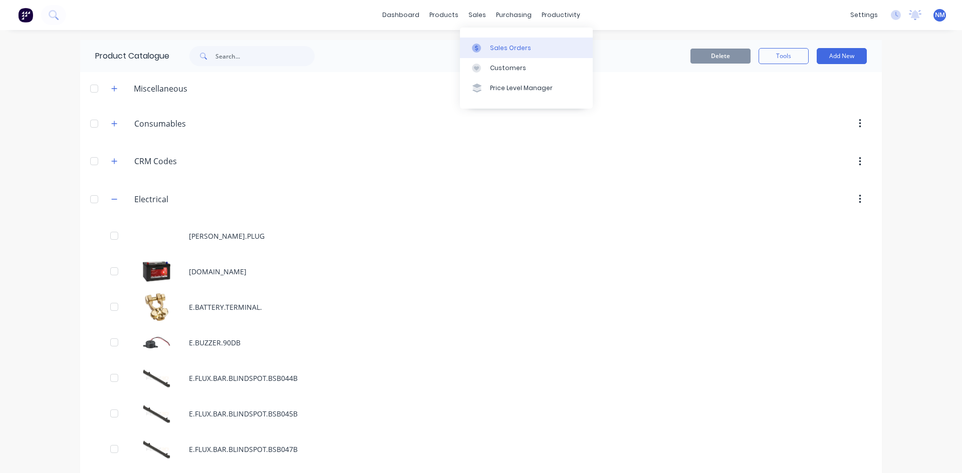
click at [484, 41] on link "Sales Orders" at bounding box center [526, 48] width 133 height 20
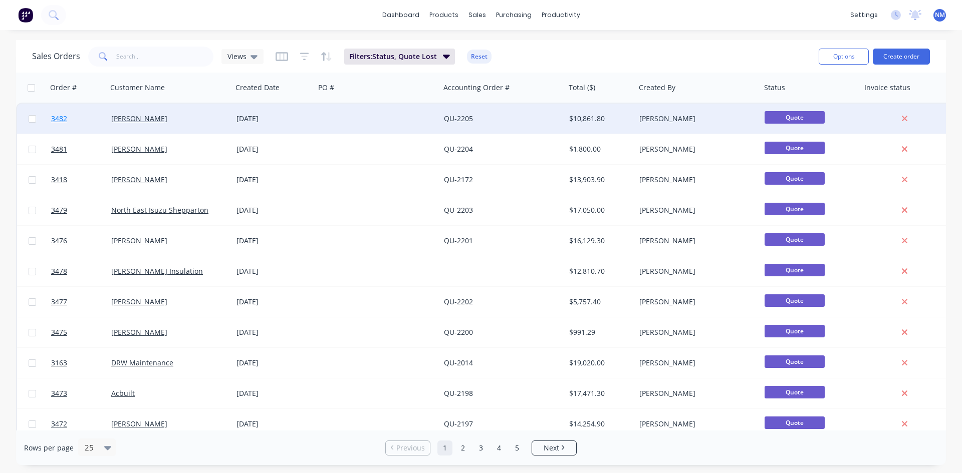
click at [65, 118] on span "3482" at bounding box center [59, 119] width 16 height 10
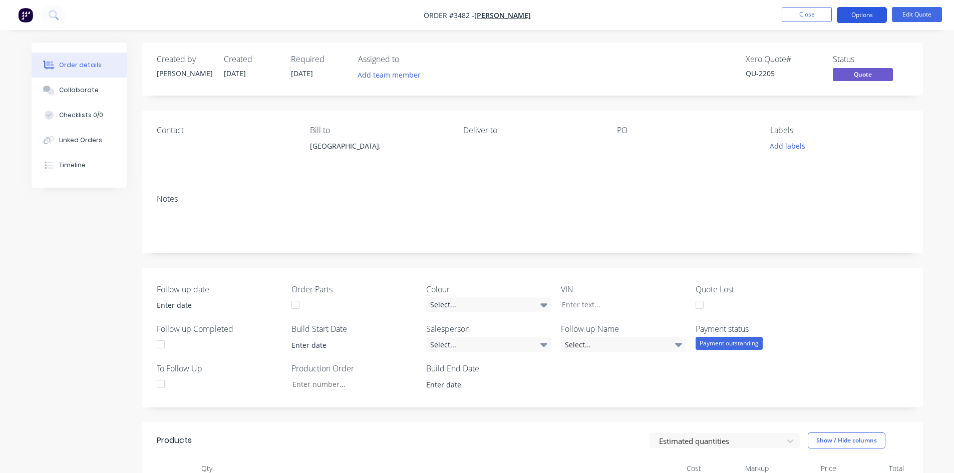
click at [862, 12] on button "Options" at bounding box center [862, 15] width 50 height 16
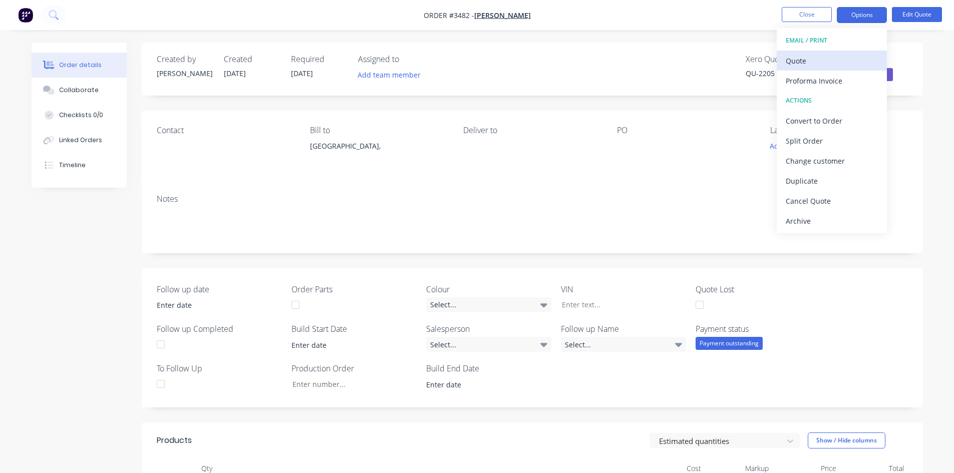
click at [819, 61] on div "Quote" at bounding box center [832, 61] width 92 height 15
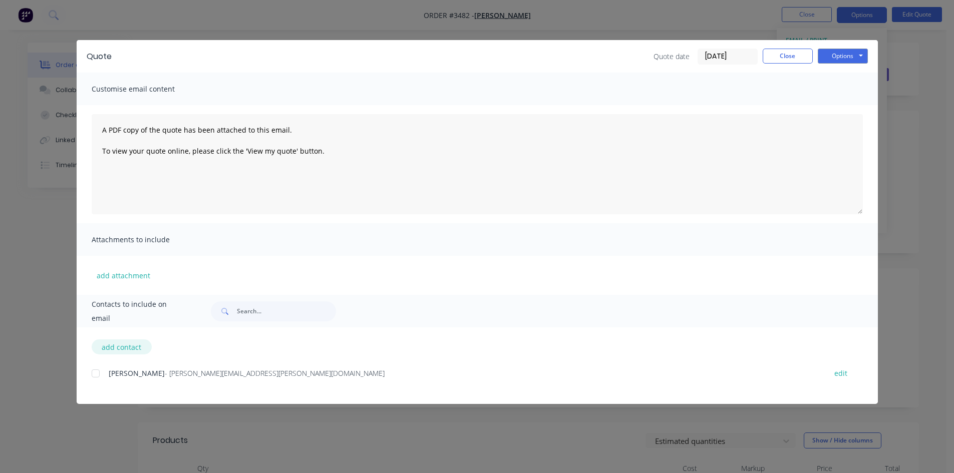
click at [122, 352] on button "add contact" at bounding box center [122, 347] width 60 height 15
select select "AU"
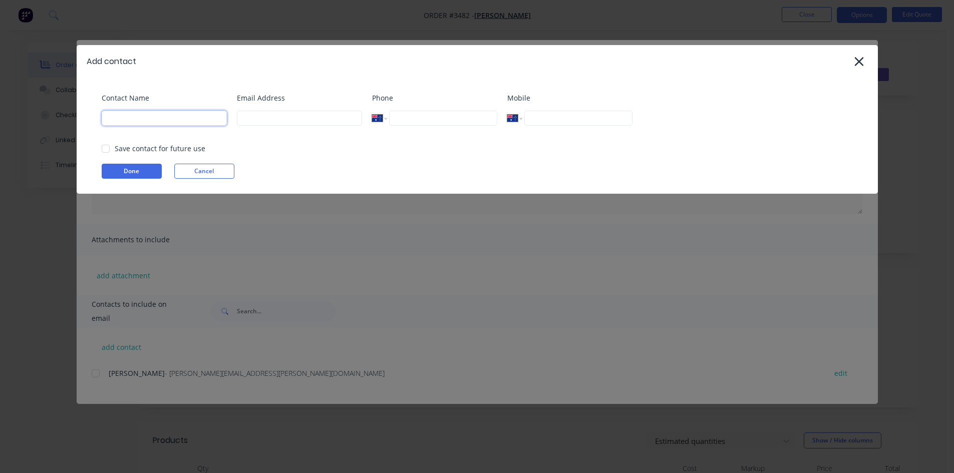
click at [197, 125] on input at bounding box center [164, 118] width 125 height 15
type input "[PERSON_NAME]"
type input "[EMAIL_ADDRESS][DOMAIN_NAME]"
click at [124, 168] on button "Done" at bounding box center [132, 171] width 60 height 15
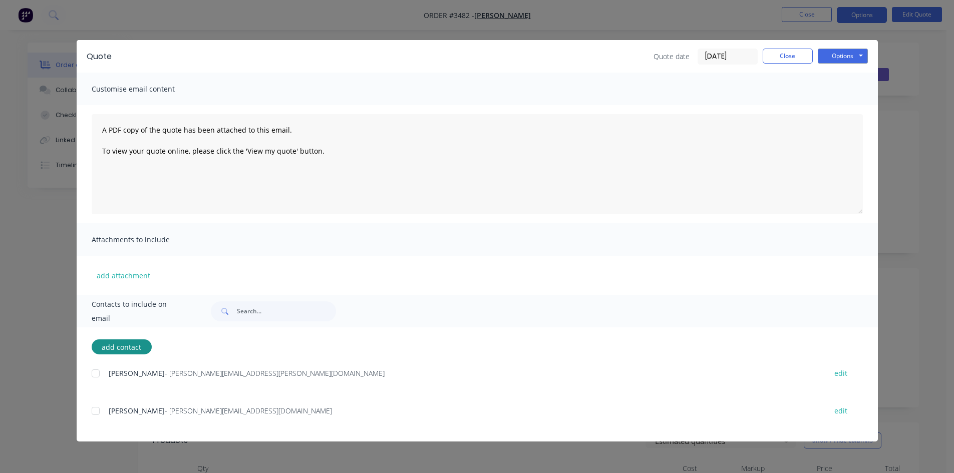
click at [94, 416] on div at bounding box center [96, 411] width 20 height 20
click at [856, 53] on button "Options" at bounding box center [843, 56] width 50 height 15
click at [842, 112] on button "Email" at bounding box center [850, 107] width 64 height 17
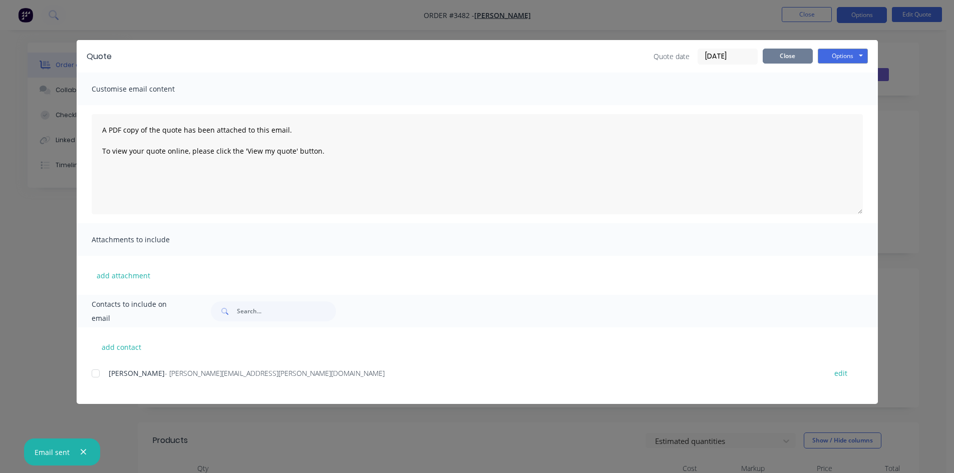
click at [785, 50] on button "Close" at bounding box center [788, 56] width 50 height 15
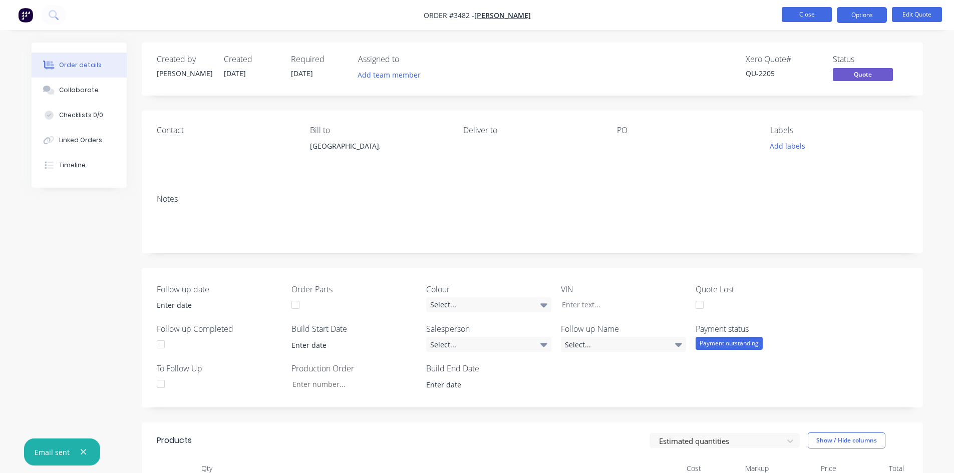
click at [808, 13] on button "Close" at bounding box center [807, 14] width 50 height 15
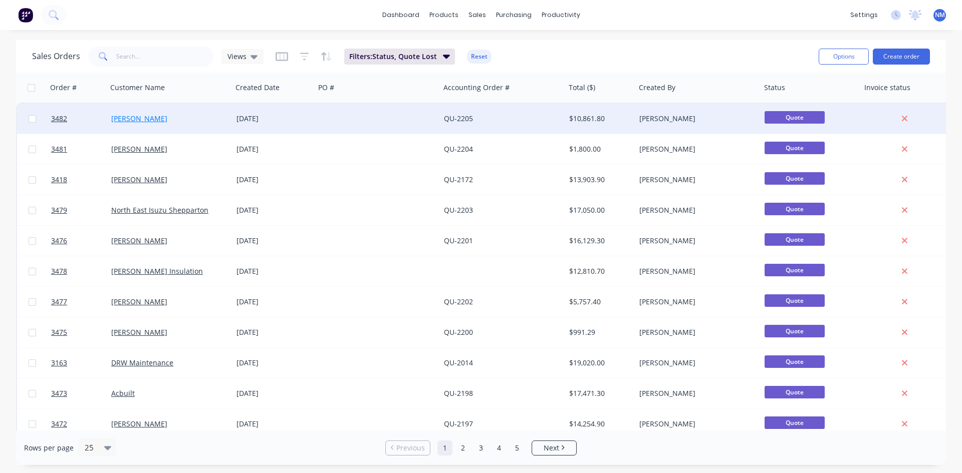
click at [138, 118] on link "[PERSON_NAME]" at bounding box center [139, 119] width 56 height 10
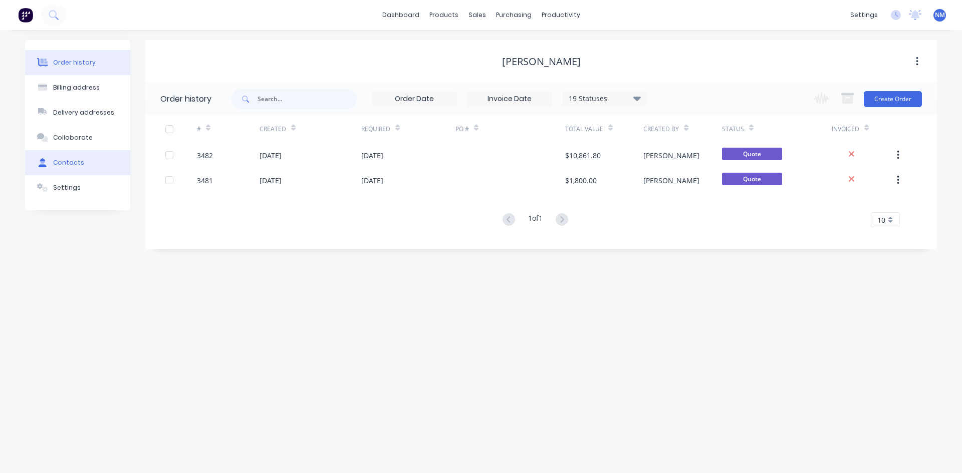
click at [72, 165] on div "Contacts" at bounding box center [68, 162] width 31 height 9
select select "AU"
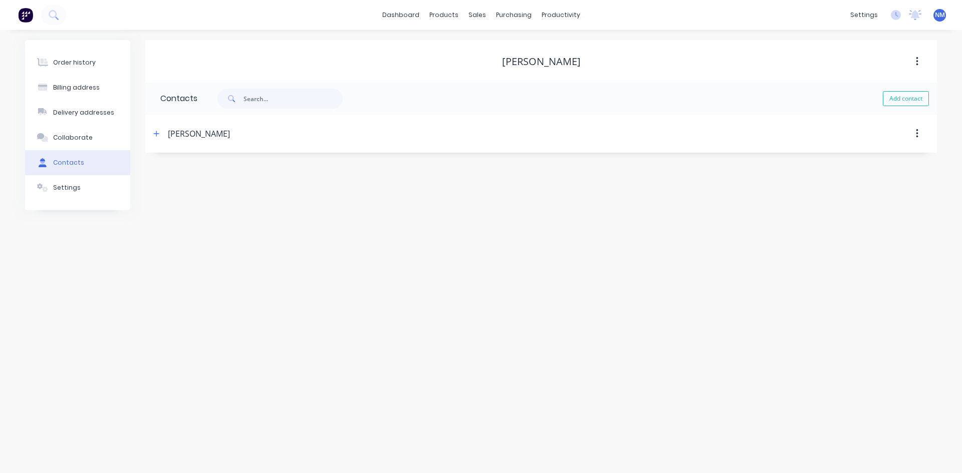
click at [156, 127] on div "[PERSON_NAME]" at bounding box center [445, 134] width 590 height 18
click at [156, 133] on icon "button" at bounding box center [157, 134] width 6 height 6
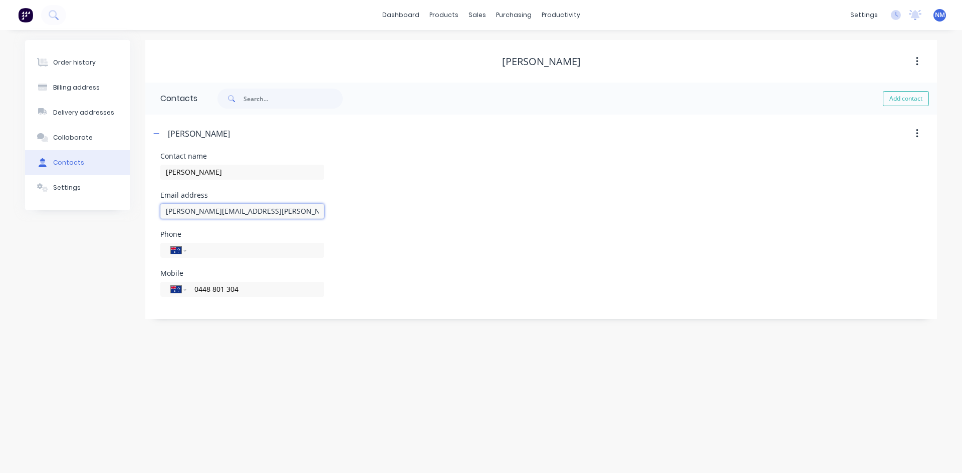
drag, startPoint x: 275, startPoint y: 211, endPoint x: 198, endPoint y: 221, distance: 77.3
click at [198, 221] on div "[PERSON_NAME][EMAIL_ADDRESS][PERSON_NAME][DOMAIN_NAME]" at bounding box center [242, 216] width 164 height 30
drag, startPoint x: 287, startPoint y: 211, endPoint x: 93, endPoint y: 213, distance: 194.4
click at [93, 213] on div "Order history Billing address Delivery addresses Collaborate Contacts Settings …" at bounding box center [481, 179] width 912 height 279
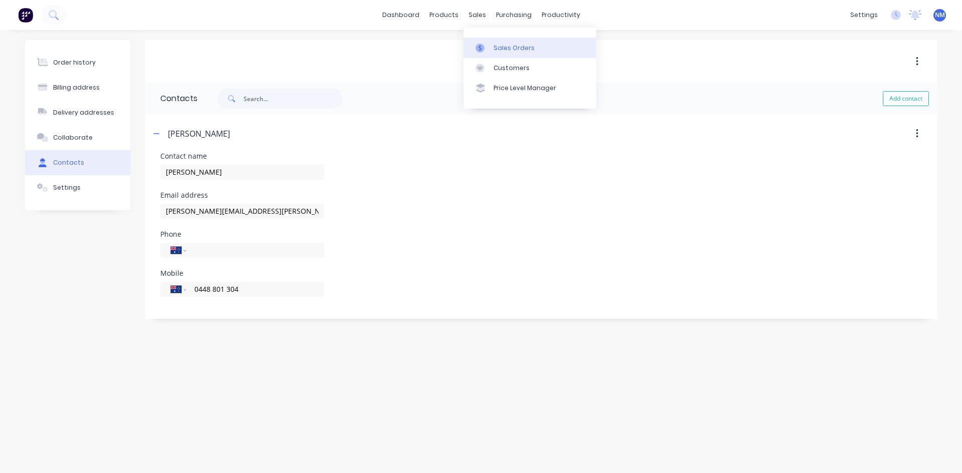
click at [497, 47] on div "Sales Orders" at bounding box center [513, 48] width 41 height 9
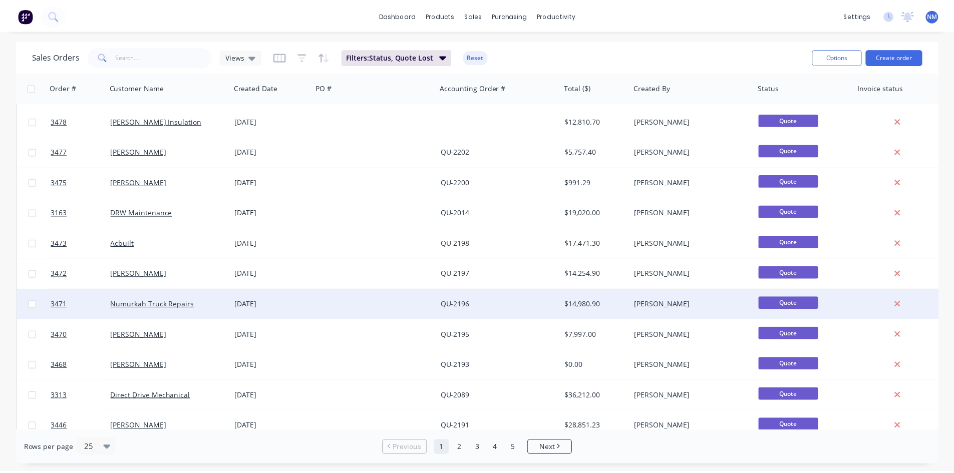
scroll to position [200, 0]
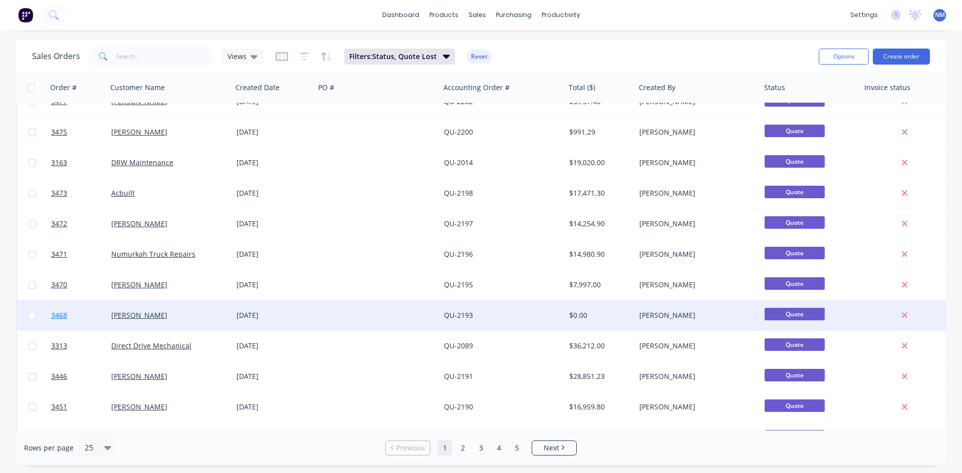
click at [63, 313] on span "3468" at bounding box center [59, 316] width 16 height 10
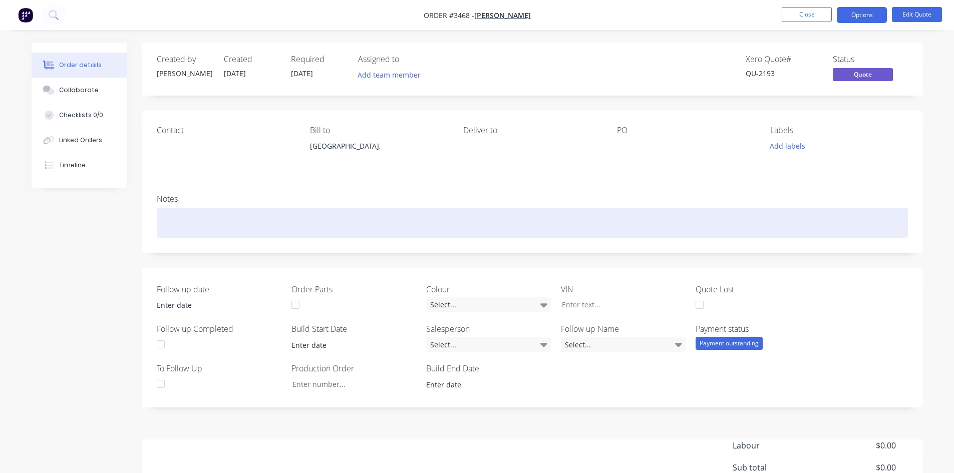
click at [195, 220] on div at bounding box center [532, 223] width 751 height 31
